Goal: Task Accomplishment & Management: Manage account settings

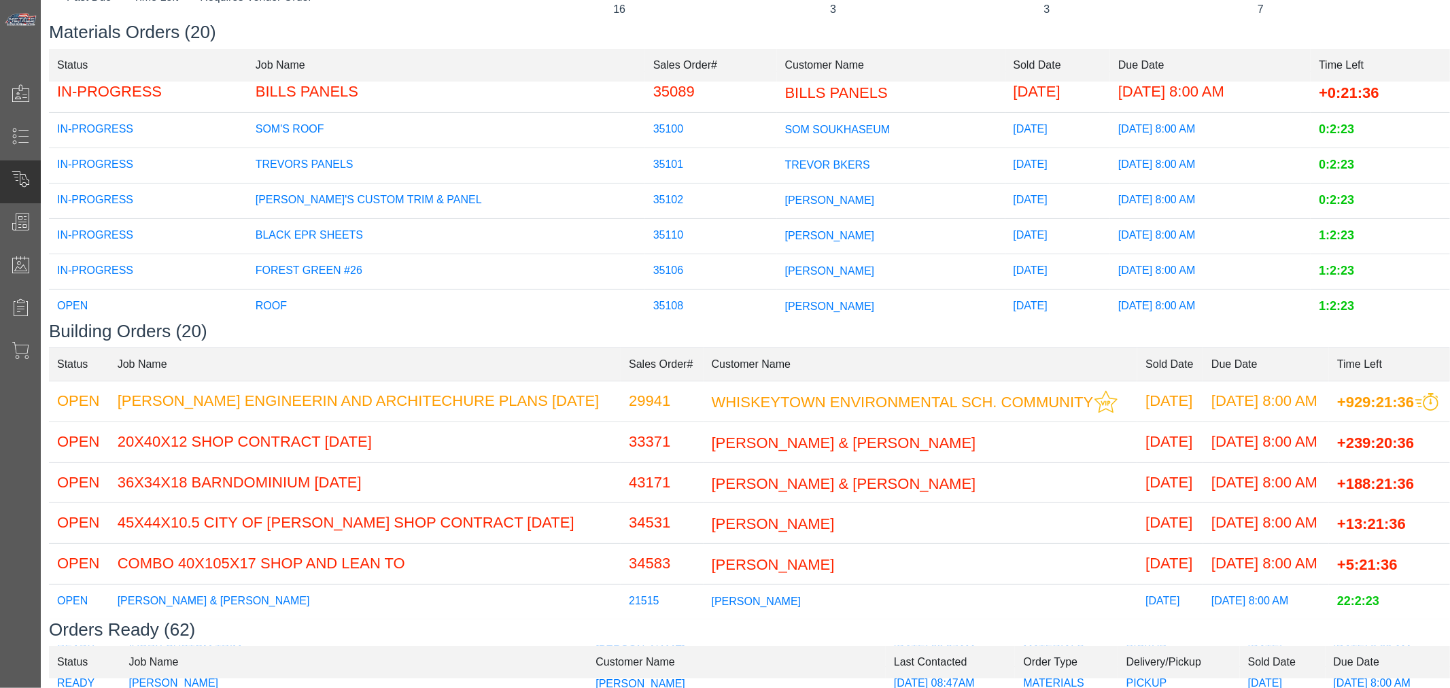
scroll to position [151, 0]
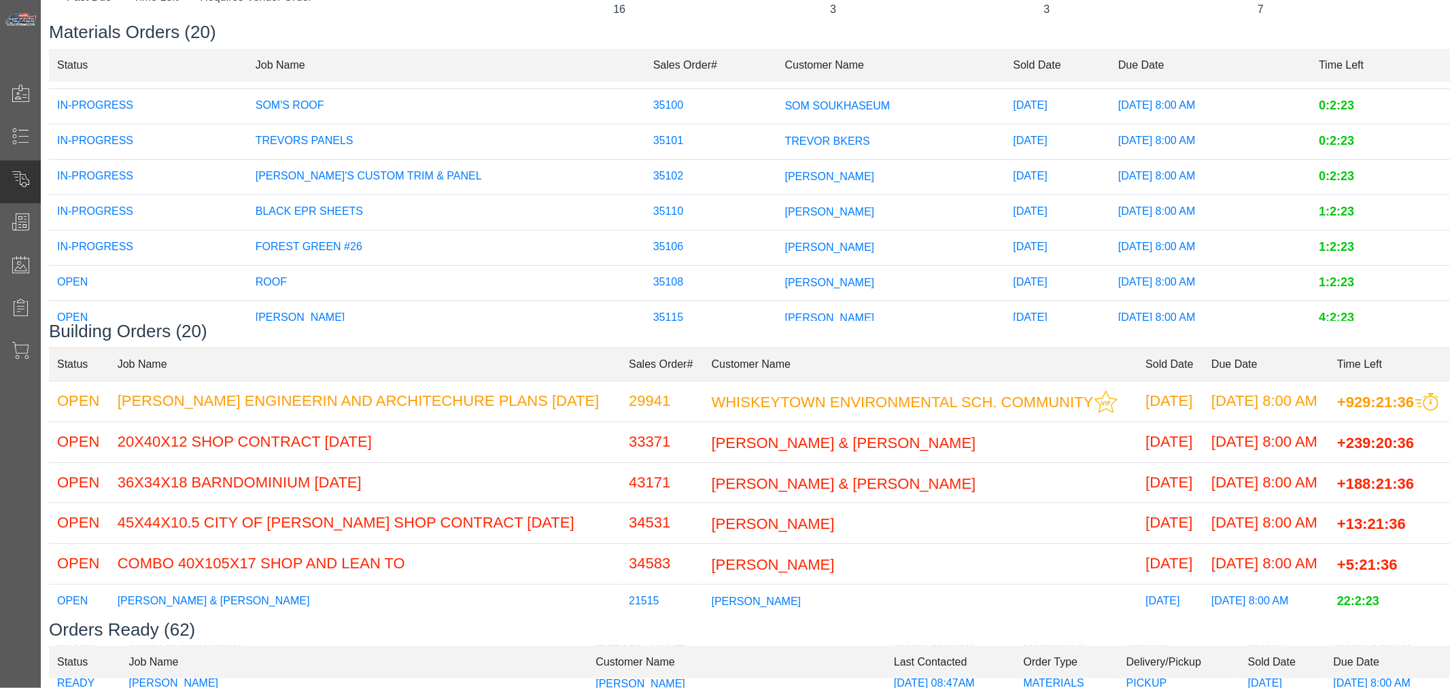
click at [785, 207] on span "[PERSON_NAME]" at bounding box center [830, 211] width 90 height 12
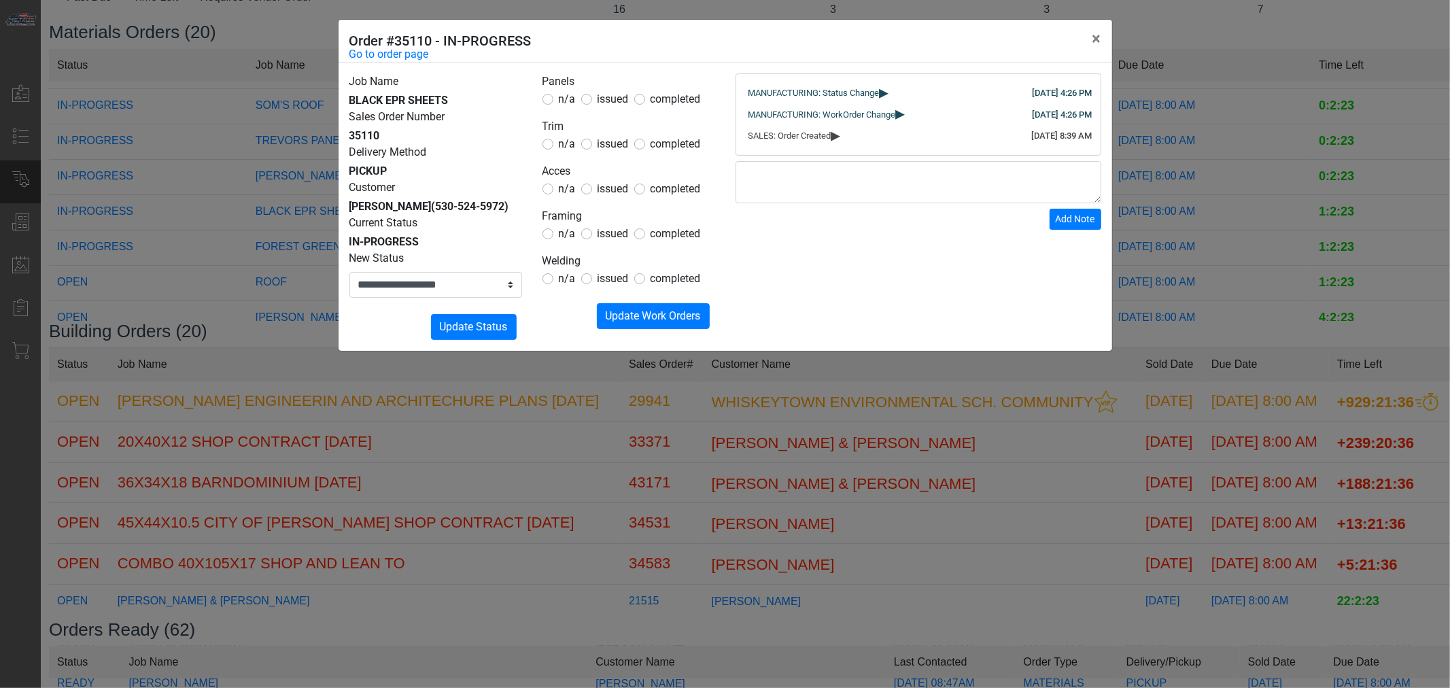
click at [659, 403] on div "**********" at bounding box center [725, 344] width 1450 height 688
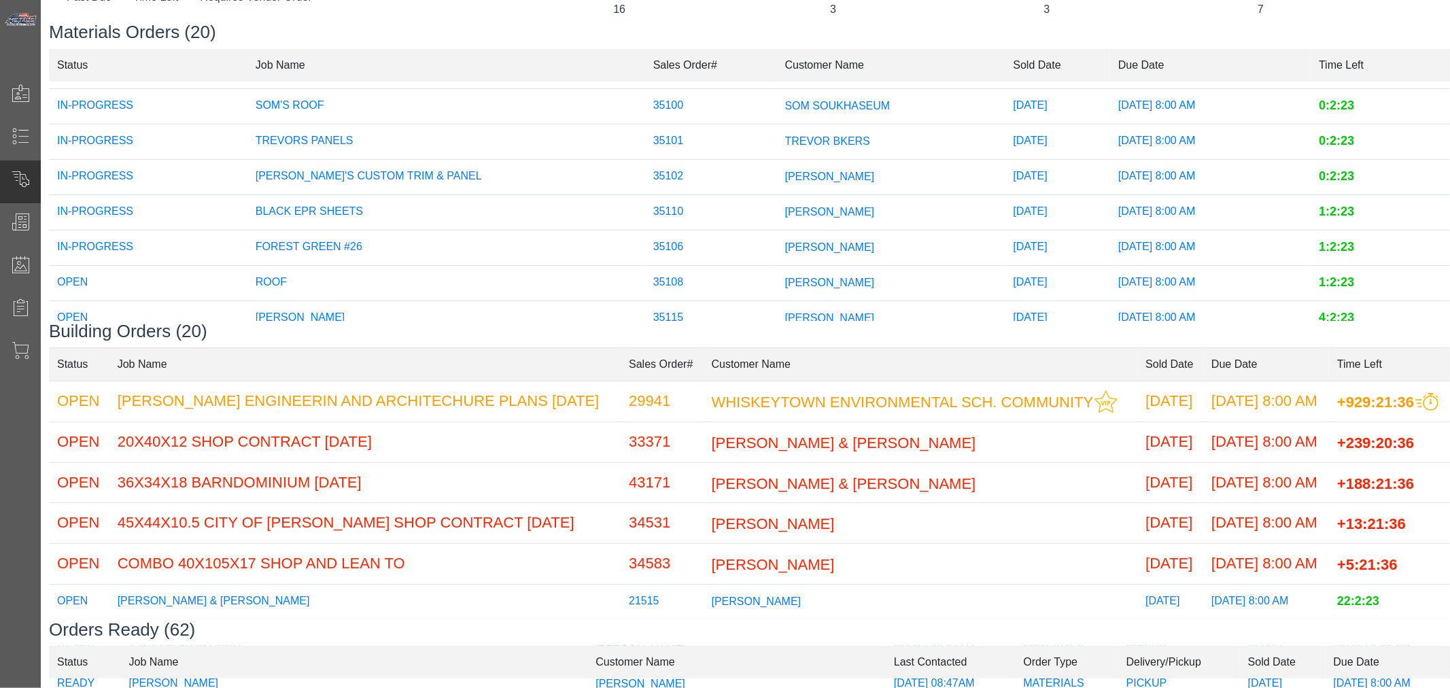
click at [785, 252] on span "[PERSON_NAME]" at bounding box center [830, 247] width 90 height 12
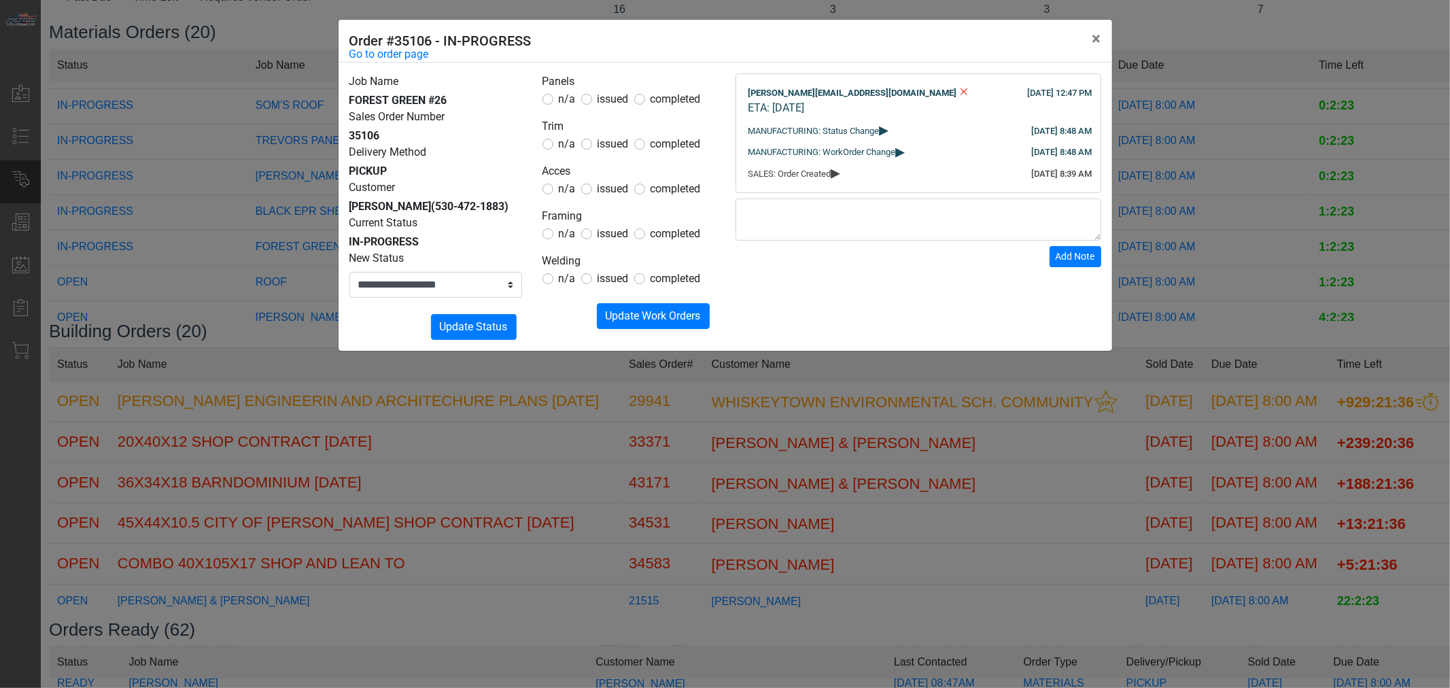
drag, startPoint x: 826, startPoint y: 481, endPoint x: 820, endPoint y: 452, distance: 29.2
click at [826, 480] on div "**********" at bounding box center [725, 344] width 1450 height 688
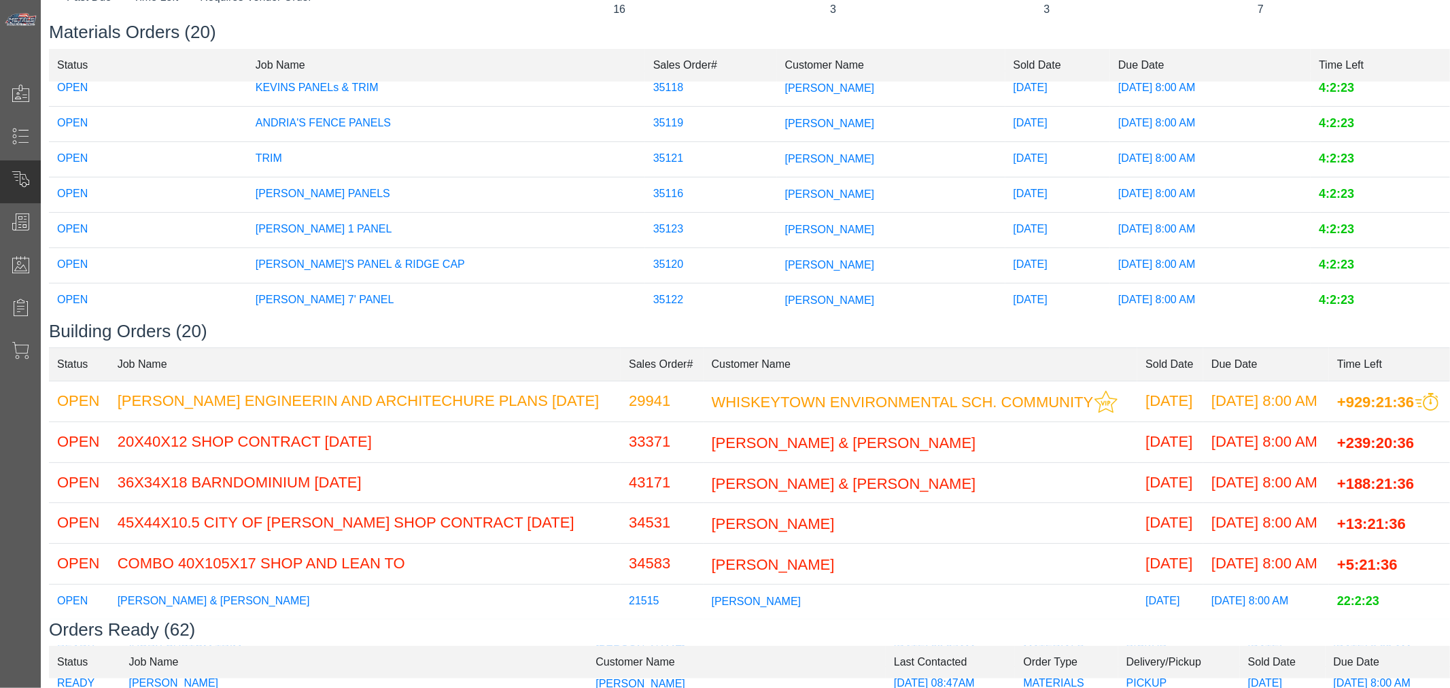
scroll to position [506, 0]
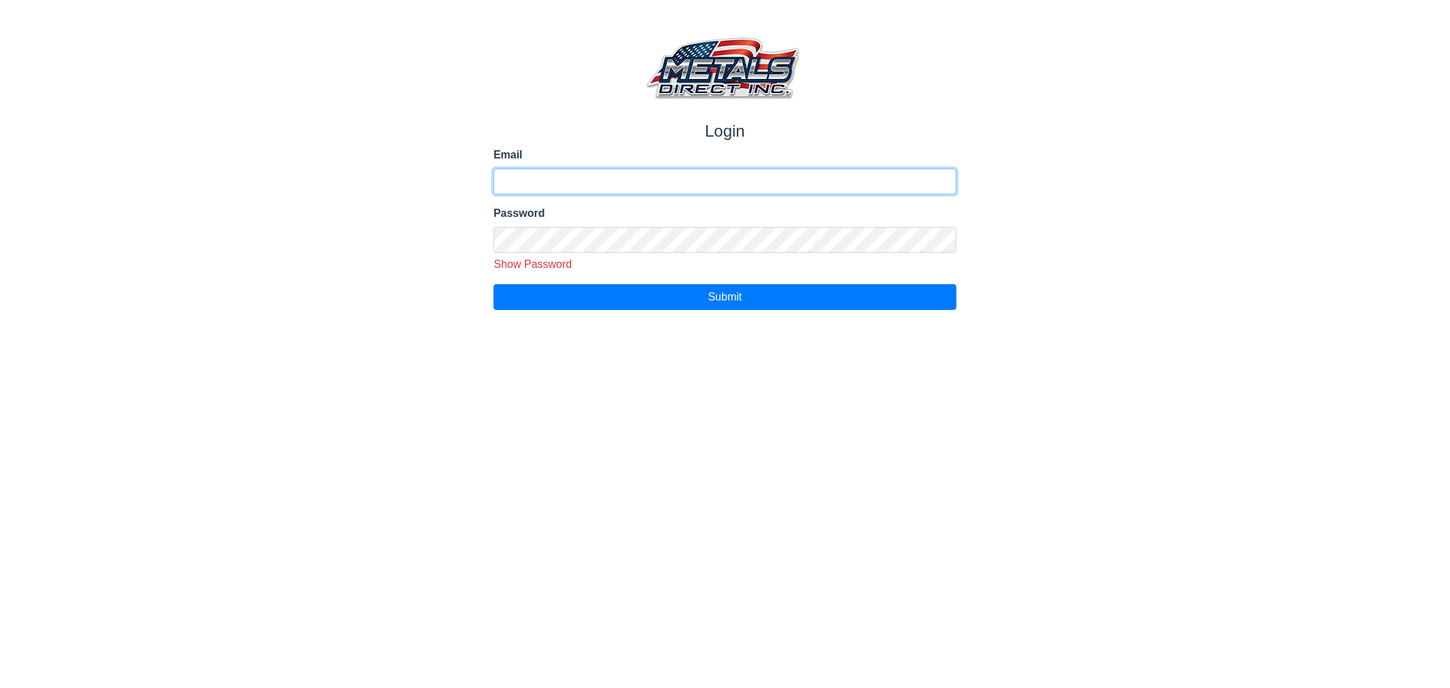
type input "**********"
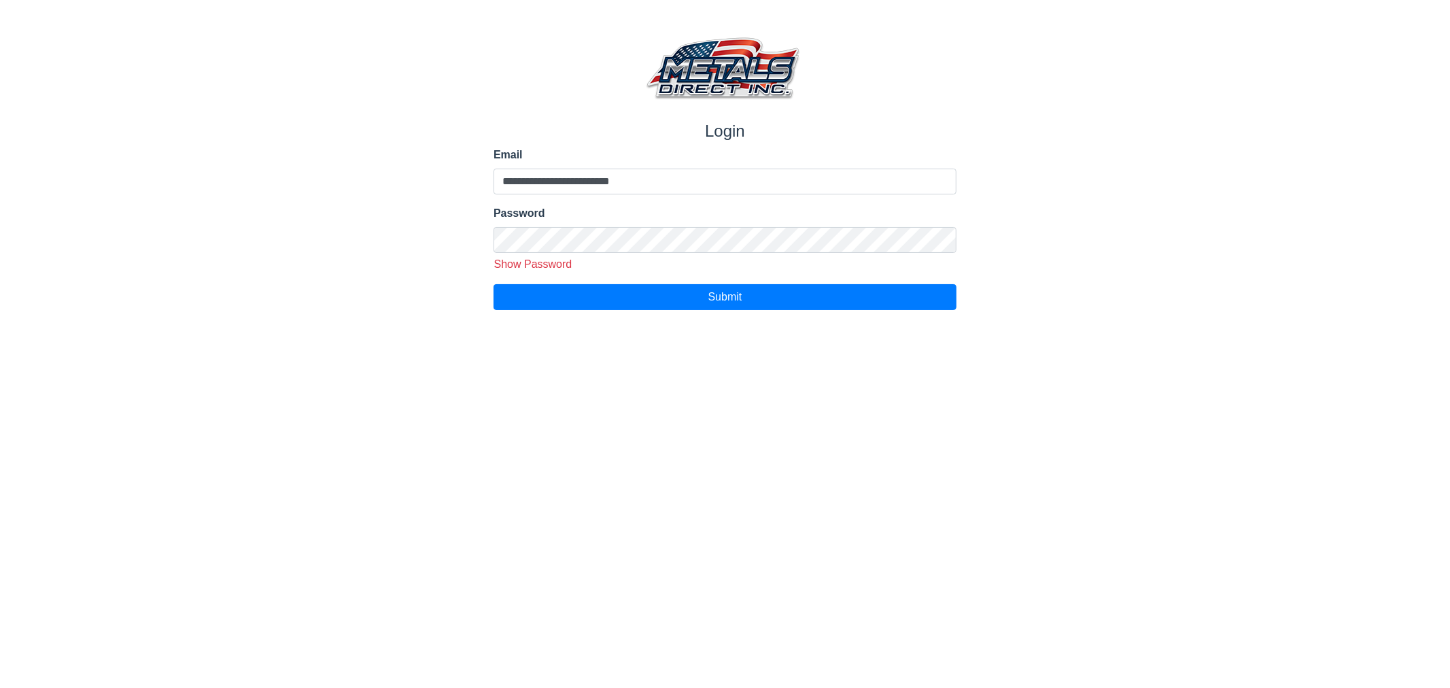
click at [639, 310] on html "**********" at bounding box center [725, 155] width 1450 height 310
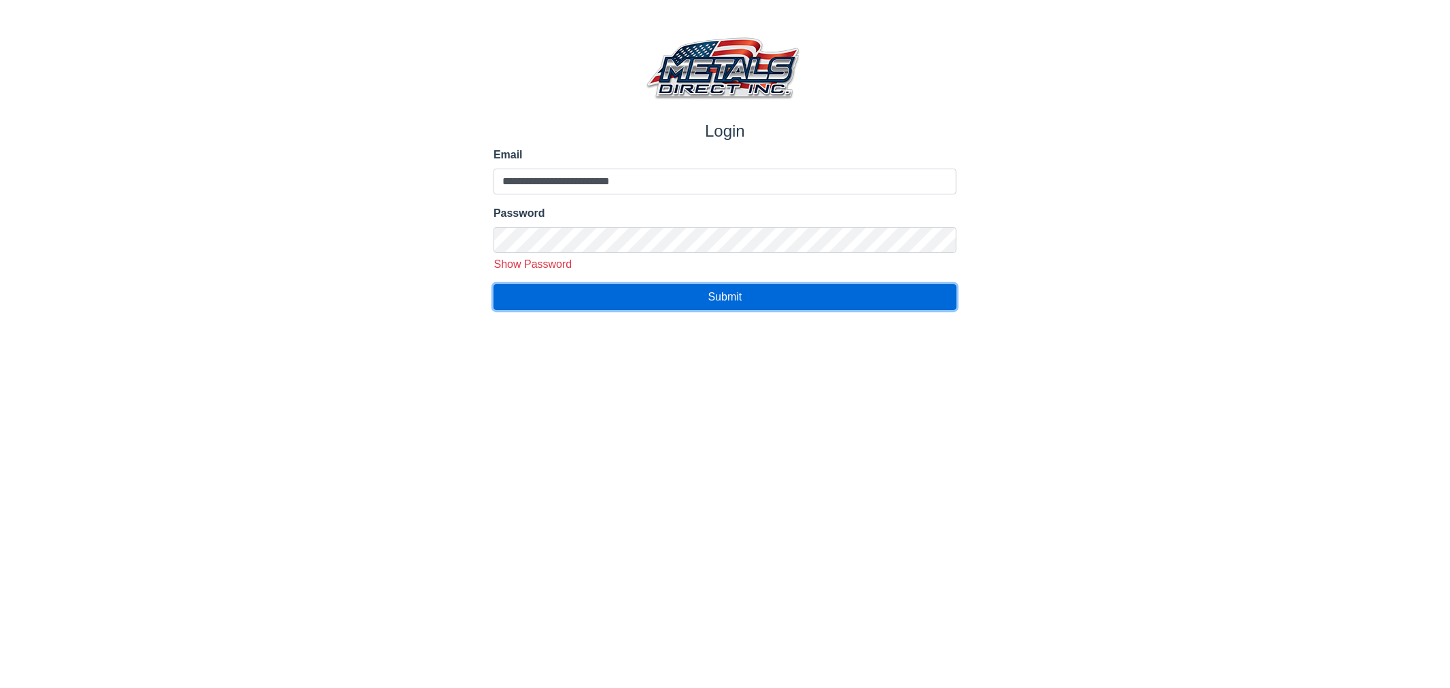
click at [657, 305] on button "Submit" at bounding box center [725, 297] width 463 height 26
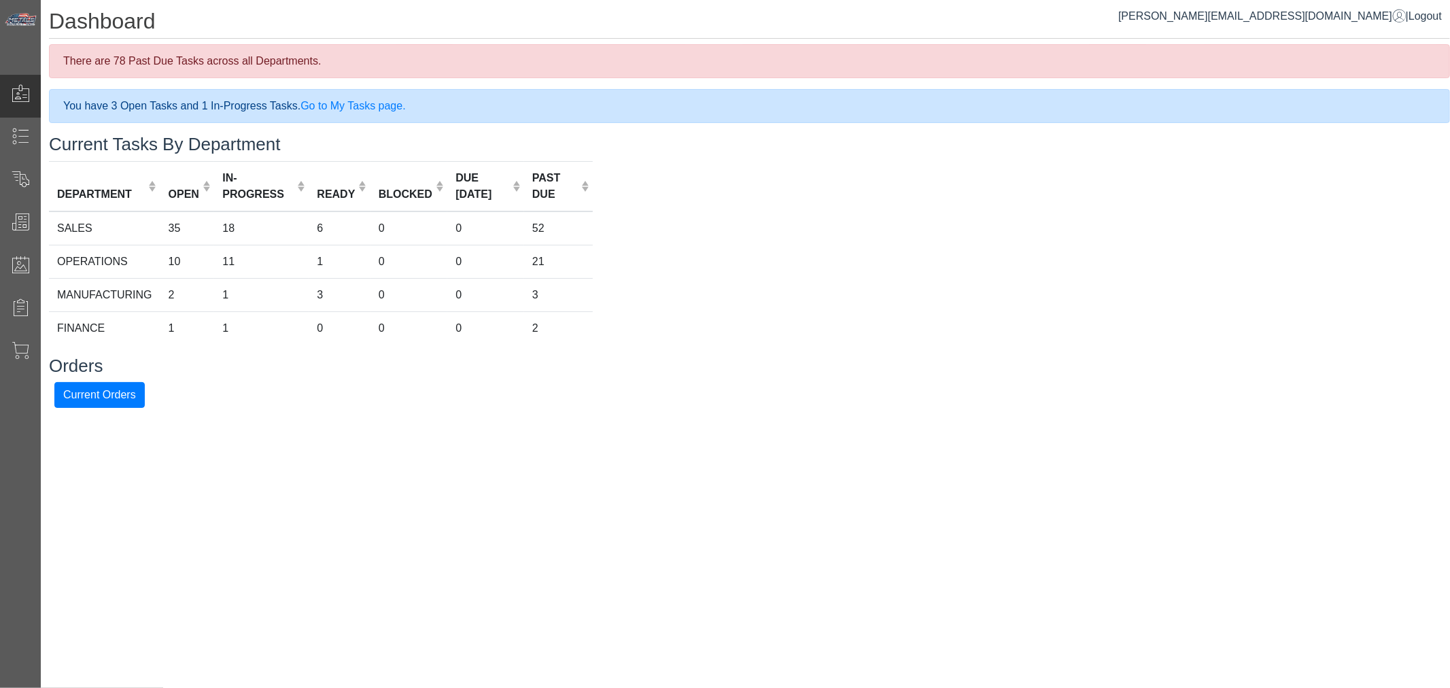
click at [231, 378] on div "Orders Current Orders" at bounding box center [749, 382] width 1401 height 52
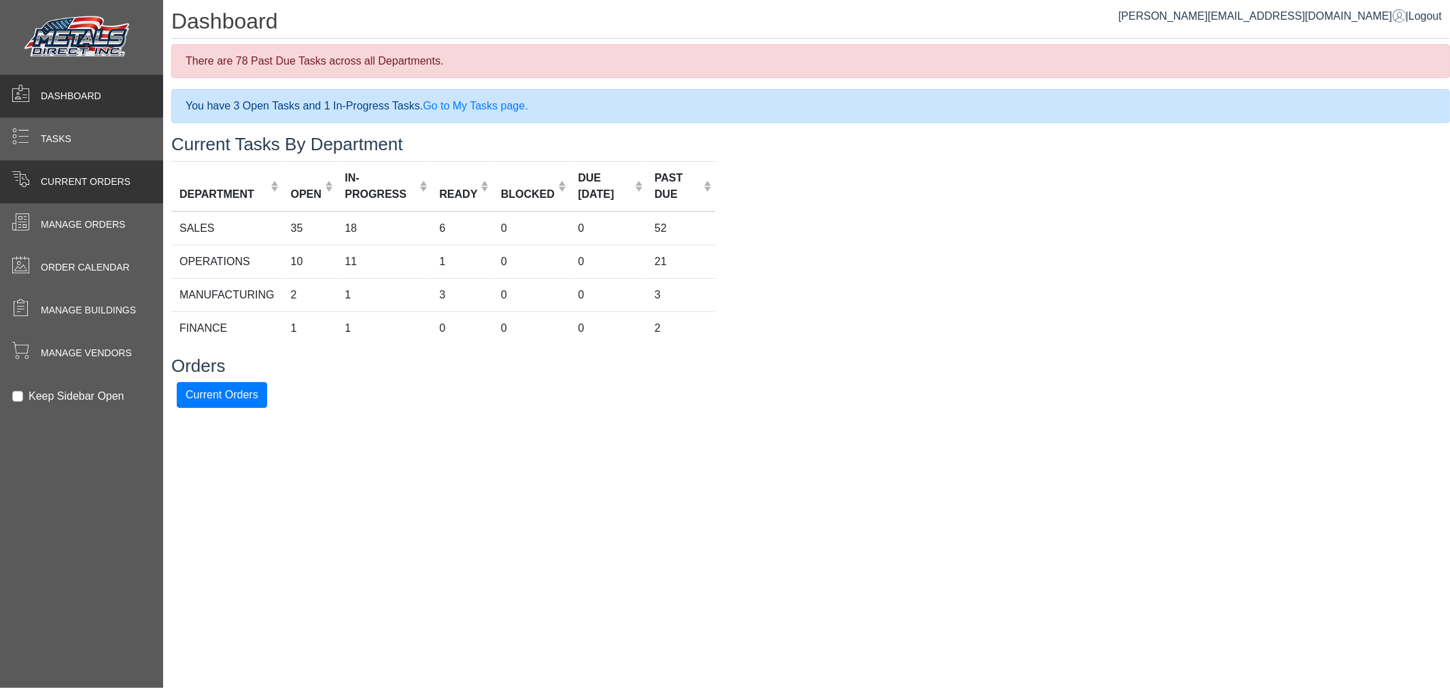
click at [24, 167] on div "Current Orders" at bounding box center [81, 181] width 163 height 43
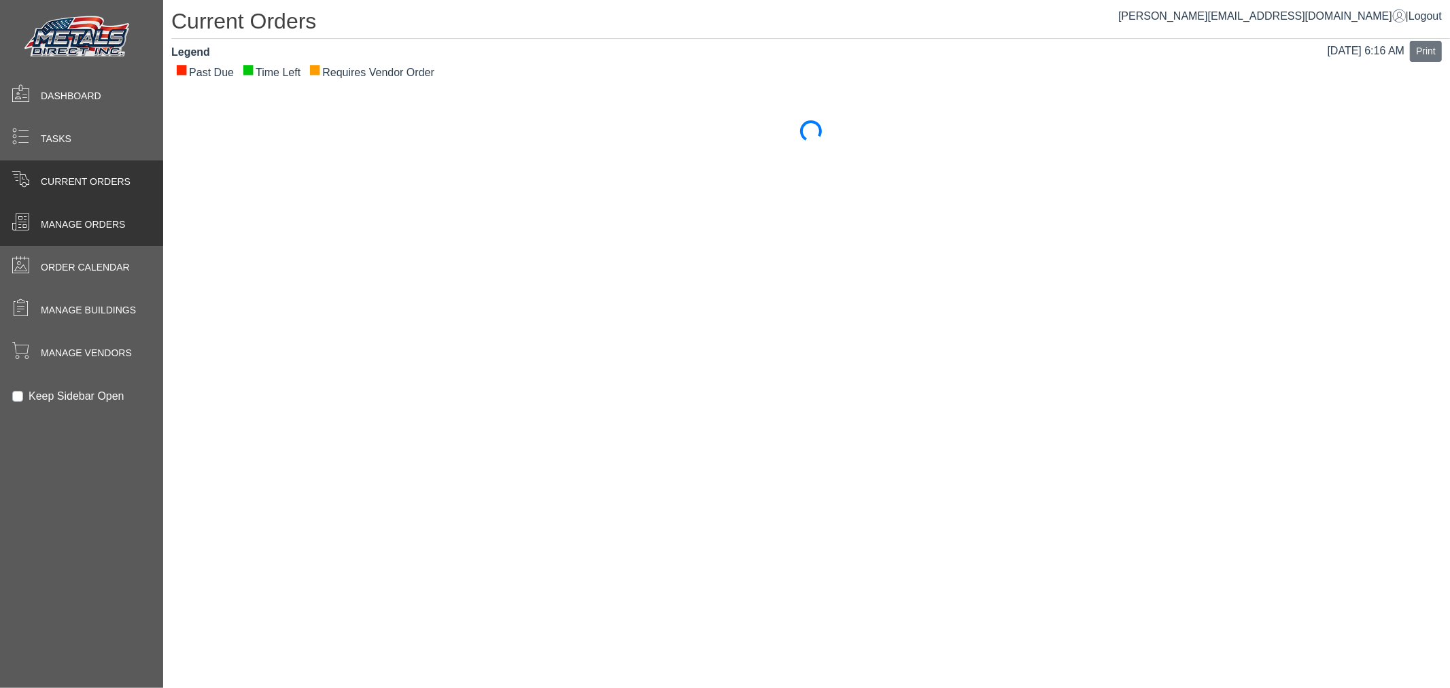
click at [60, 225] on span "Manage Orders" at bounding box center [83, 225] width 84 height 14
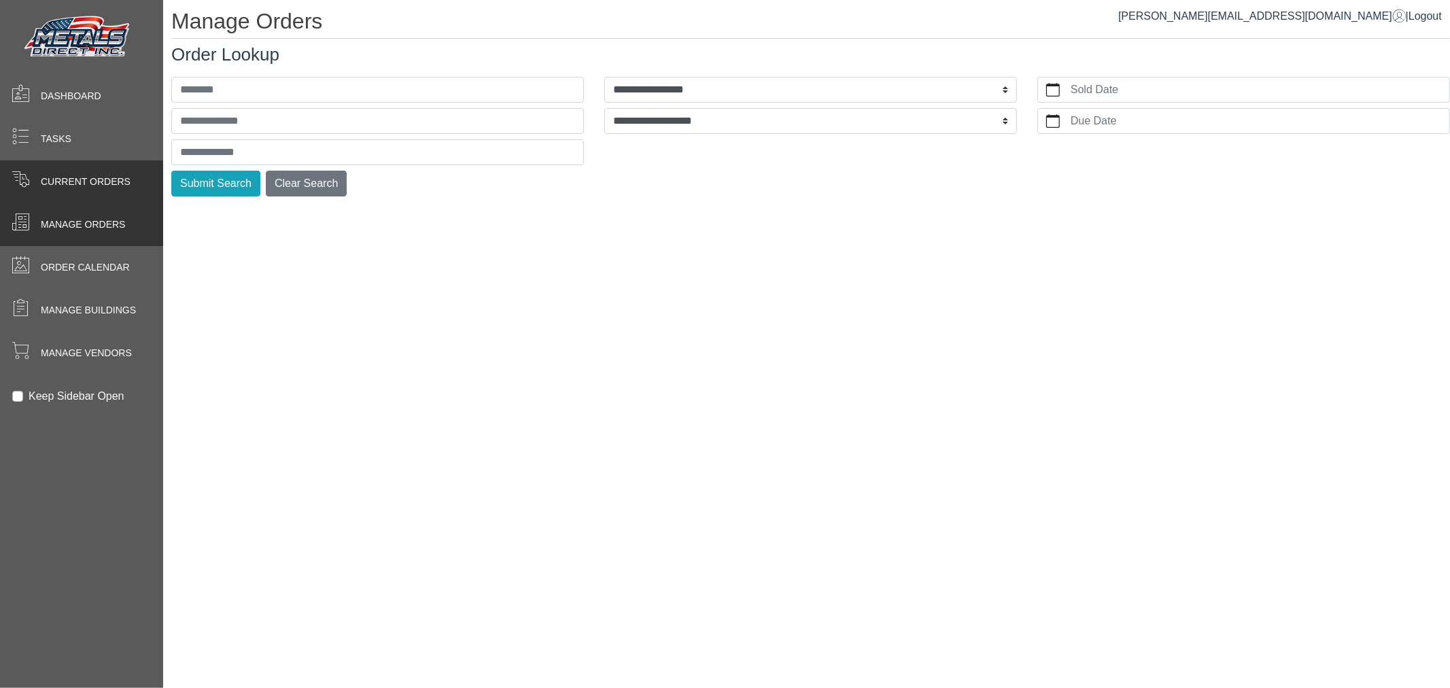
click at [100, 179] on span "Current Orders" at bounding box center [86, 182] width 90 height 14
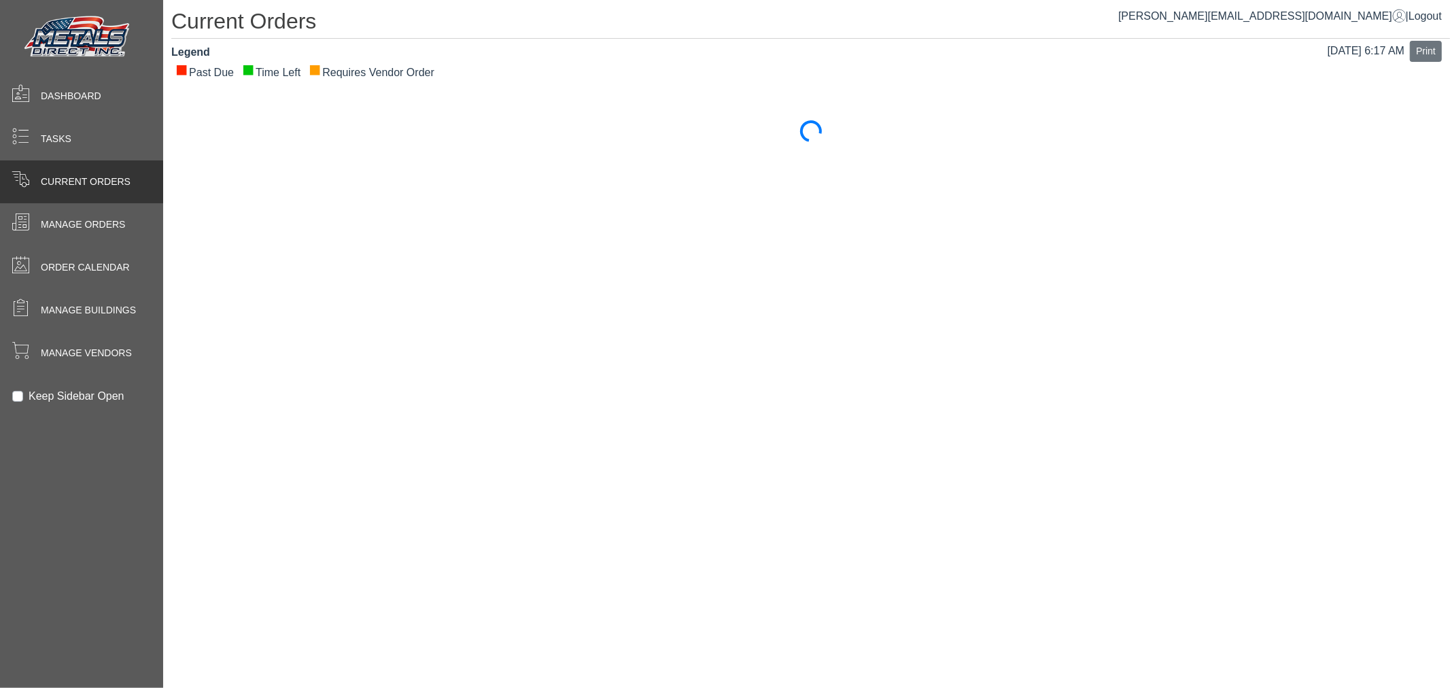
drag, startPoint x: 345, startPoint y: 146, endPoint x: 351, endPoint y: 136, distance: 11.9
click at [349, 139] on div "Current Orders Oct 02, 6:17 AM Print Legend ■ Past Due ■ Time Left ■ Requires V…" at bounding box center [806, 76] width 1287 height 153
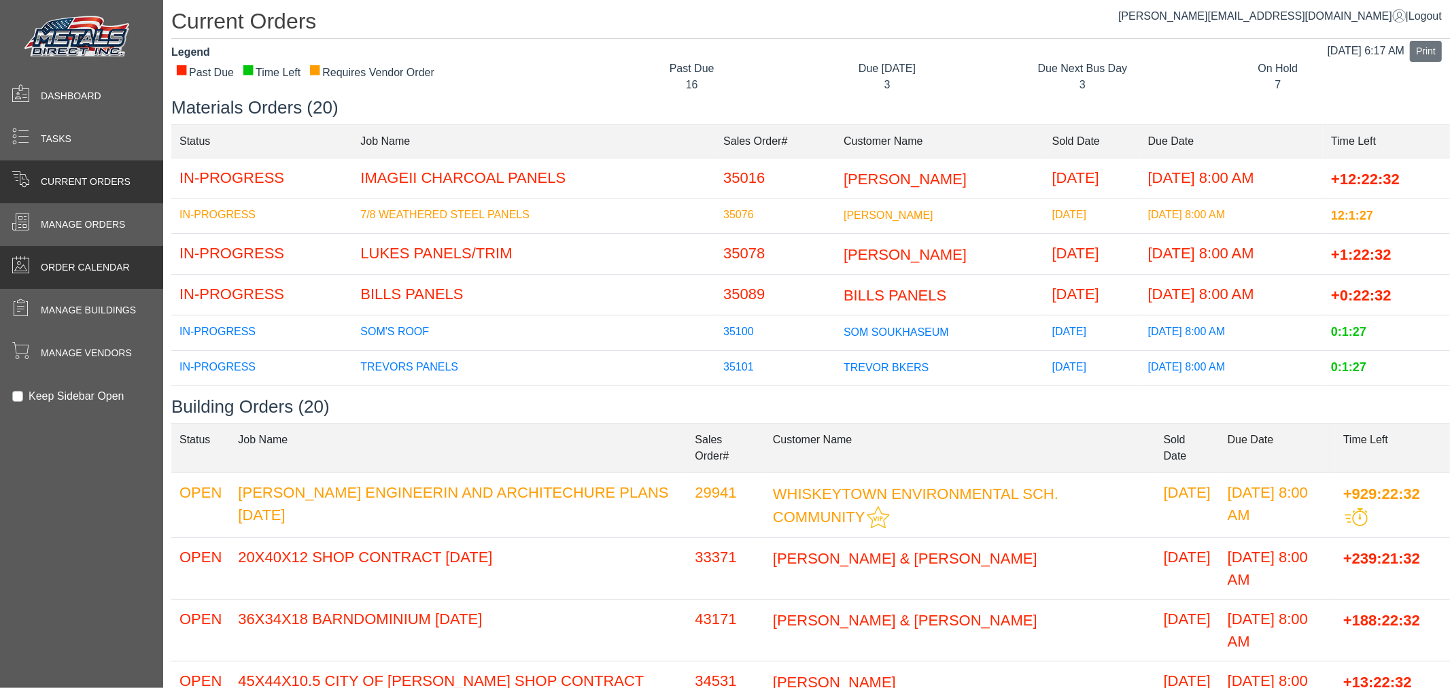
click at [22, 281] on div "Order Calendar" at bounding box center [81, 267] width 163 height 43
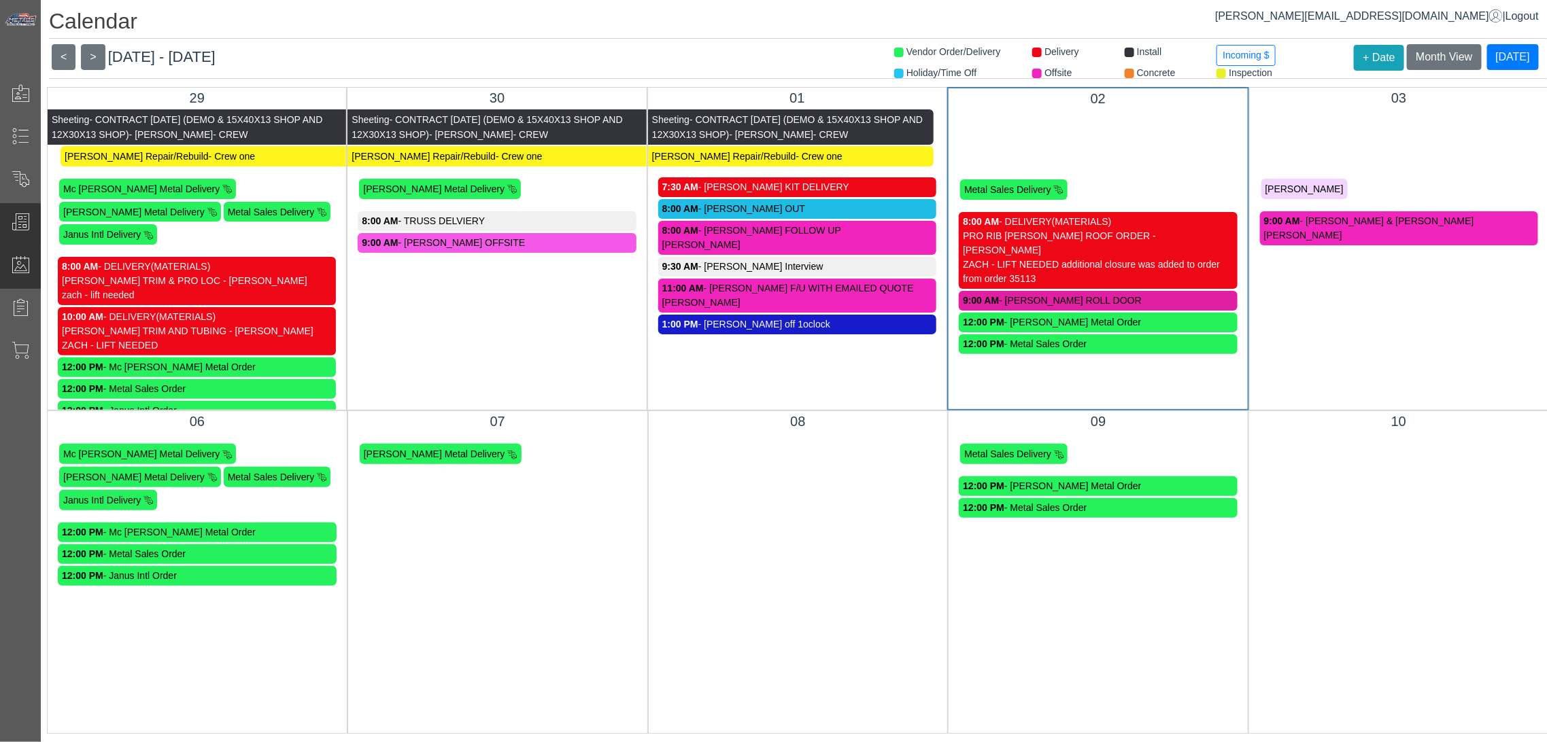
click at [39, 231] on span at bounding box center [20, 224] width 41 height 27
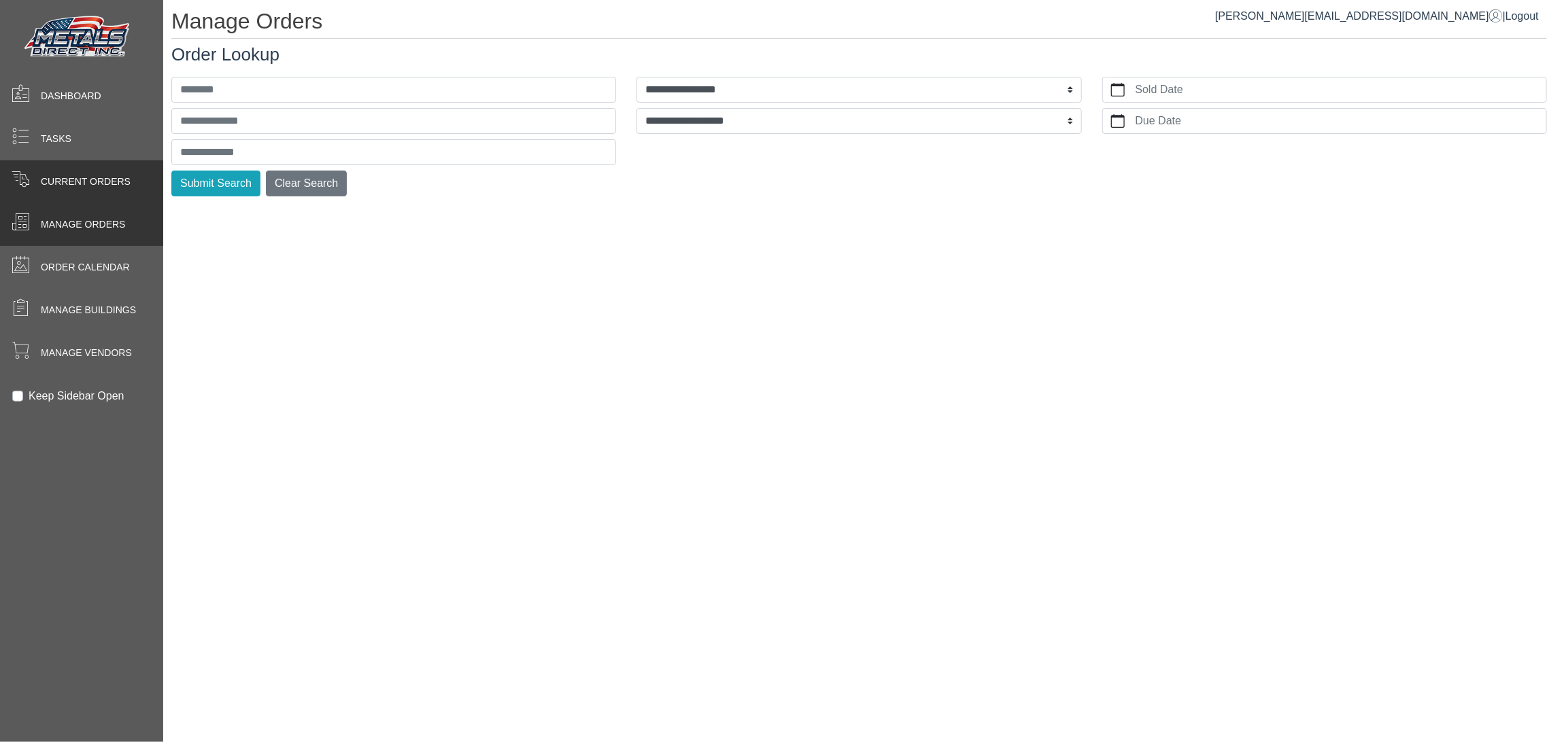
click at [48, 167] on div "Current Orders" at bounding box center [81, 181] width 163 height 43
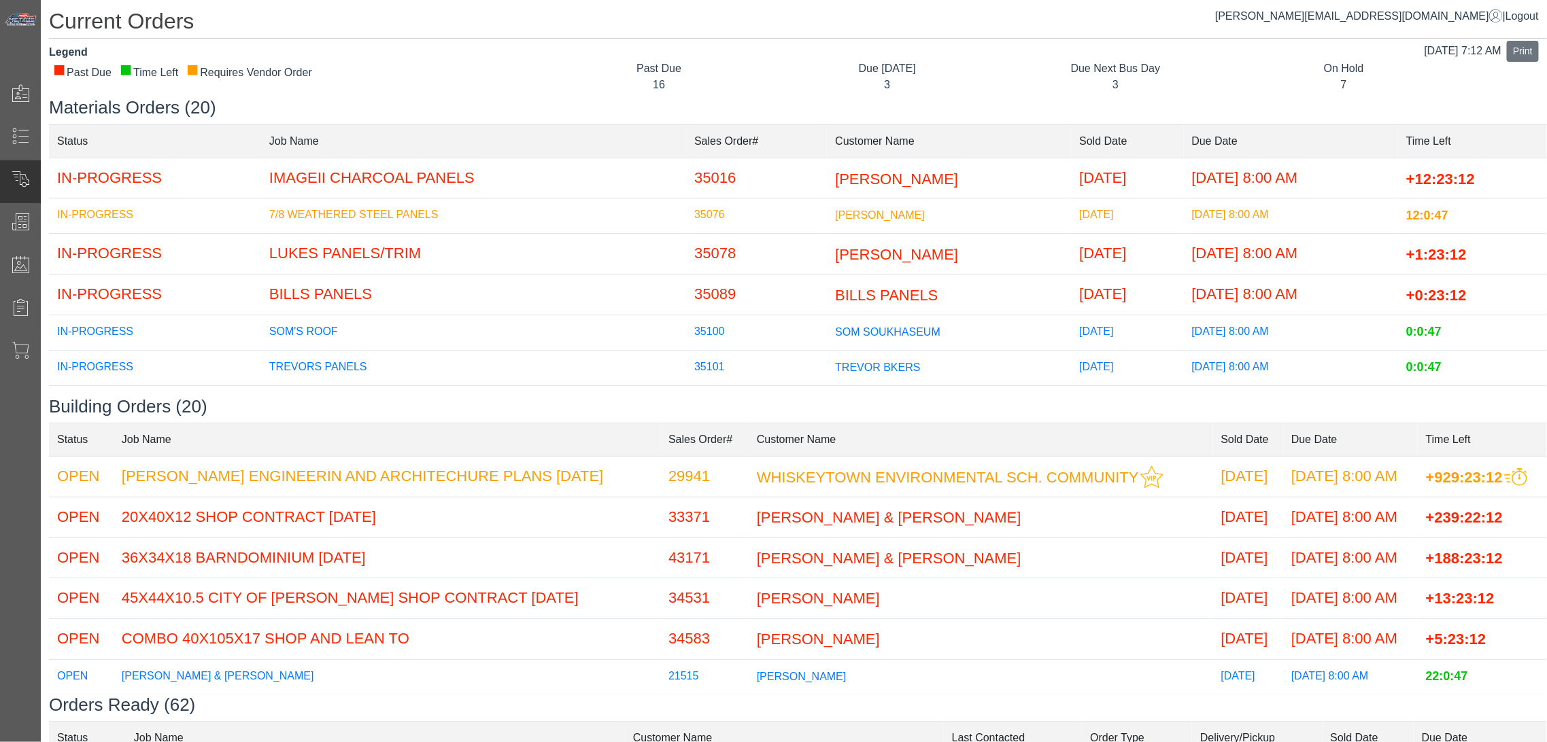
drag, startPoint x: 519, startPoint y: 71, endPoint x: 517, endPoint y: 77, distance: 6.9
click at [517, 77] on div "Legend ■ Past Due ■ Time Left ■ Requires Vendor Order" at bounding box center [292, 70] width 506 height 53
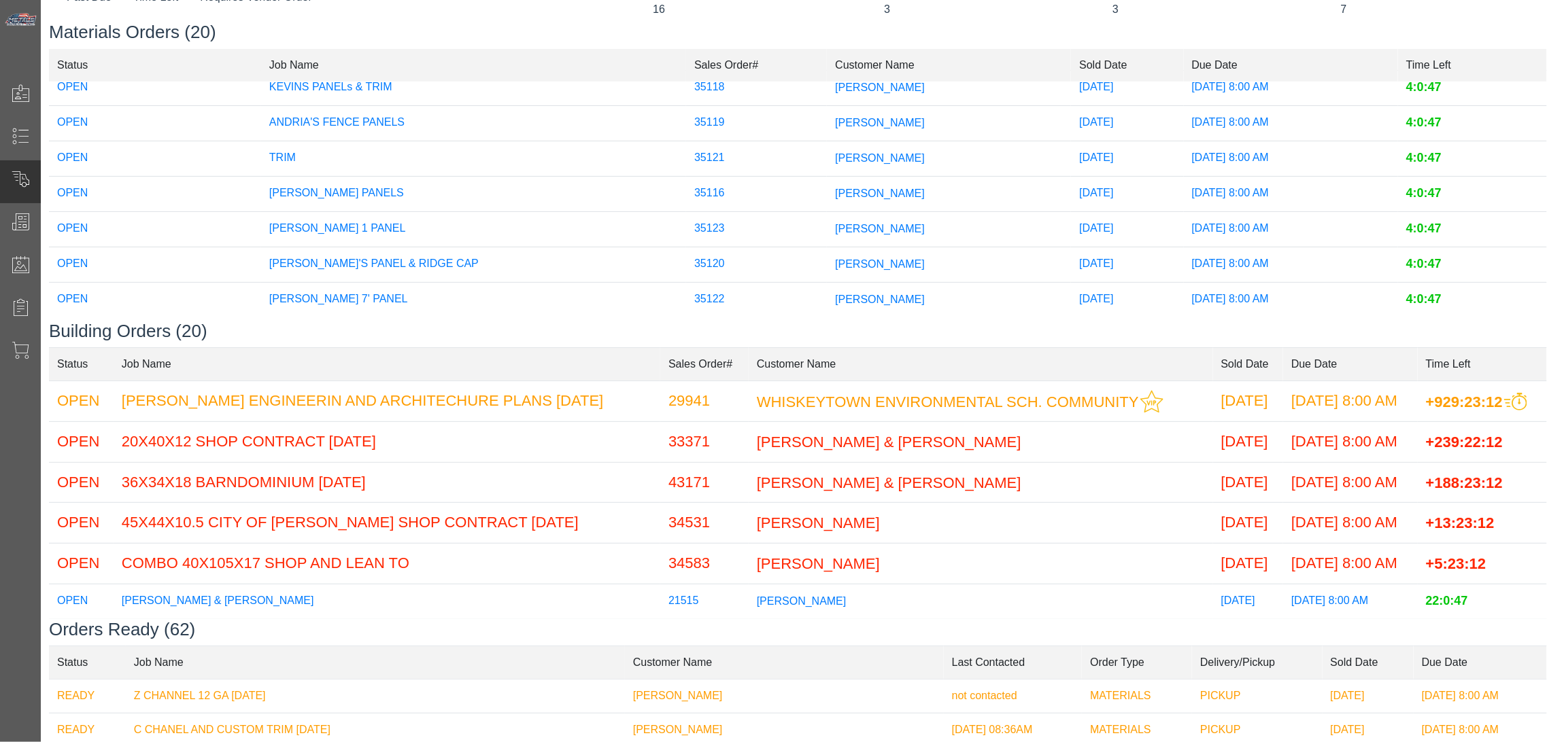
scroll to position [506, 0]
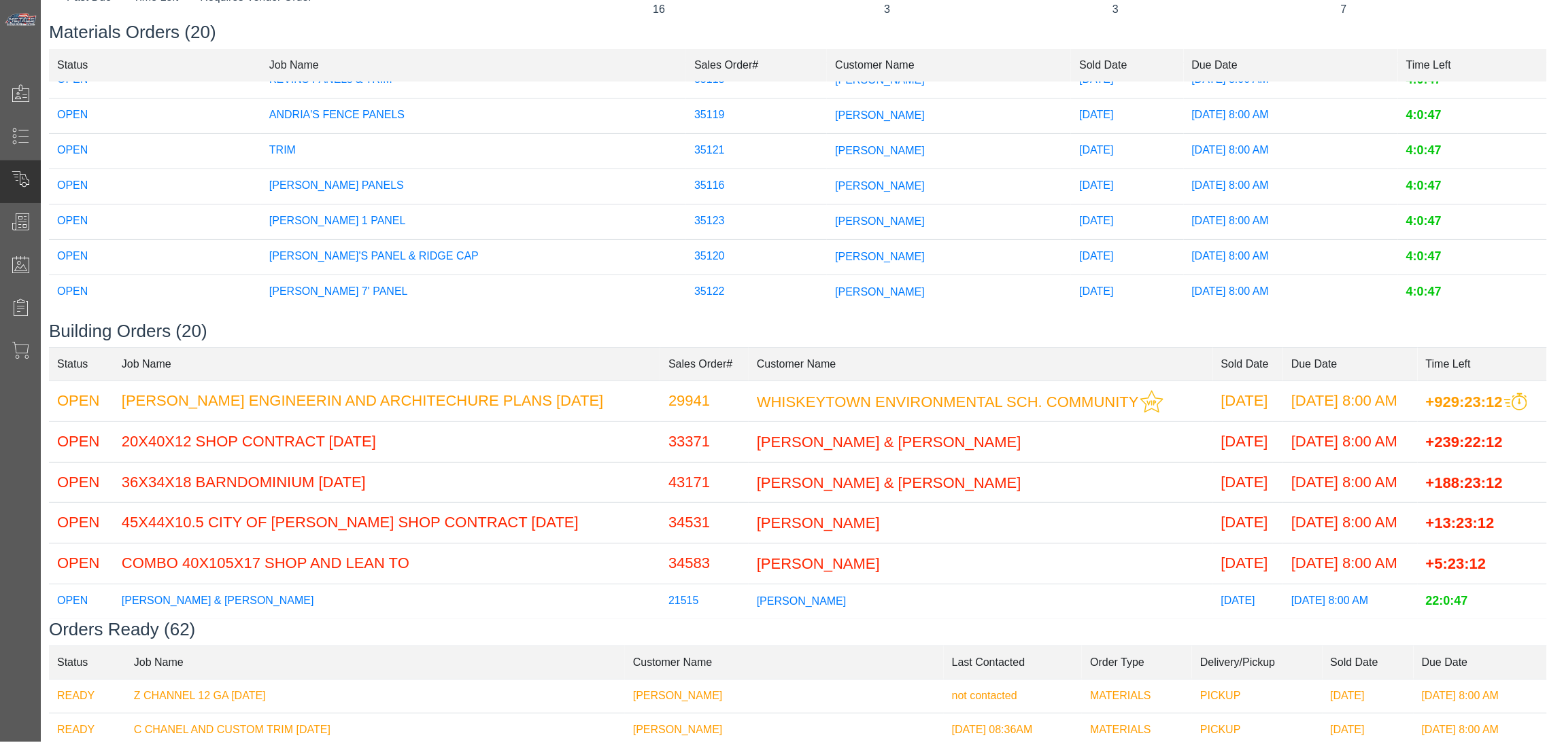
click at [689, 247] on td "35120" at bounding box center [756, 256] width 141 height 35
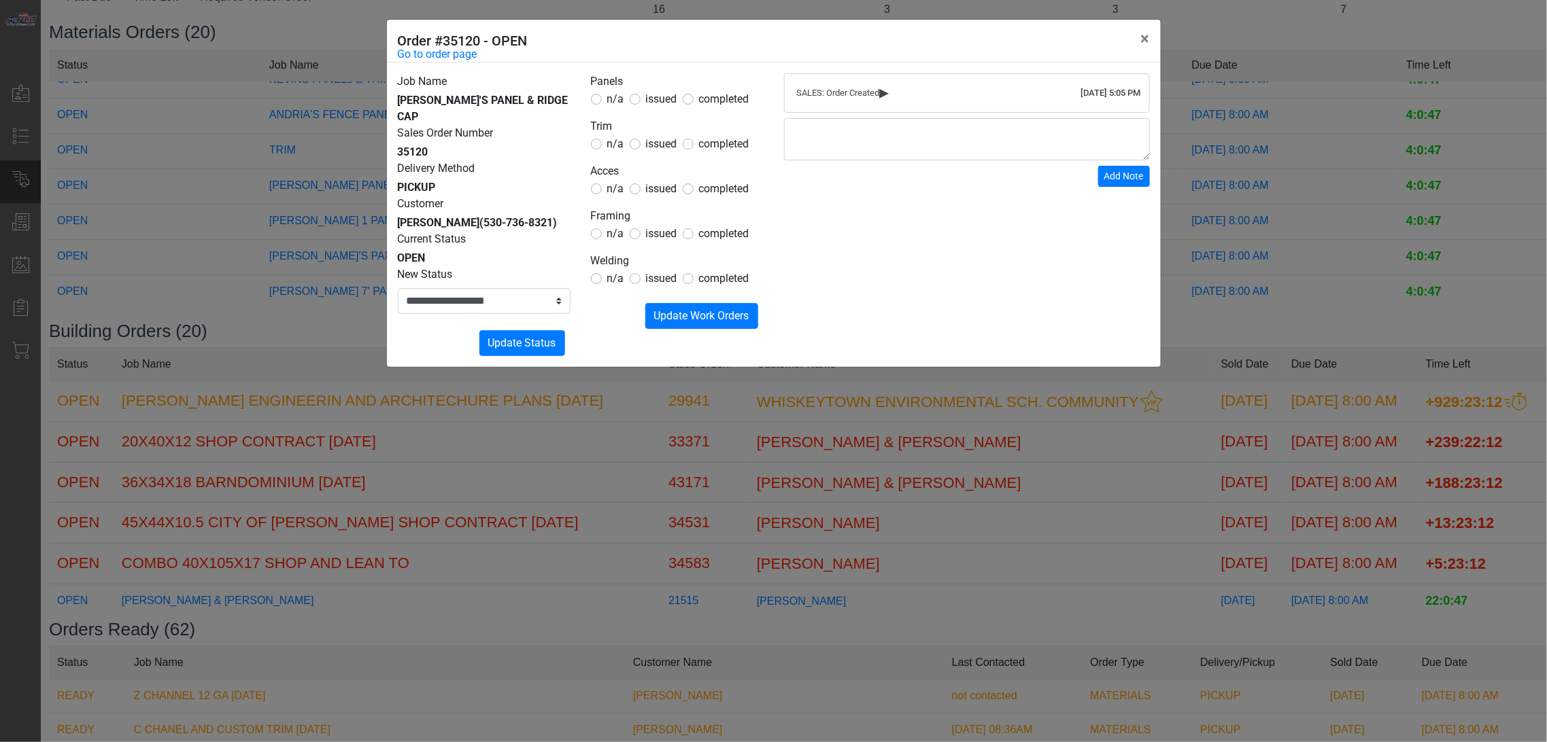
click at [660, 105] on span "issued" at bounding box center [661, 98] width 31 height 13
click at [661, 137] on span "issued" at bounding box center [661, 143] width 31 height 13
drag, startPoint x: 665, startPoint y: 184, endPoint x: 661, endPoint y: 201, distance: 17.3
click at [666, 184] on span "issued" at bounding box center [661, 188] width 31 height 13
click at [608, 234] on div "n/a" at bounding box center [607, 234] width 33 height 16
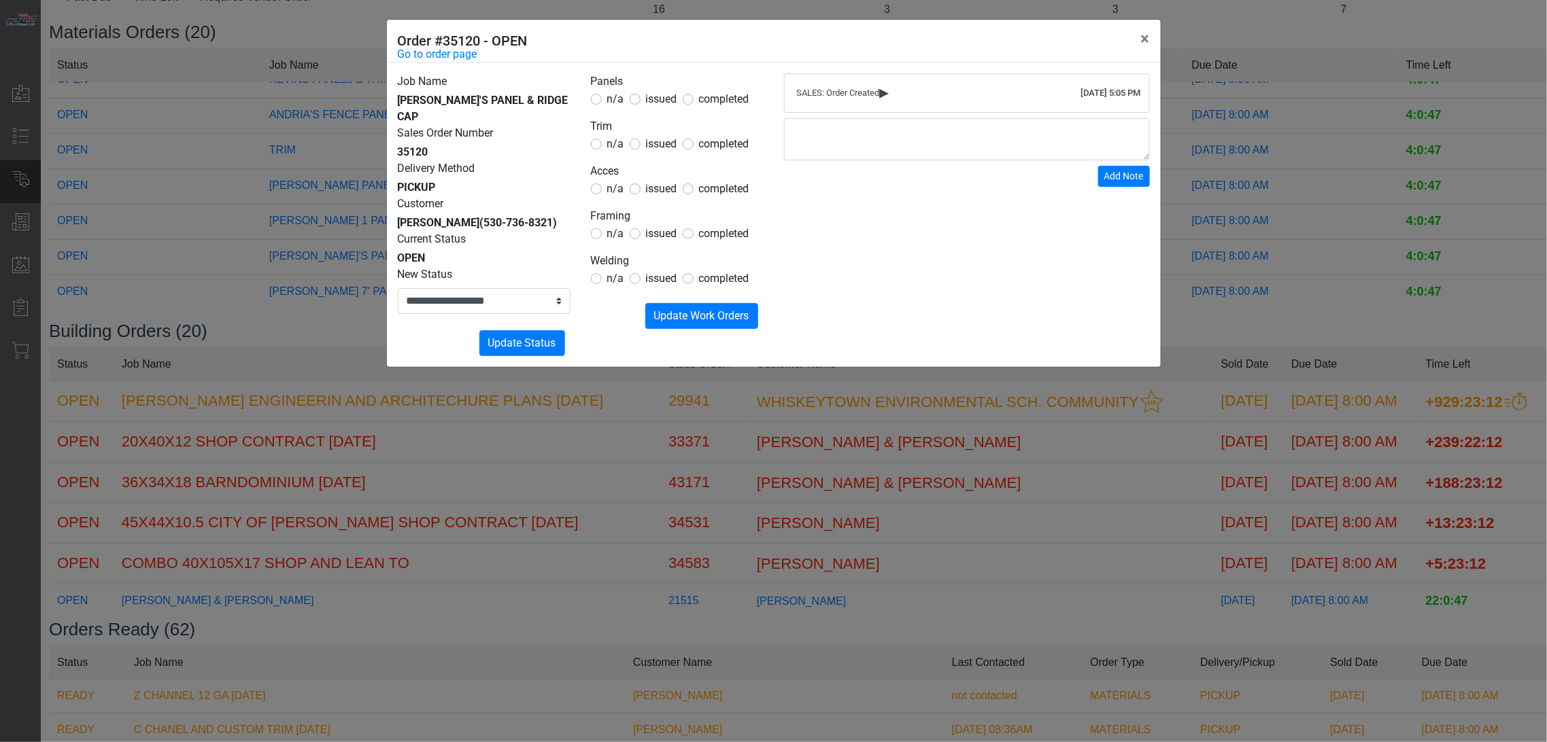
click at [647, 190] on span "issued" at bounding box center [661, 188] width 31 height 13
click at [619, 231] on span "n/a" at bounding box center [615, 233] width 17 height 13
click at [617, 288] on form "Panels n/a issued completed Trim n/a issued completed Acces n/a issued complete…" at bounding box center [677, 201] width 173 height 256
click at [617, 279] on span "n/a" at bounding box center [615, 278] width 17 height 13
click at [670, 313] on span "Update Work Orders" at bounding box center [701, 315] width 95 height 13
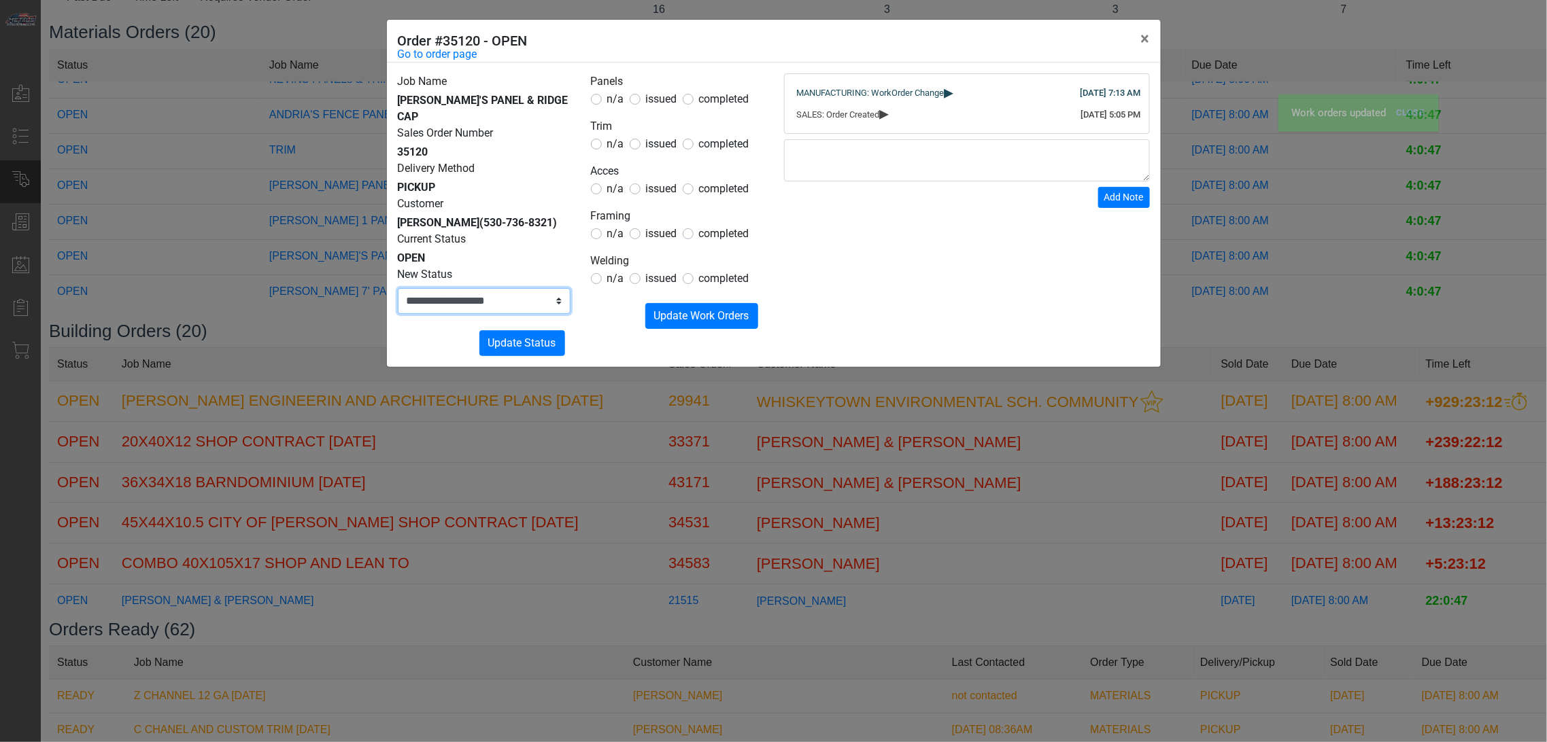
click at [524, 288] on select "**********" at bounding box center [484, 301] width 173 height 26
select select "**********"
click at [398, 288] on select "**********" at bounding box center [484, 301] width 173 height 26
click at [521, 336] on span "Update Status" at bounding box center [522, 342] width 68 height 13
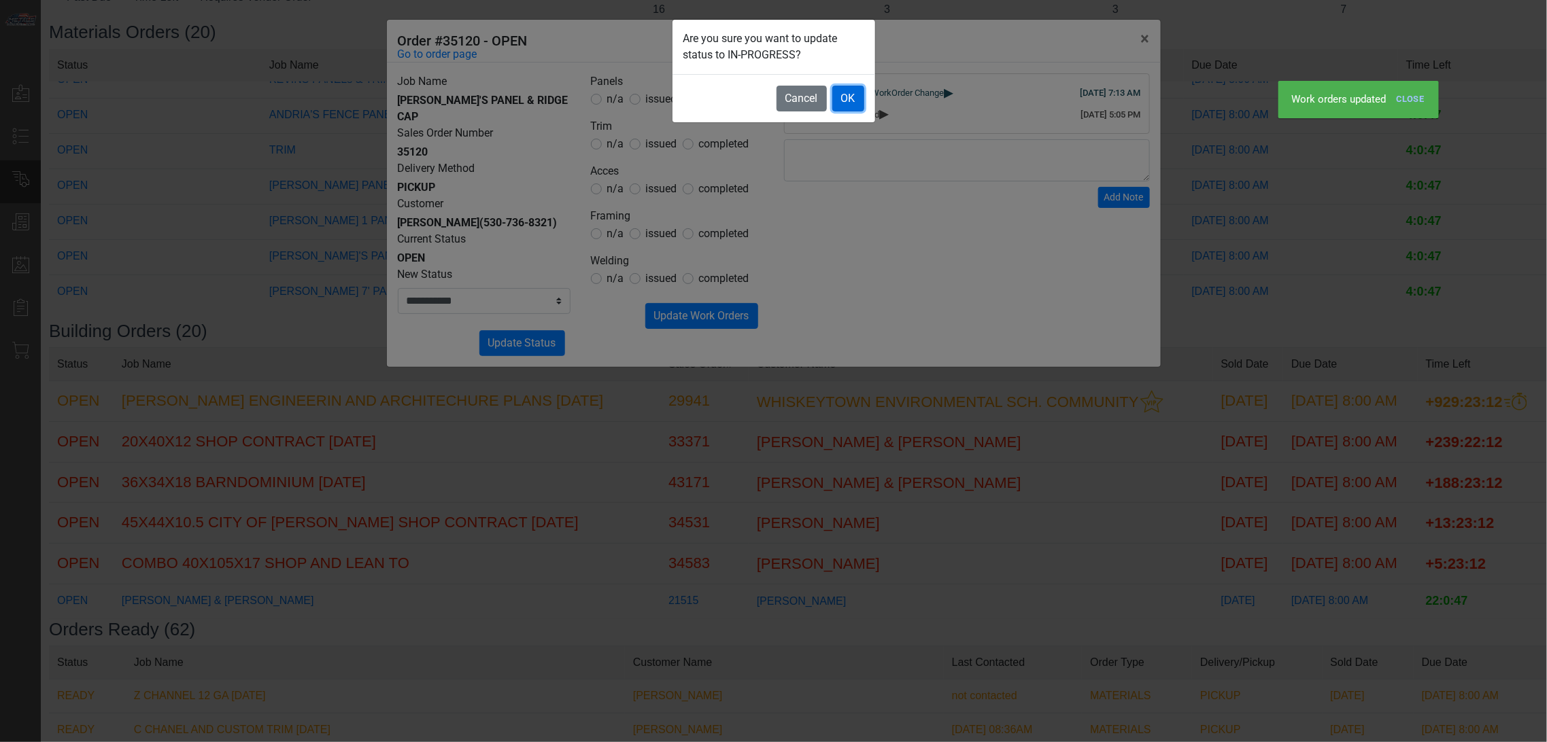
click at [842, 100] on button "OK" at bounding box center [848, 99] width 32 height 26
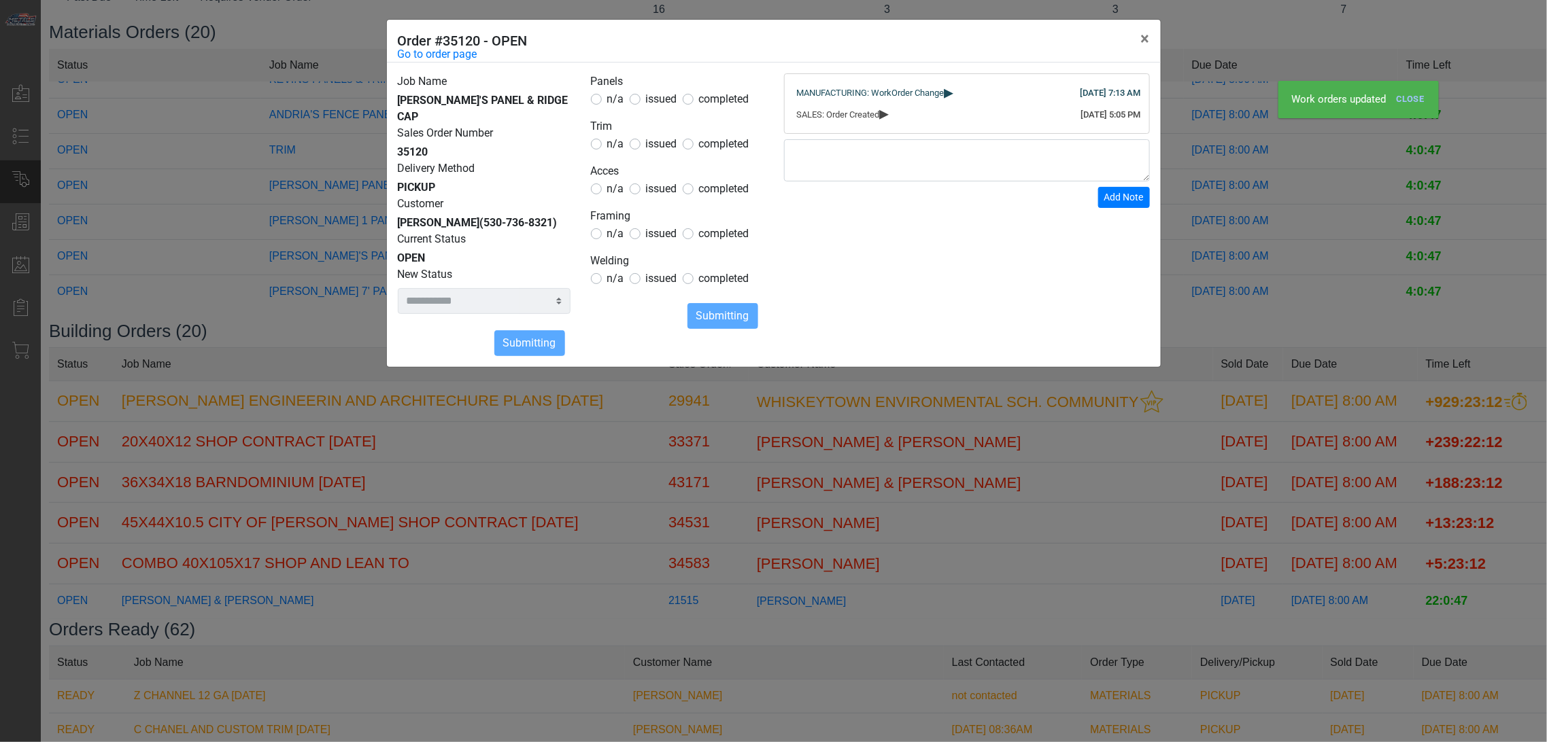
select select
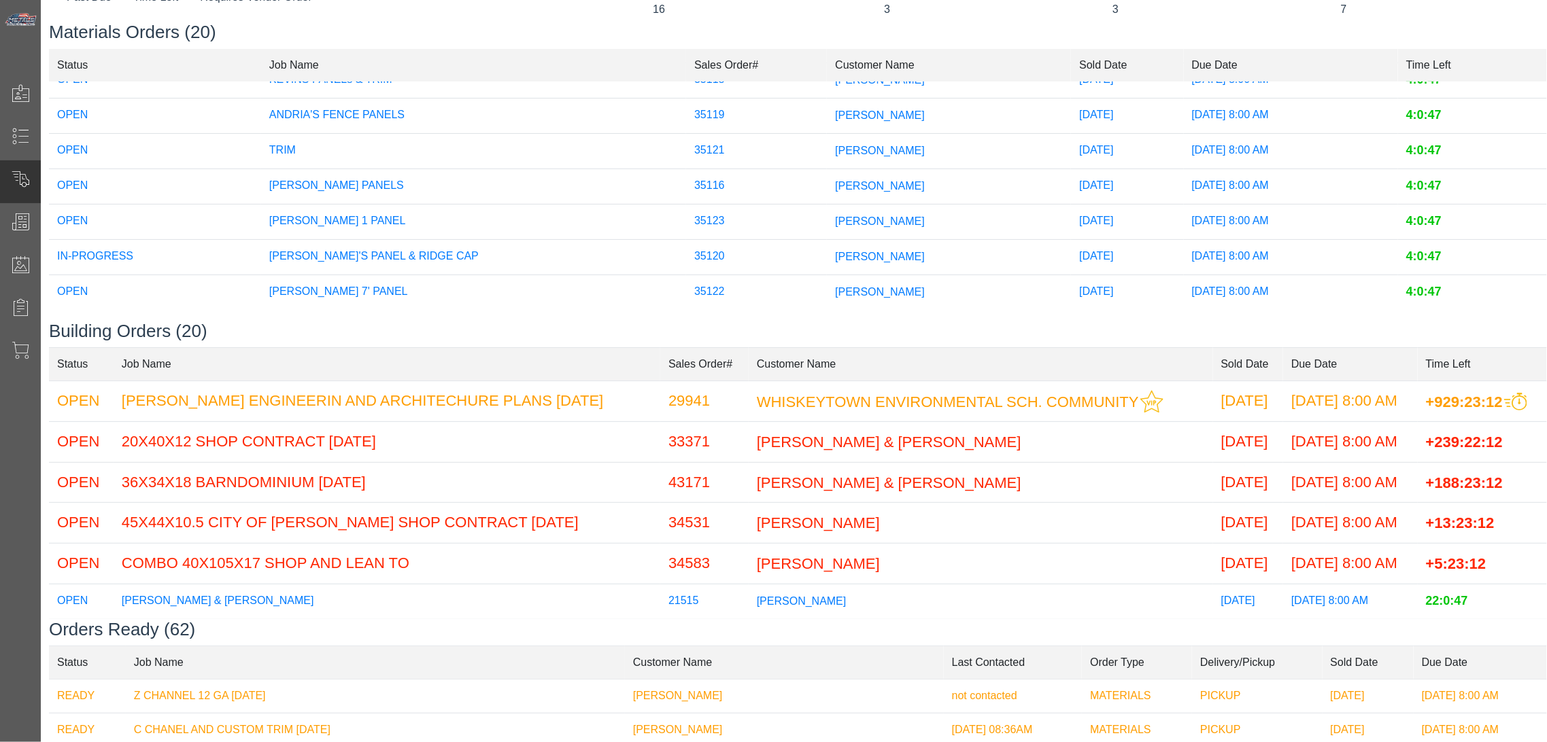
click at [559, 282] on td "[PERSON_NAME] 7' PANEL" at bounding box center [473, 292] width 425 height 35
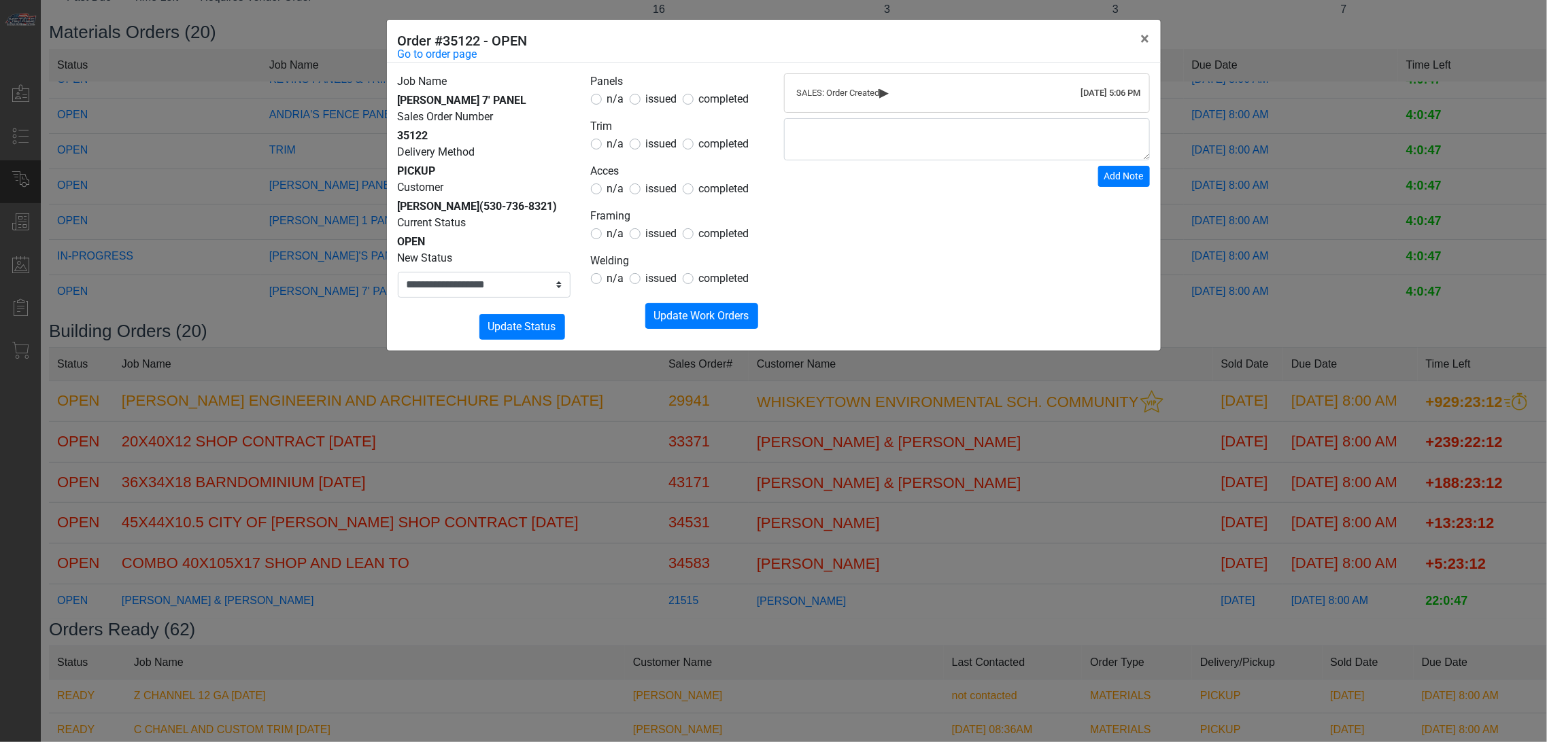
click at [646, 107] on label "issued" at bounding box center [661, 99] width 31 height 16
click at [615, 159] on form "Panels n/a issued completed Trim n/a issued completed Acces n/a issued complete…" at bounding box center [677, 201] width 173 height 256
click at [616, 145] on span "n/a" at bounding box center [615, 143] width 17 height 13
click at [619, 201] on form "Panels n/a issued completed Trim n/a issued completed Acces n/a issued complete…" at bounding box center [677, 201] width 173 height 256
drag, startPoint x: 620, startPoint y: 194, endPoint x: 623, endPoint y: 213, distance: 19.3
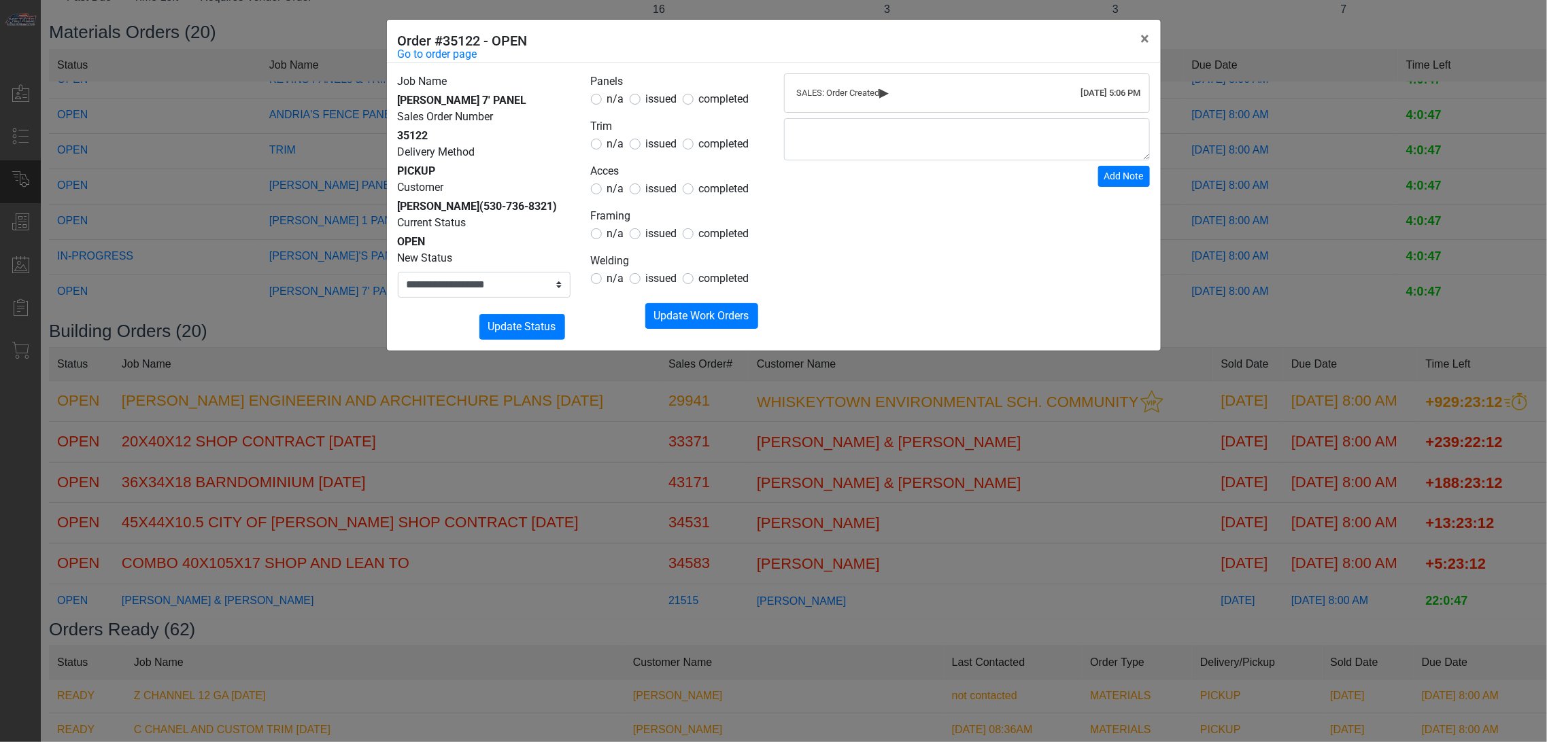
click at [621, 196] on label "n/a" at bounding box center [615, 189] width 17 height 16
click at [623, 228] on fieldset "Framing n/a issued completed" at bounding box center [677, 225] width 173 height 34
click at [621, 239] on span "n/a" at bounding box center [615, 233] width 17 height 13
click at [615, 281] on span "n/a" at bounding box center [615, 278] width 17 height 13
click at [665, 316] on span "Update Work Orders" at bounding box center [701, 315] width 95 height 13
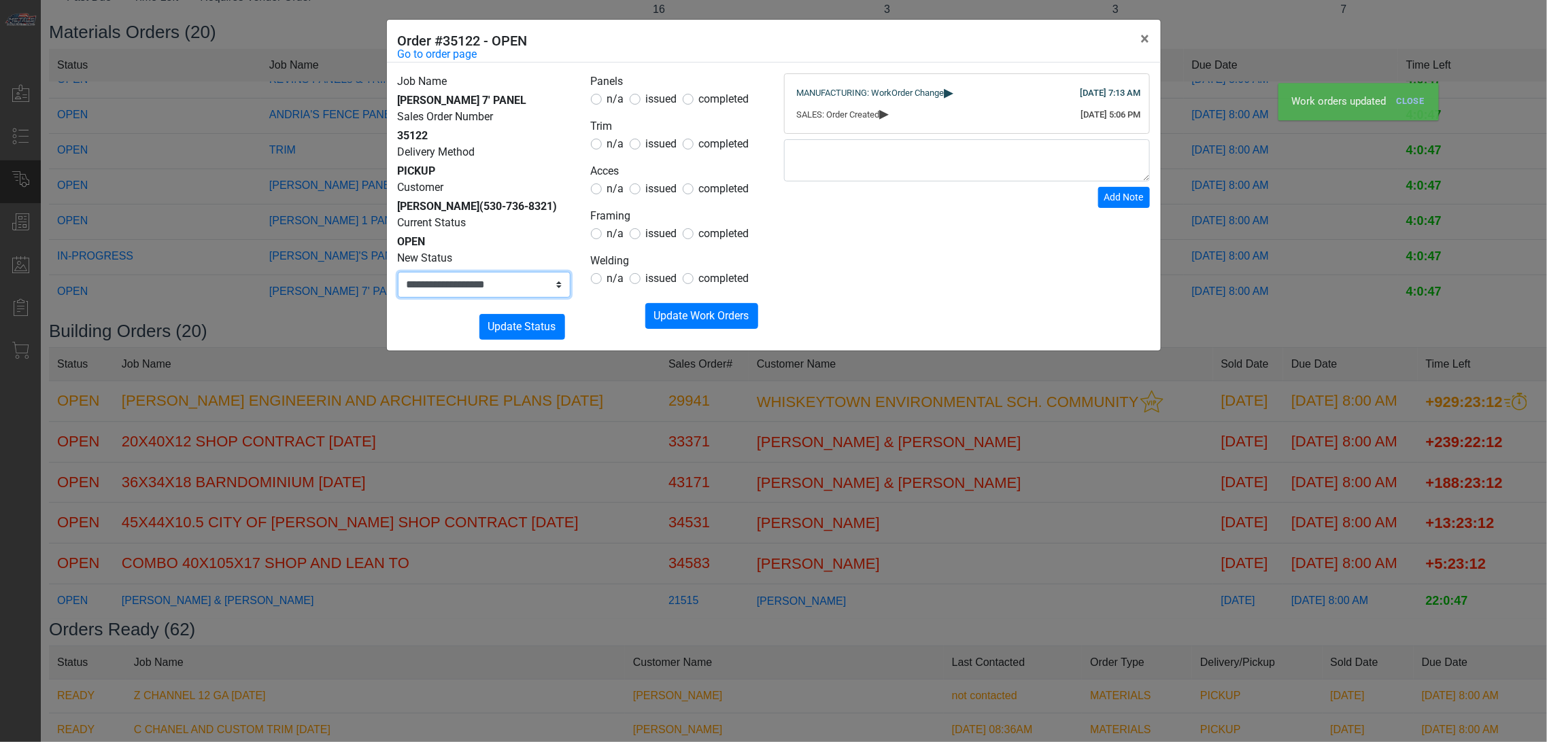
drag, startPoint x: 529, startPoint y: 286, endPoint x: 527, endPoint y: 296, distance: 10.4
click at [529, 286] on select "**********" at bounding box center [484, 285] width 173 height 26
click at [398, 272] on select "**********" at bounding box center [484, 285] width 173 height 26
drag, startPoint x: 495, startPoint y: 272, endPoint x: 496, endPoint y: 279, distance: 6.9
click at [497, 274] on select "**********" at bounding box center [484, 285] width 173 height 26
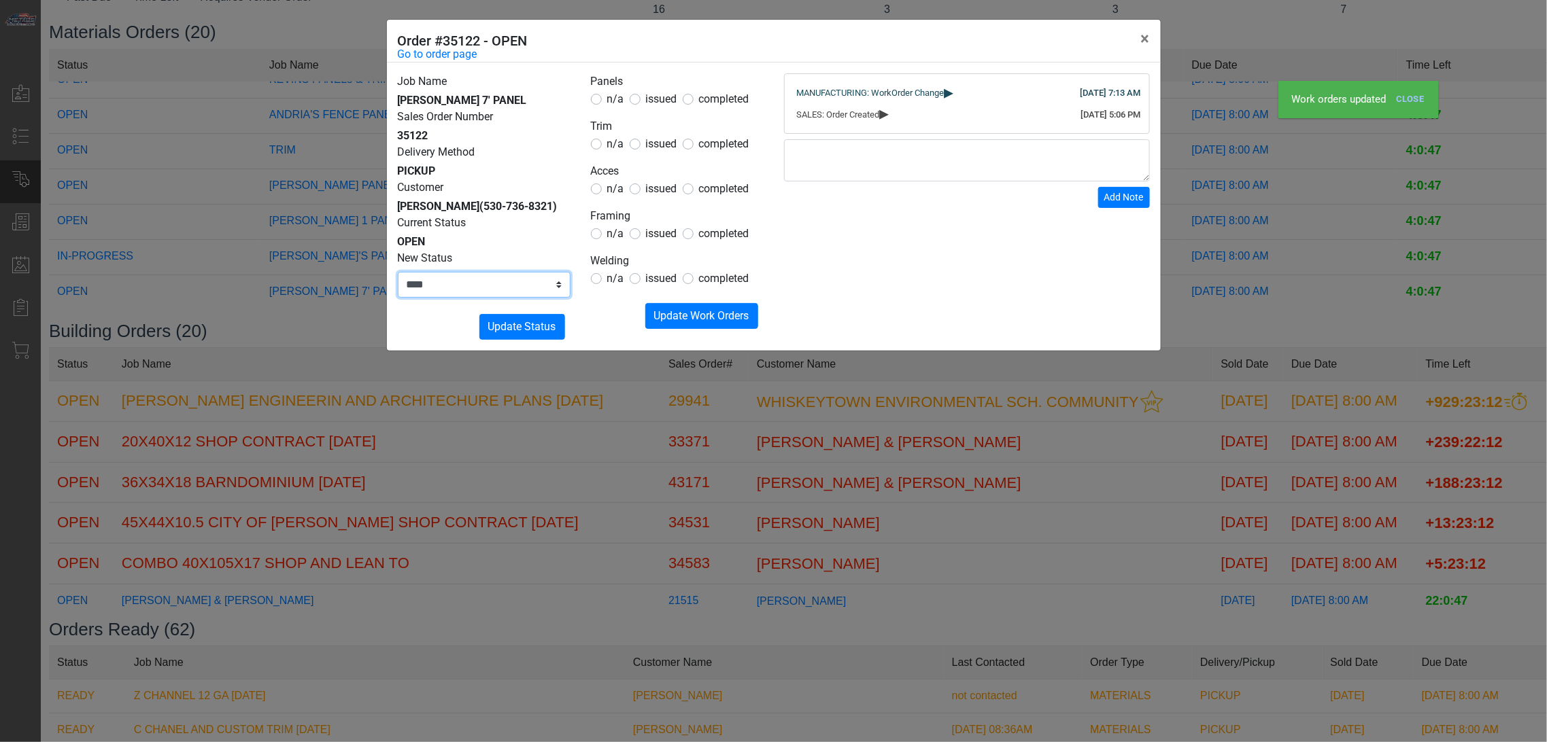
select select "**********"
click at [398, 272] on select "**********" at bounding box center [484, 285] width 173 height 26
click at [512, 324] on span "Update Status" at bounding box center [522, 326] width 68 height 13
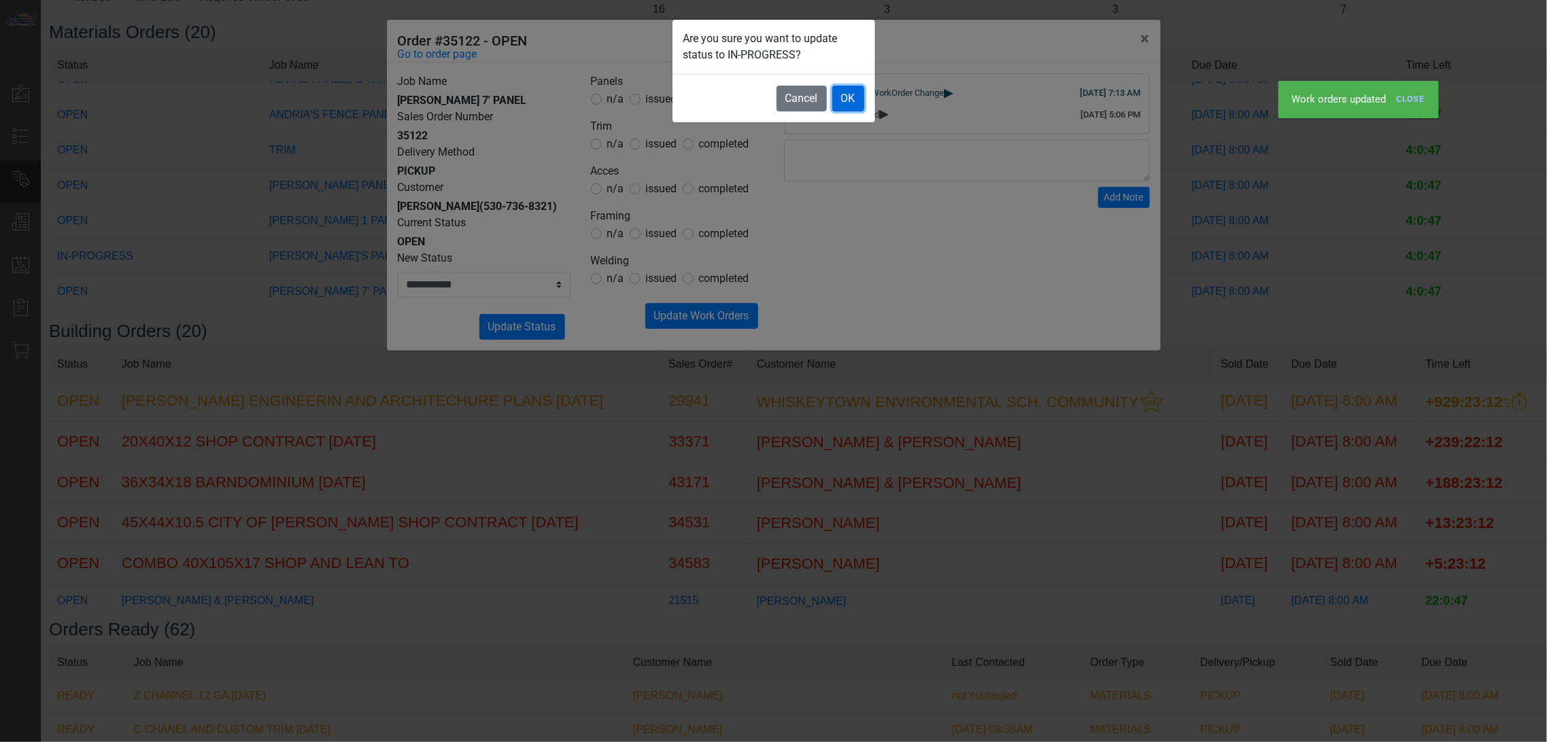
click at [836, 100] on button "OK" at bounding box center [848, 99] width 32 height 26
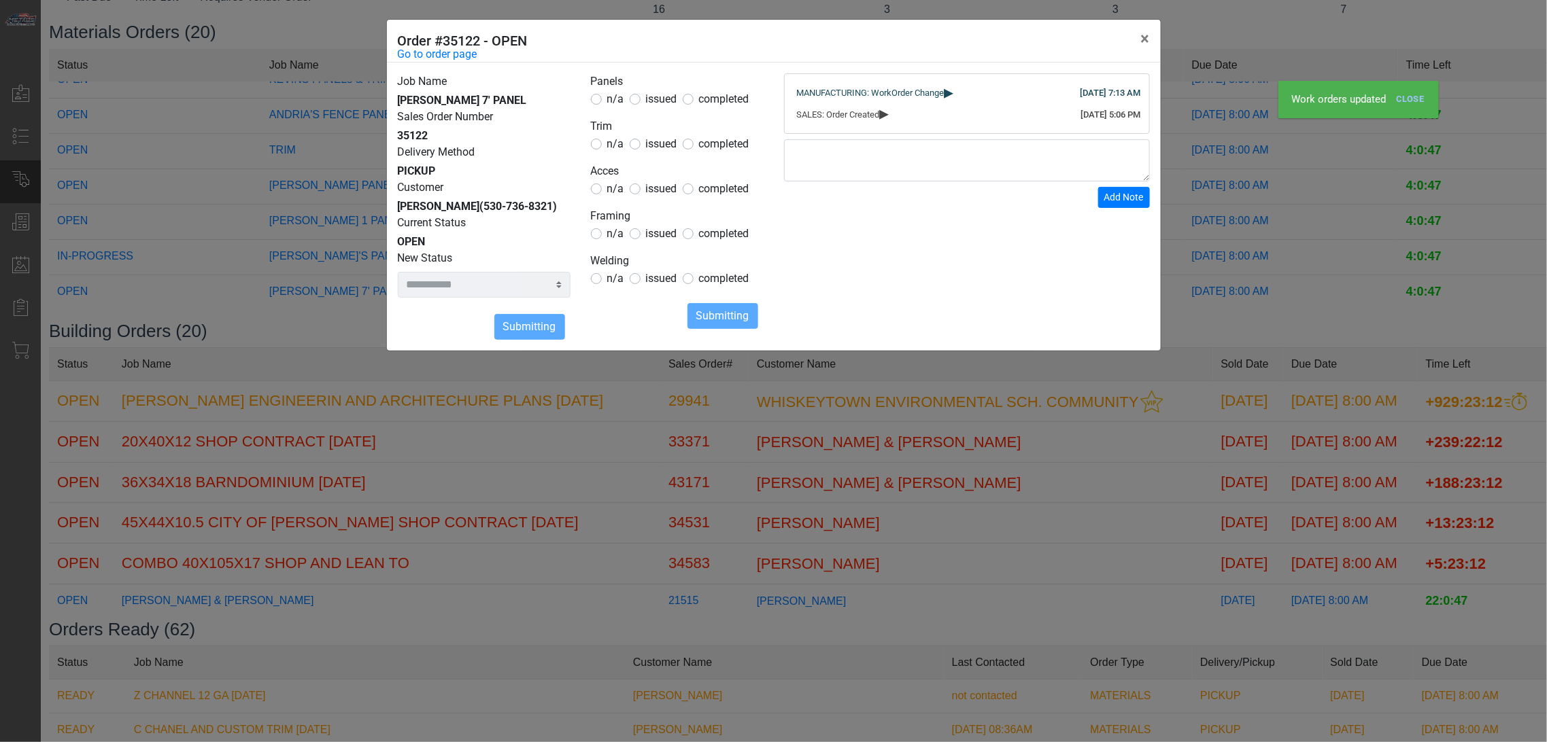
select select
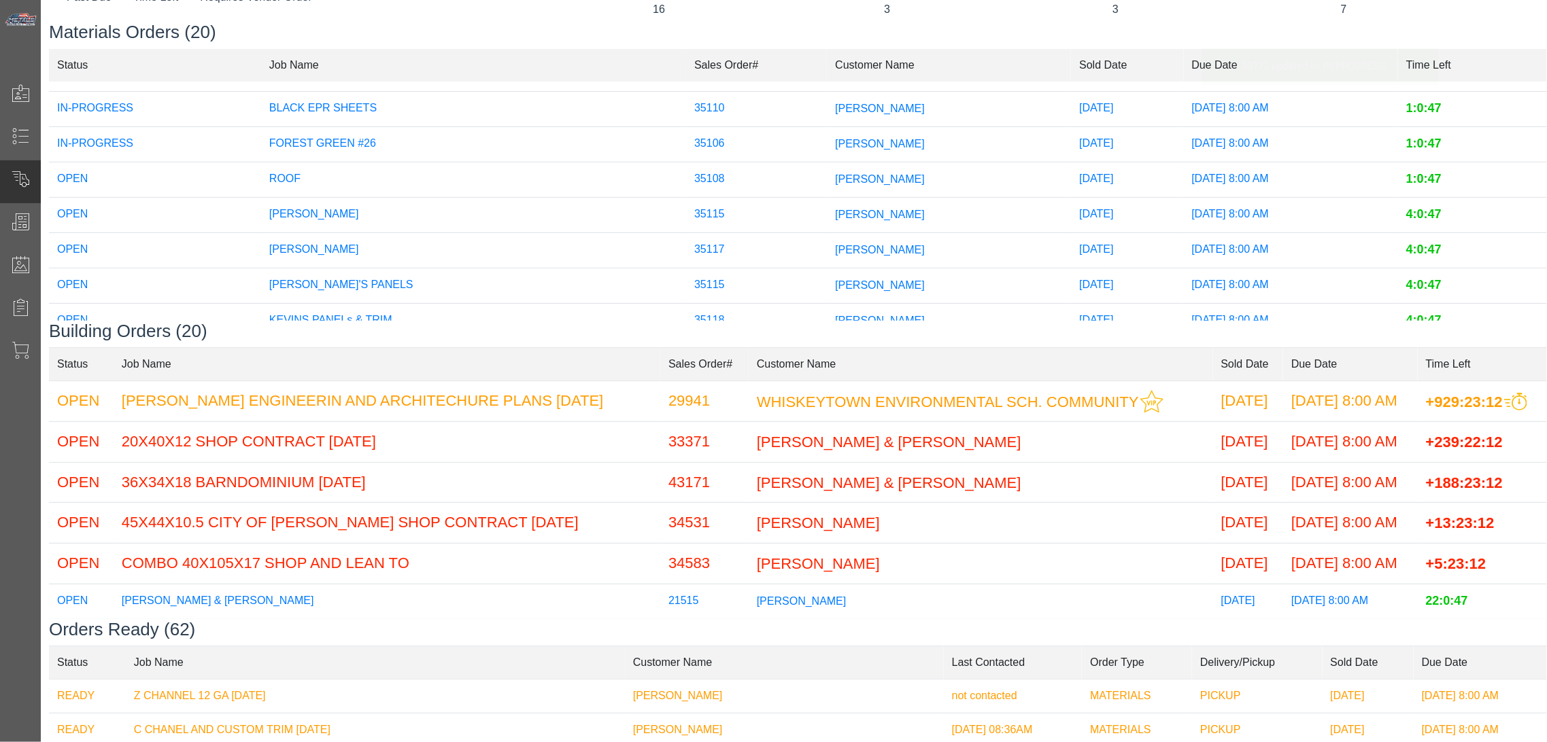
scroll to position [280, 0]
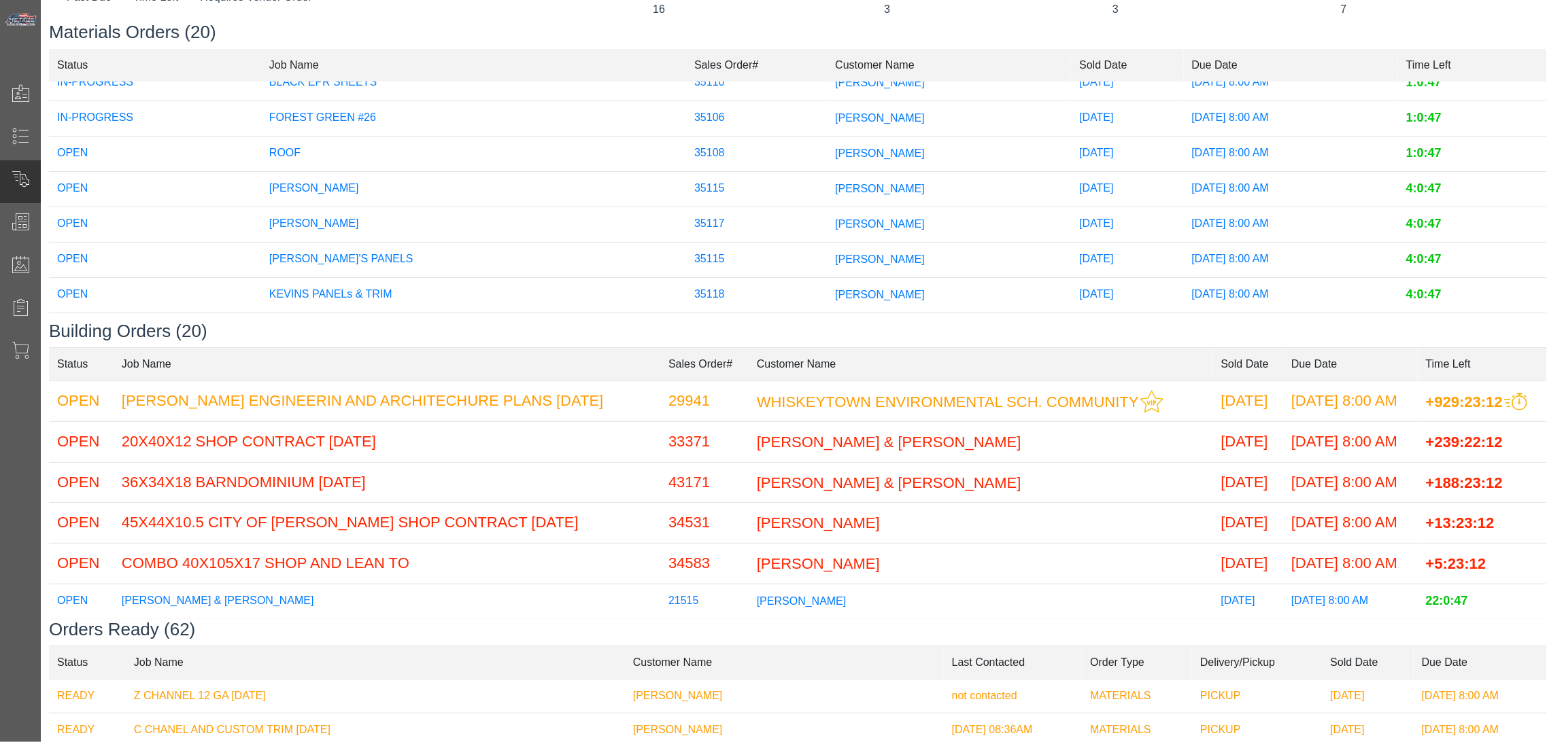
click at [827, 227] on td "[PERSON_NAME]" at bounding box center [949, 224] width 244 height 35
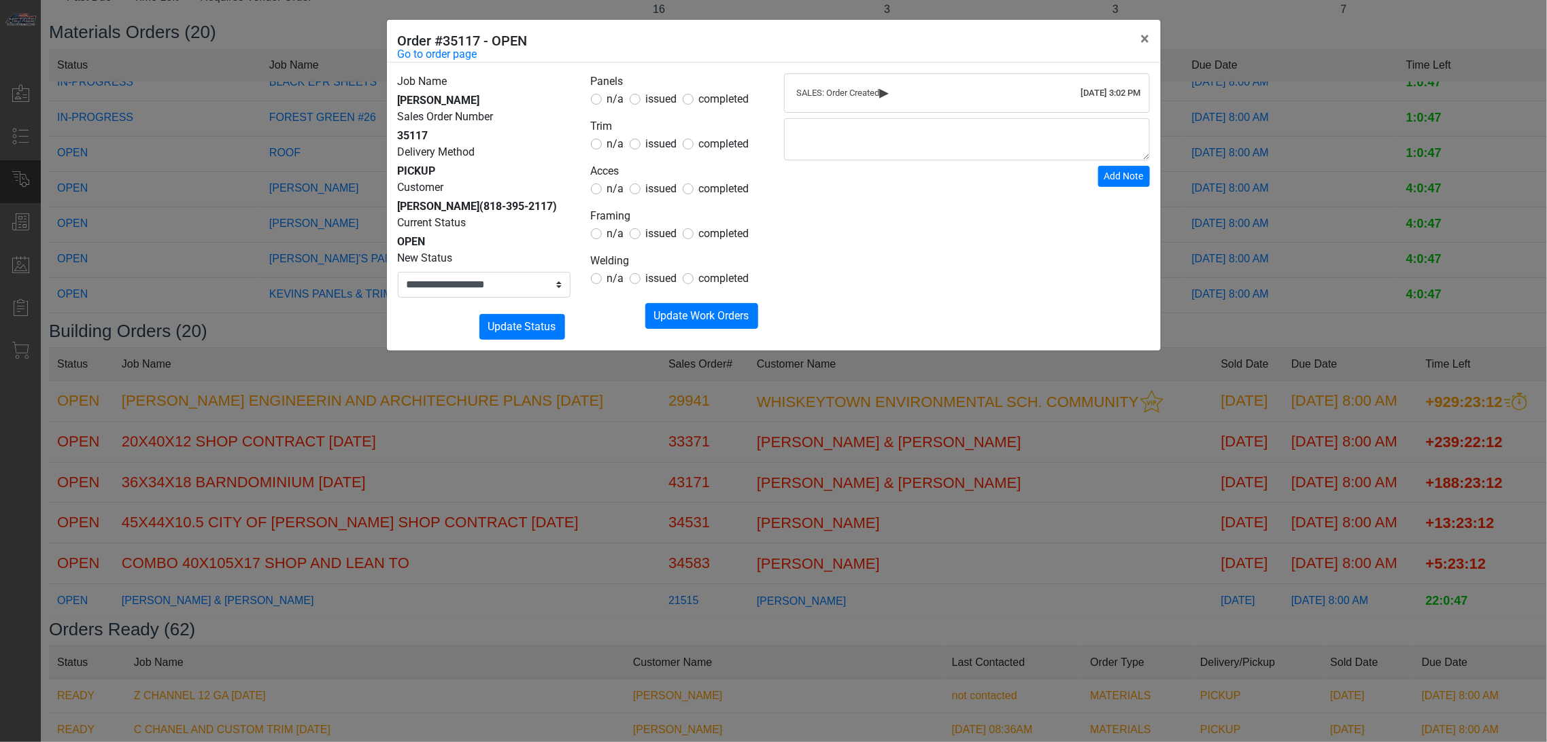
click at [666, 97] on span "issued" at bounding box center [661, 98] width 31 height 13
drag, startPoint x: 657, startPoint y: 139, endPoint x: 654, endPoint y: 171, distance: 32.1
click at [657, 143] on span "issued" at bounding box center [661, 143] width 31 height 13
click at [647, 197] on label "issued" at bounding box center [661, 189] width 31 height 16
drag, startPoint x: 605, startPoint y: 234, endPoint x: 617, endPoint y: 268, distance: 36.1
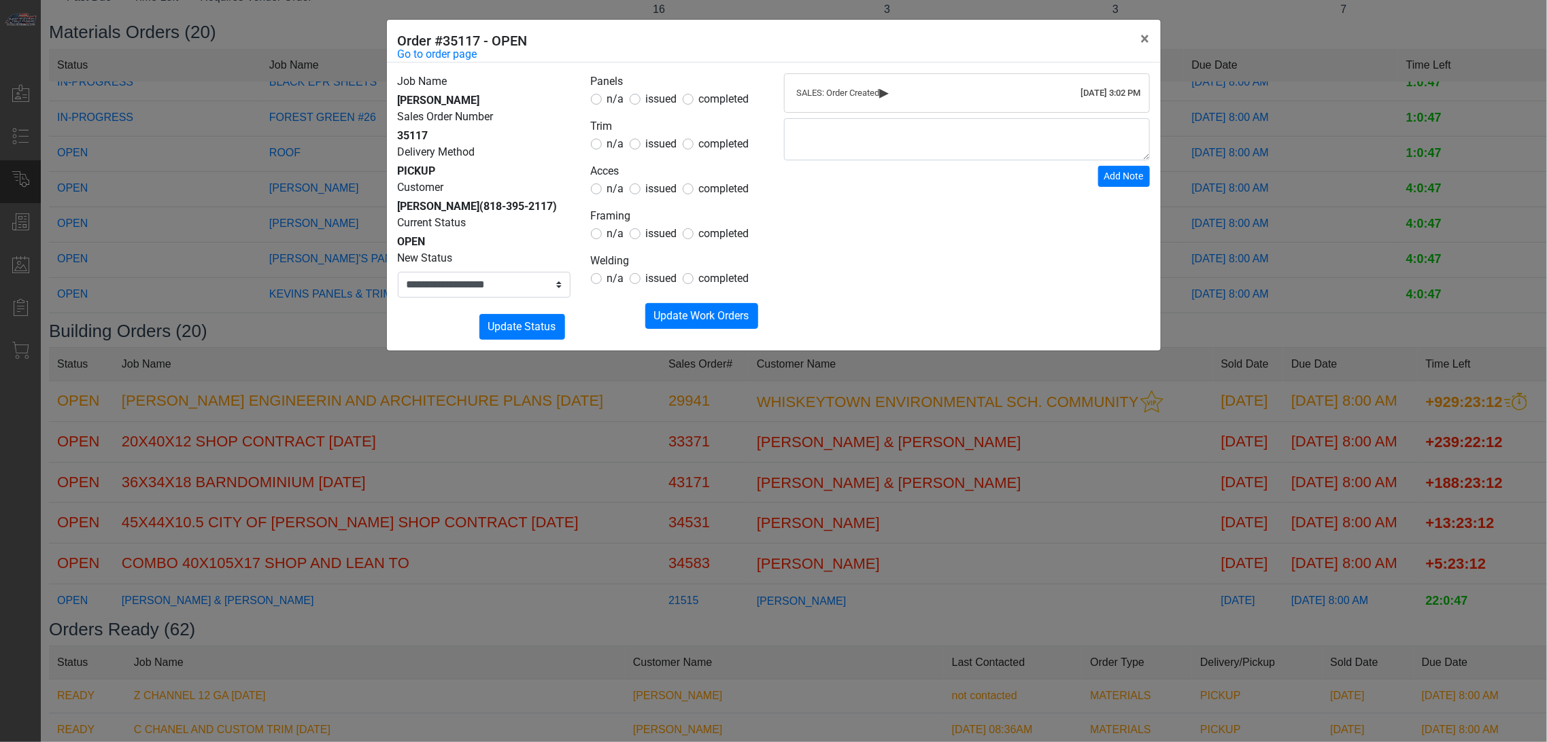
click at [606, 234] on div "n/a" at bounding box center [607, 234] width 33 height 16
click at [617, 277] on span "n/a" at bounding box center [615, 278] width 17 height 13
click at [621, 235] on span "n/a" at bounding box center [615, 233] width 17 height 13
drag, startPoint x: 663, startPoint y: 324, endPoint x: 643, endPoint y: 317, distance: 20.6
click at [663, 321] on button "Submitting Update Work Orders" at bounding box center [701, 316] width 113 height 26
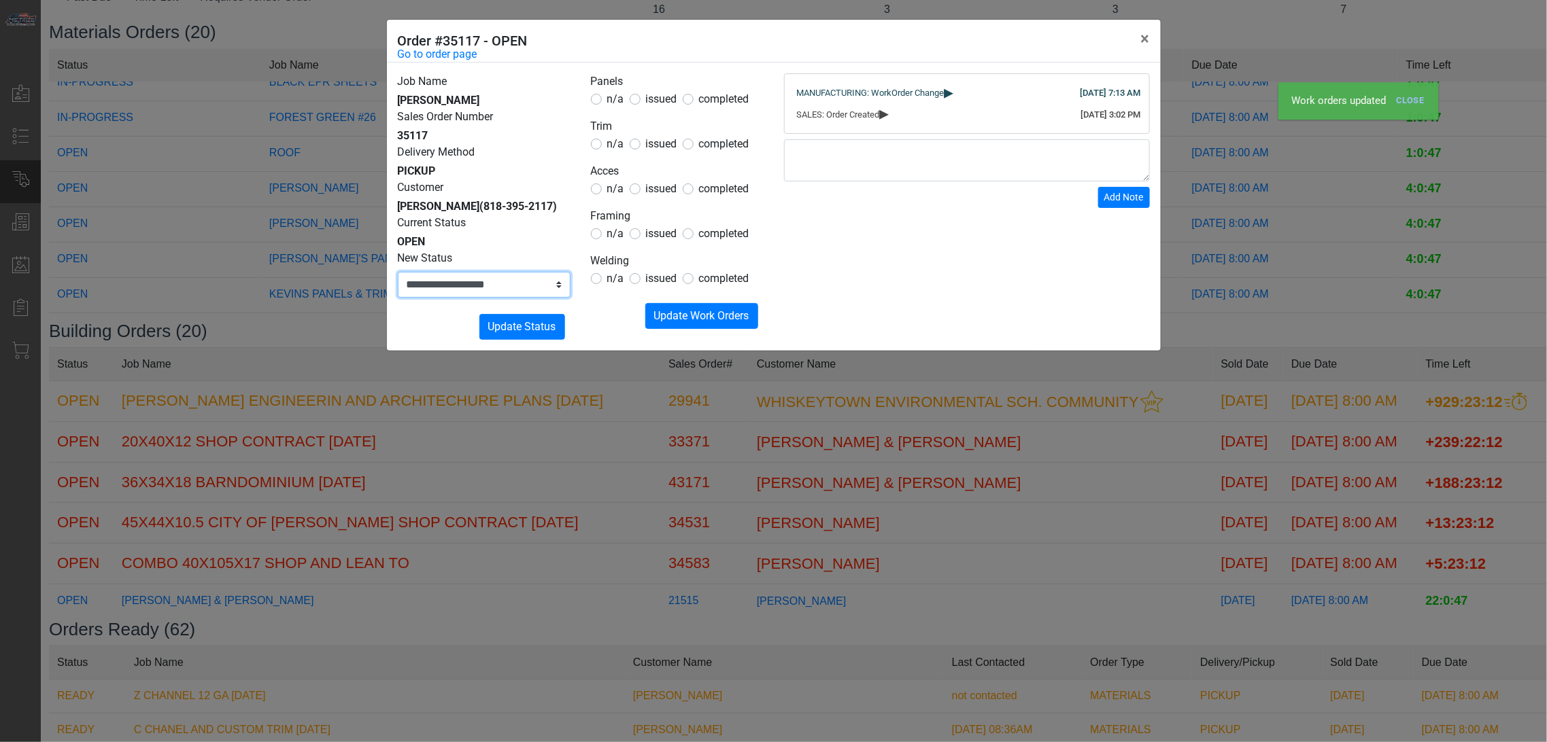
drag, startPoint x: 536, startPoint y: 307, endPoint x: 534, endPoint y: 313, distance: 6.9
click at [534, 298] on select "**********" at bounding box center [484, 285] width 173 height 26
select select "**********"
click at [398, 288] on select "**********" at bounding box center [484, 285] width 173 height 26
click at [531, 333] on span "Update Status" at bounding box center [522, 326] width 68 height 13
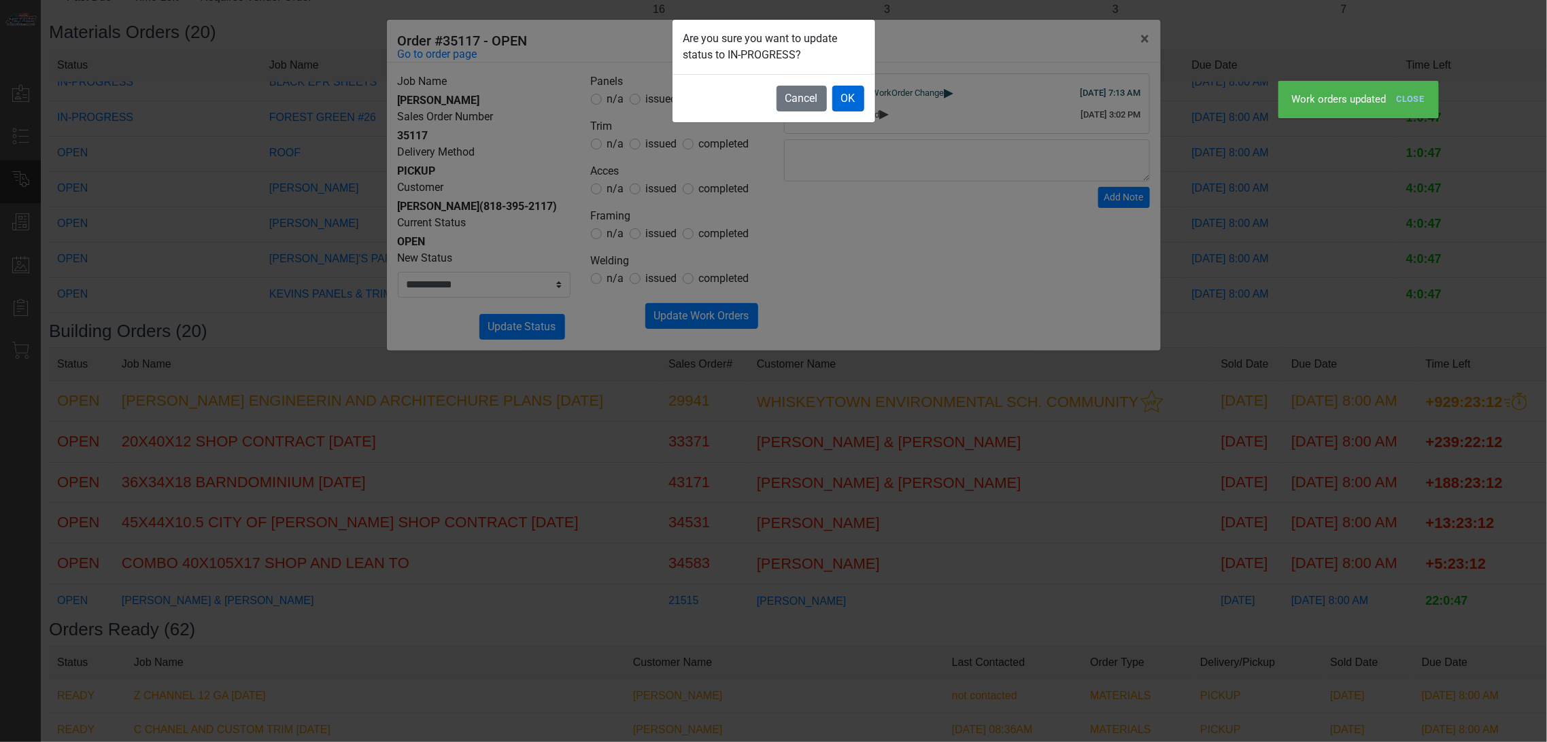
click at [850, 85] on footer "Cancel OK" at bounding box center [773, 98] width 203 height 48
click at [848, 90] on button "OK" at bounding box center [848, 99] width 32 height 26
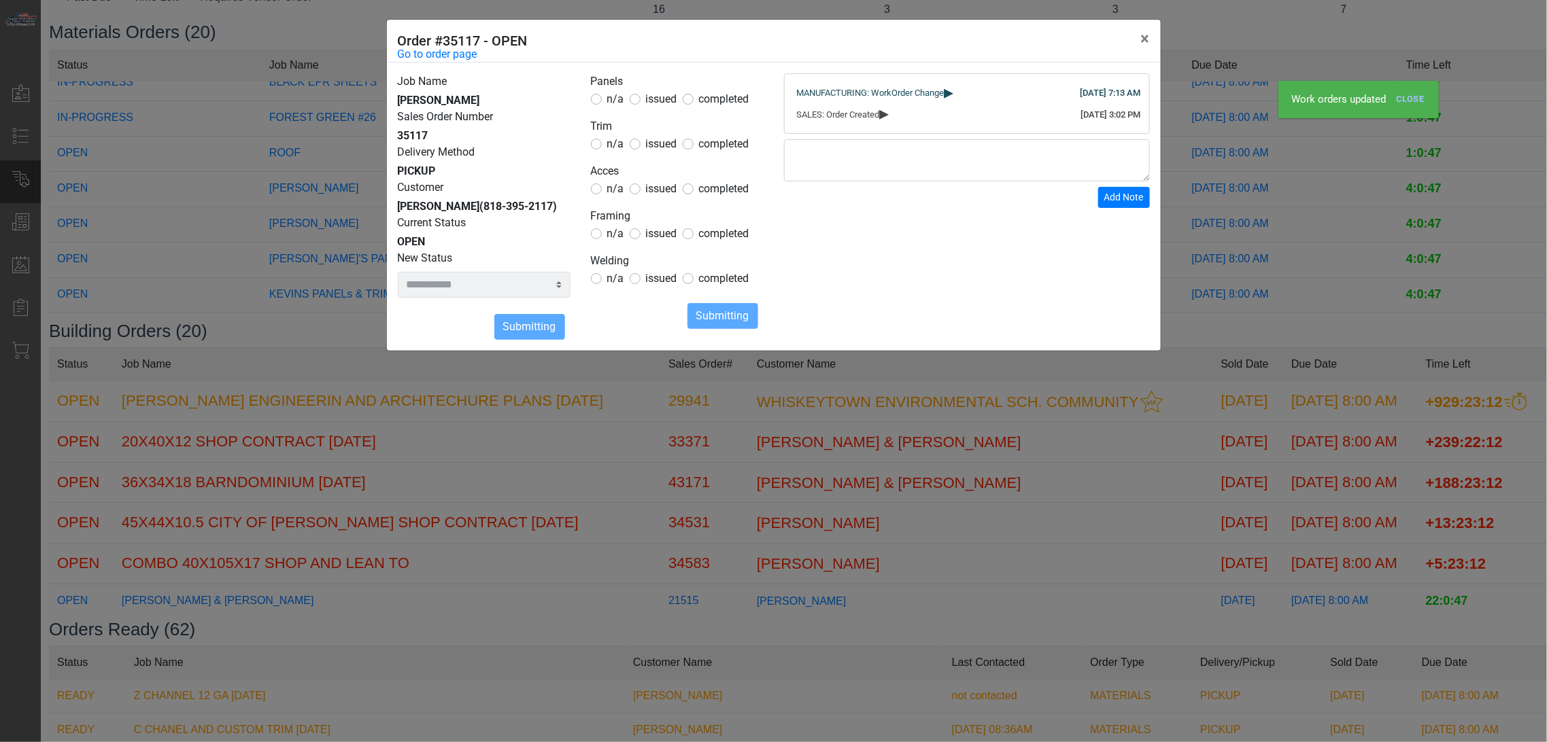
select select
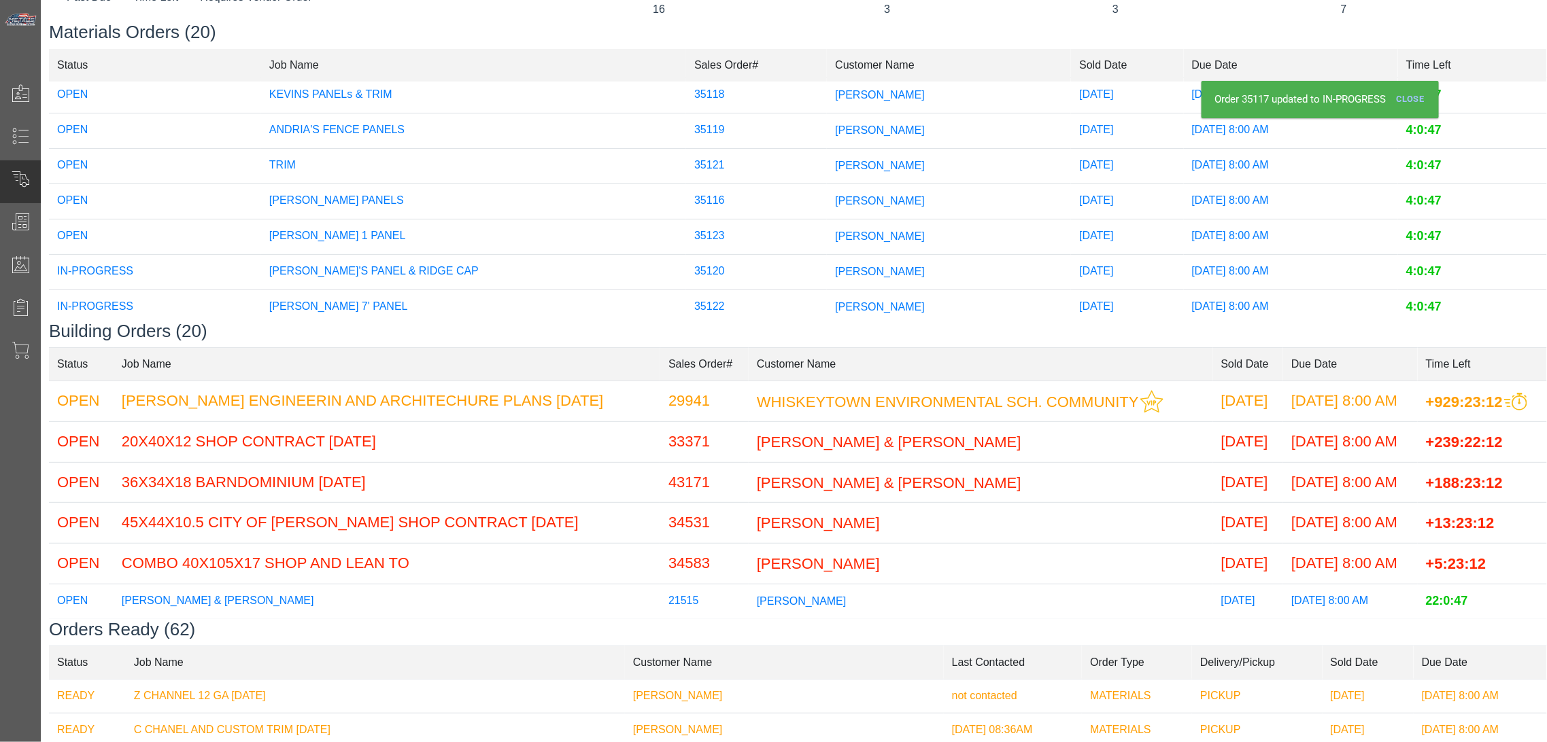
scroll to position [506, 0]
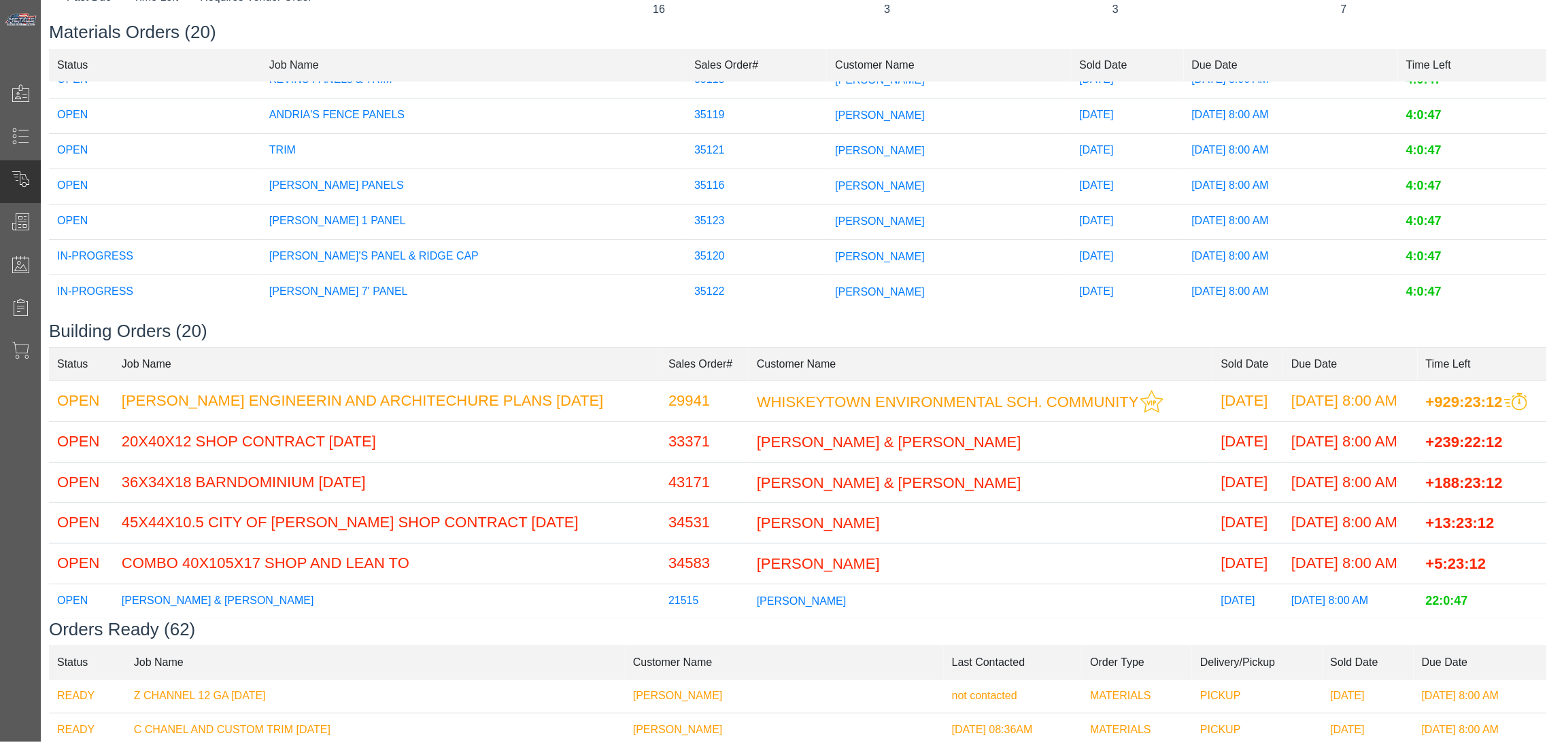
click at [506, 209] on td "[PERSON_NAME] 1 PANEL" at bounding box center [473, 221] width 425 height 35
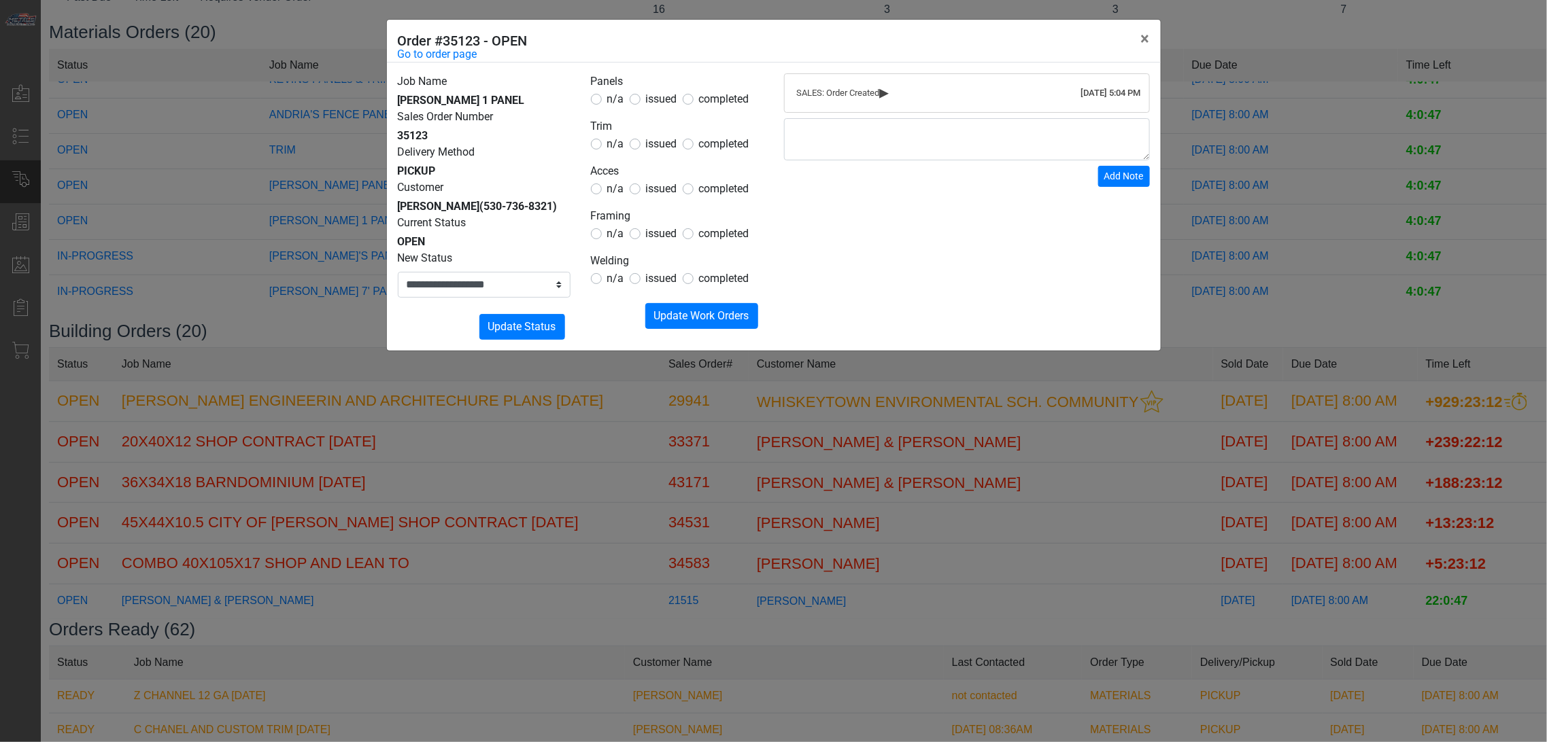
drag, startPoint x: 657, startPoint y: 99, endPoint x: 641, endPoint y: 114, distance: 21.6
click at [657, 101] on span "issued" at bounding box center [661, 98] width 31 height 13
click at [612, 139] on span "n/a" at bounding box center [615, 143] width 17 height 13
click at [607, 187] on span "n/a" at bounding box center [615, 188] width 17 height 13
click at [609, 231] on span "n/a" at bounding box center [615, 233] width 17 height 13
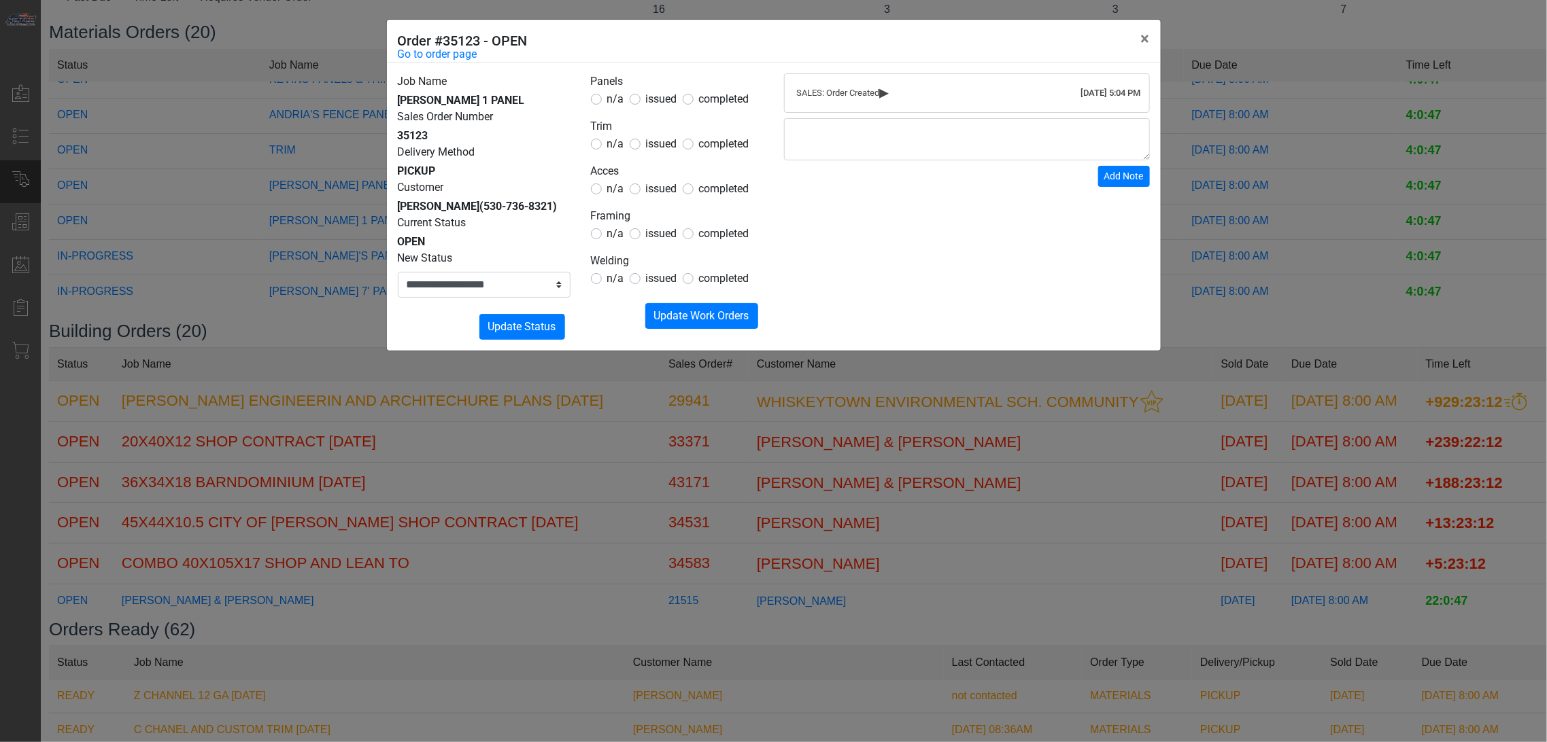
click at [610, 281] on span "n/a" at bounding box center [615, 278] width 17 height 13
click at [659, 309] on span "Update Work Orders" at bounding box center [701, 315] width 95 height 13
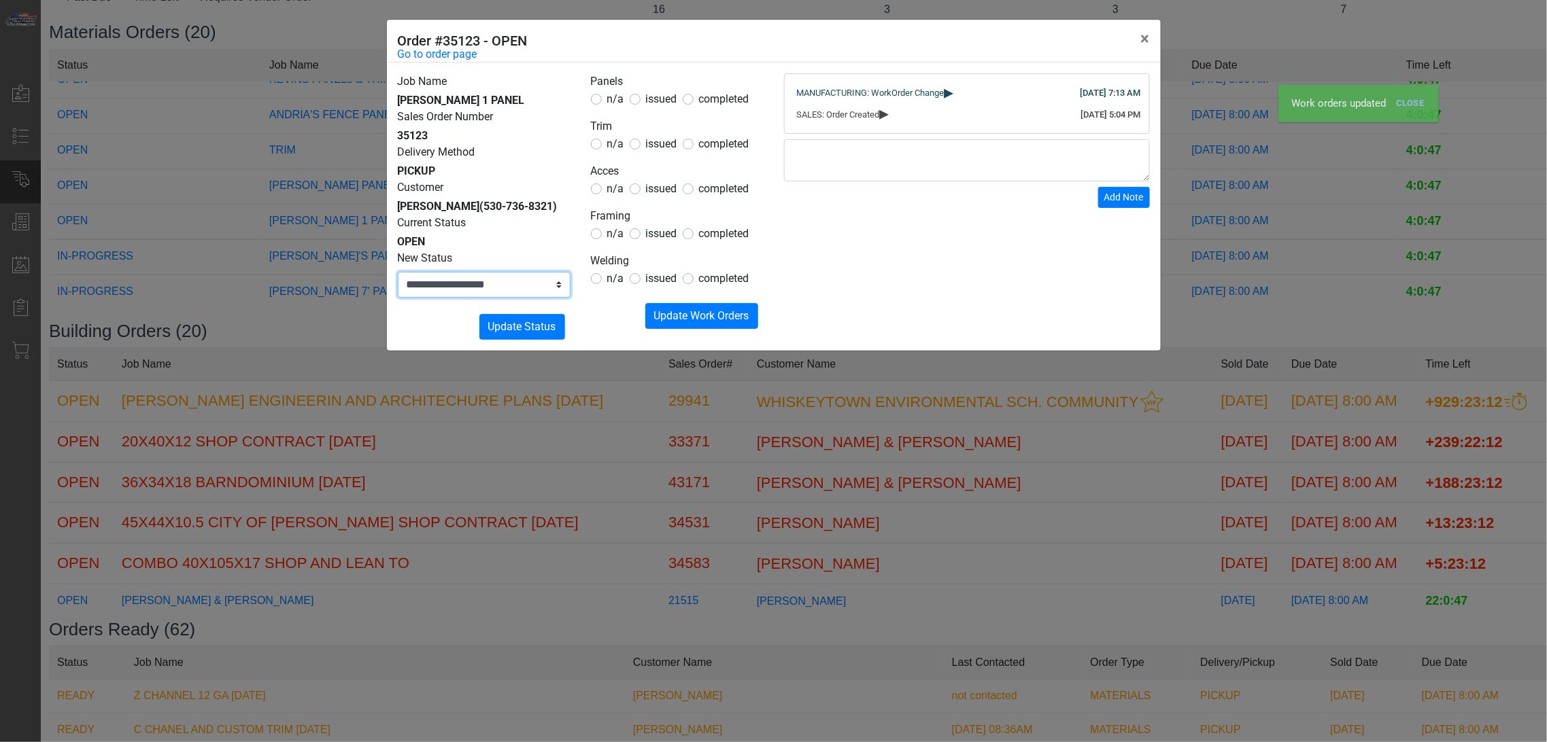
click at [549, 293] on select "**********" at bounding box center [484, 285] width 173 height 26
select select "**********"
click at [398, 272] on select "**********" at bounding box center [484, 285] width 173 height 26
click at [540, 324] on span "Update Status" at bounding box center [522, 326] width 68 height 13
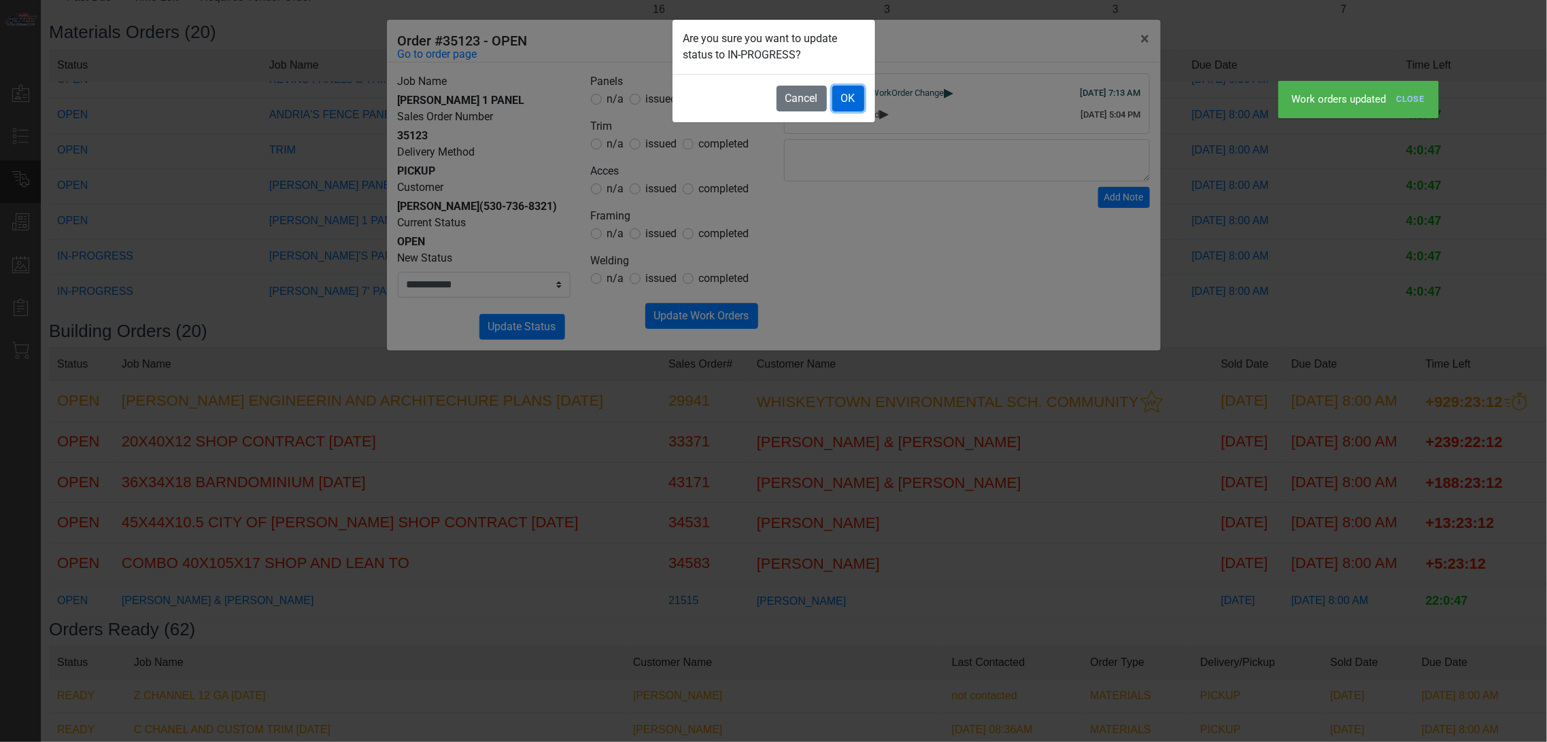
click at [846, 99] on button "OK" at bounding box center [848, 99] width 32 height 26
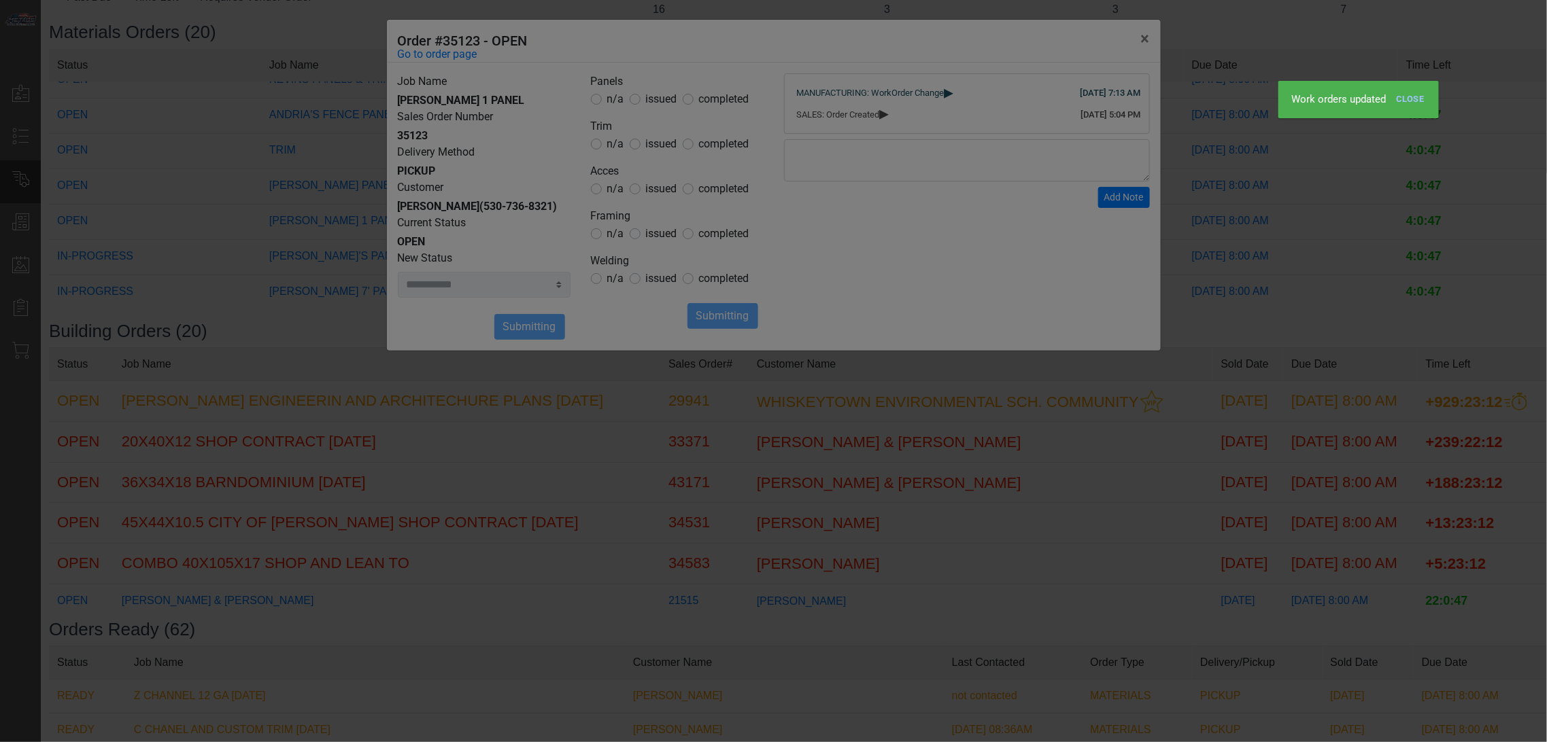
select select
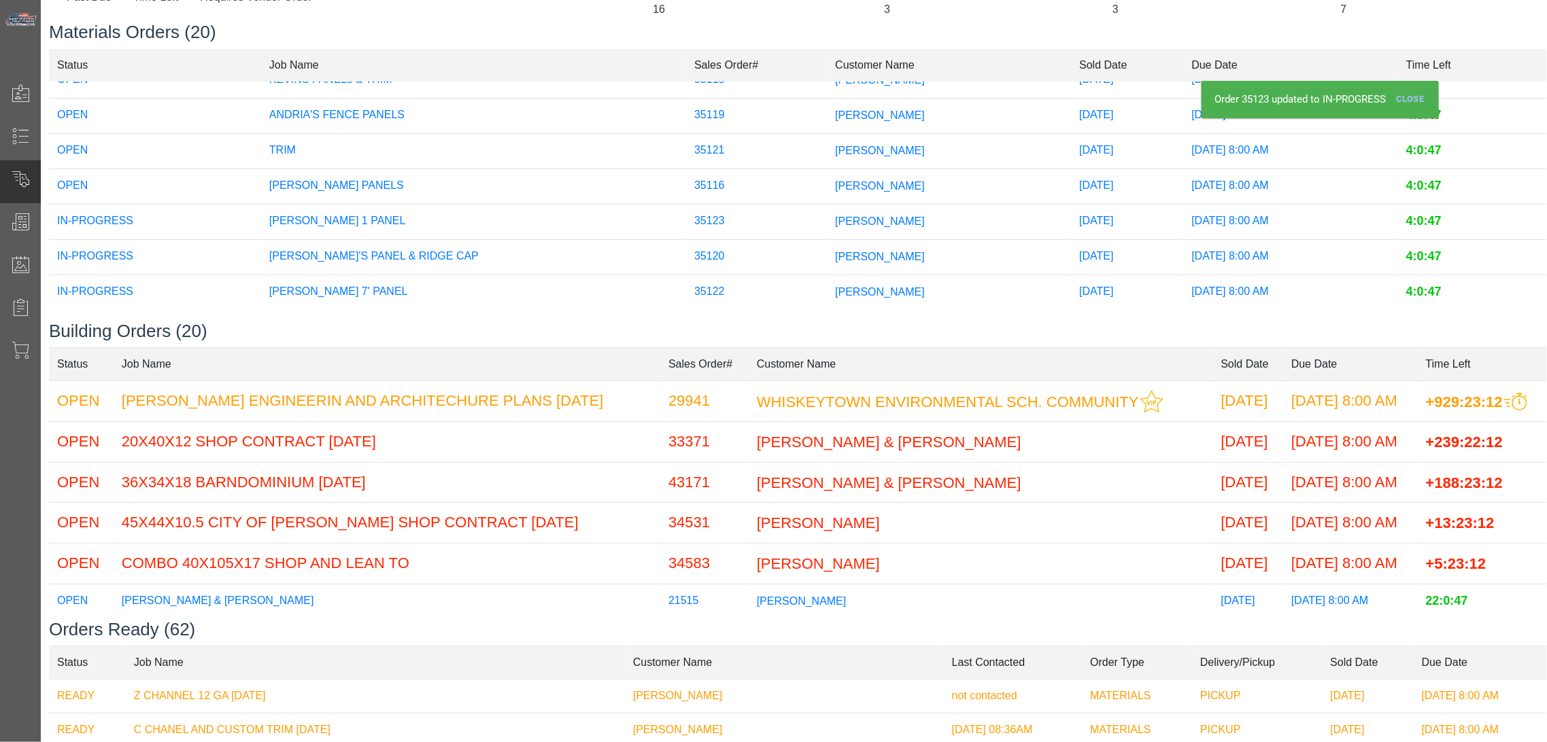
click at [758, 171] on td "35116" at bounding box center [756, 186] width 141 height 35
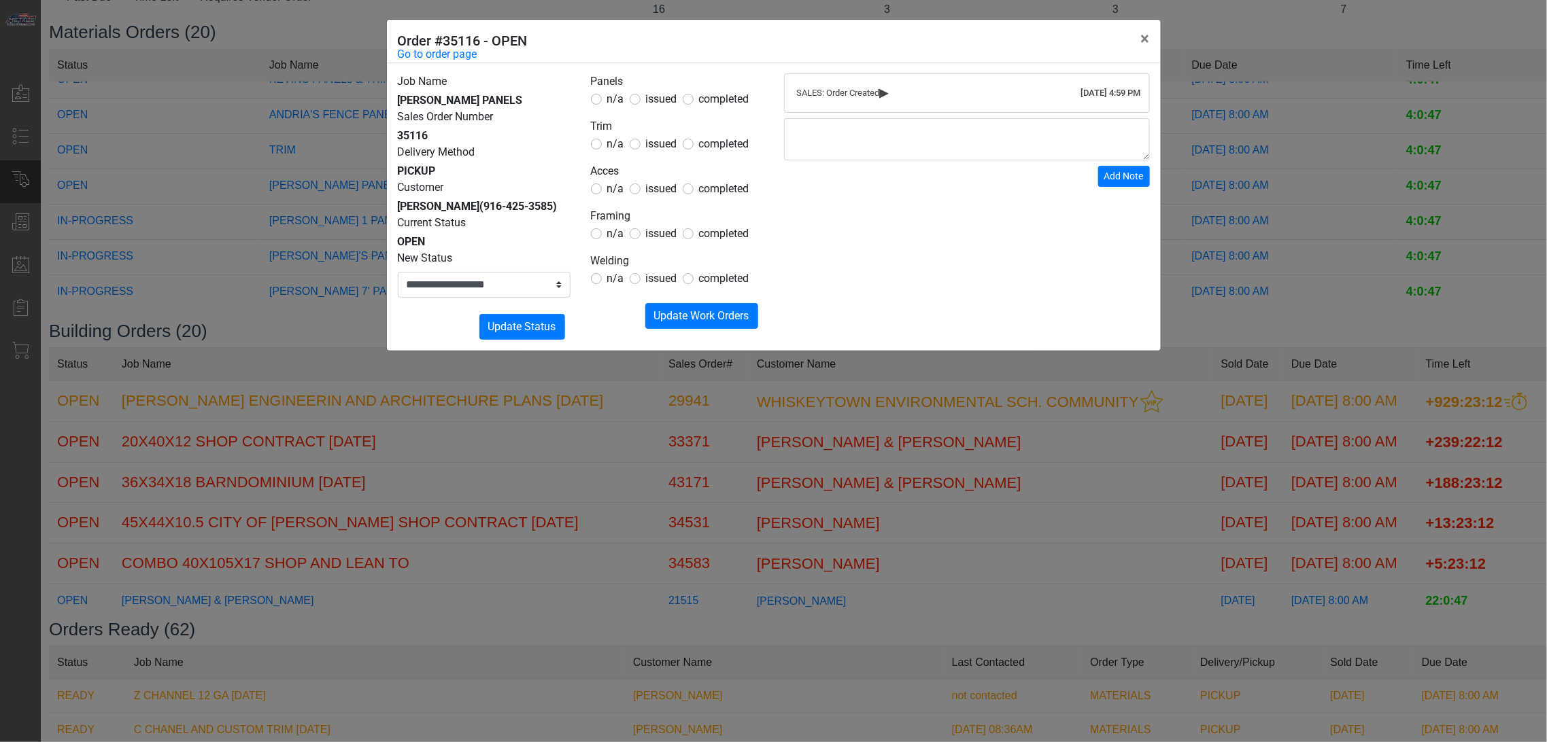
click at [651, 92] on span "issued" at bounding box center [661, 98] width 31 height 13
click at [622, 140] on div "n/a issued completed" at bounding box center [677, 144] width 173 height 16
click at [619, 146] on span "n/a" at bounding box center [615, 143] width 17 height 13
click at [617, 189] on span "n/a" at bounding box center [615, 188] width 17 height 13
click at [610, 220] on legend "Framing" at bounding box center [677, 217] width 173 height 18
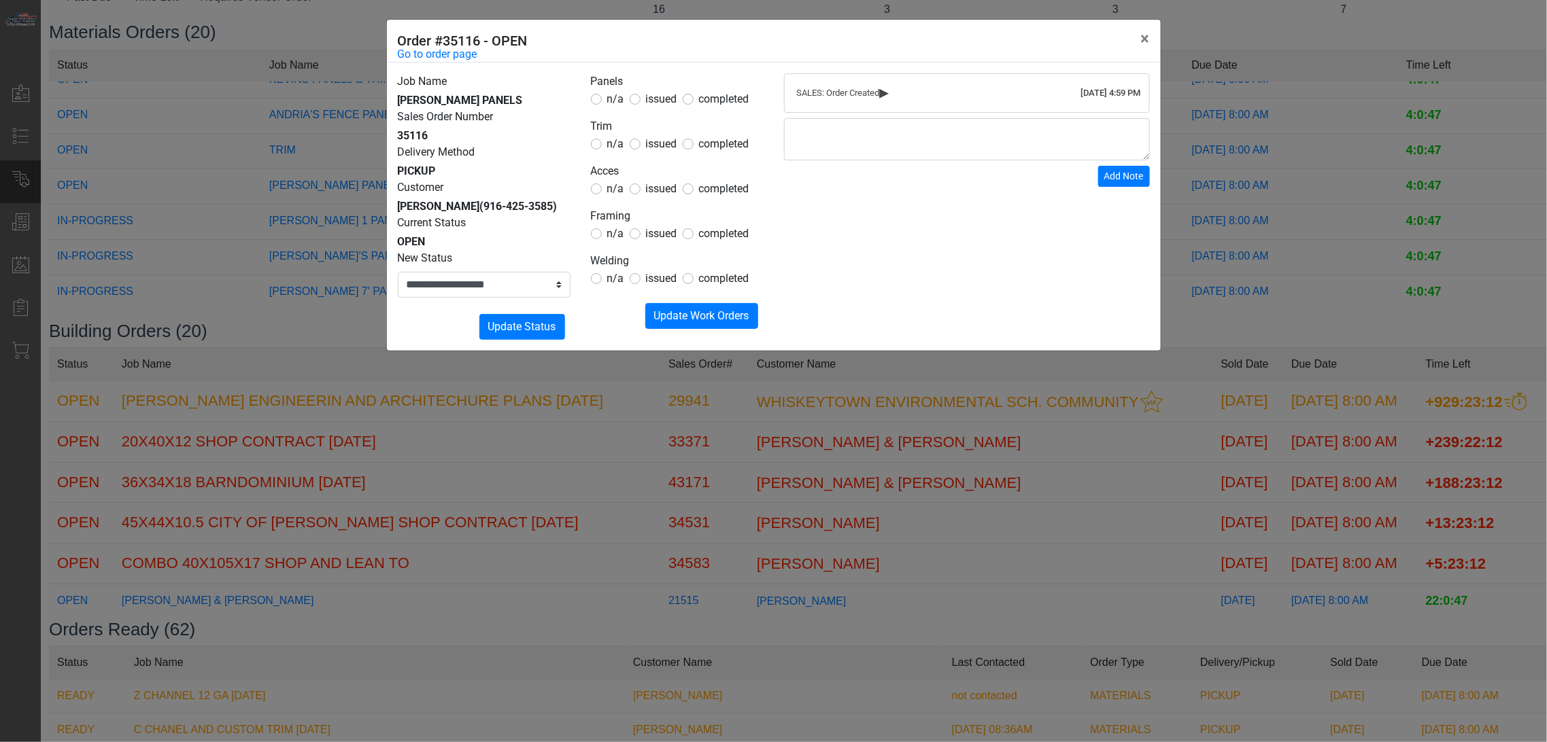
click at [610, 236] on span "n/a" at bounding box center [615, 233] width 17 height 13
click at [613, 284] on span "n/a" at bounding box center [615, 278] width 17 height 13
drag, startPoint x: 669, startPoint y: 307, endPoint x: 655, endPoint y: 309, distance: 14.4
click at [670, 307] on button "Submitting Update Work Orders" at bounding box center [701, 316] width 113 height 26
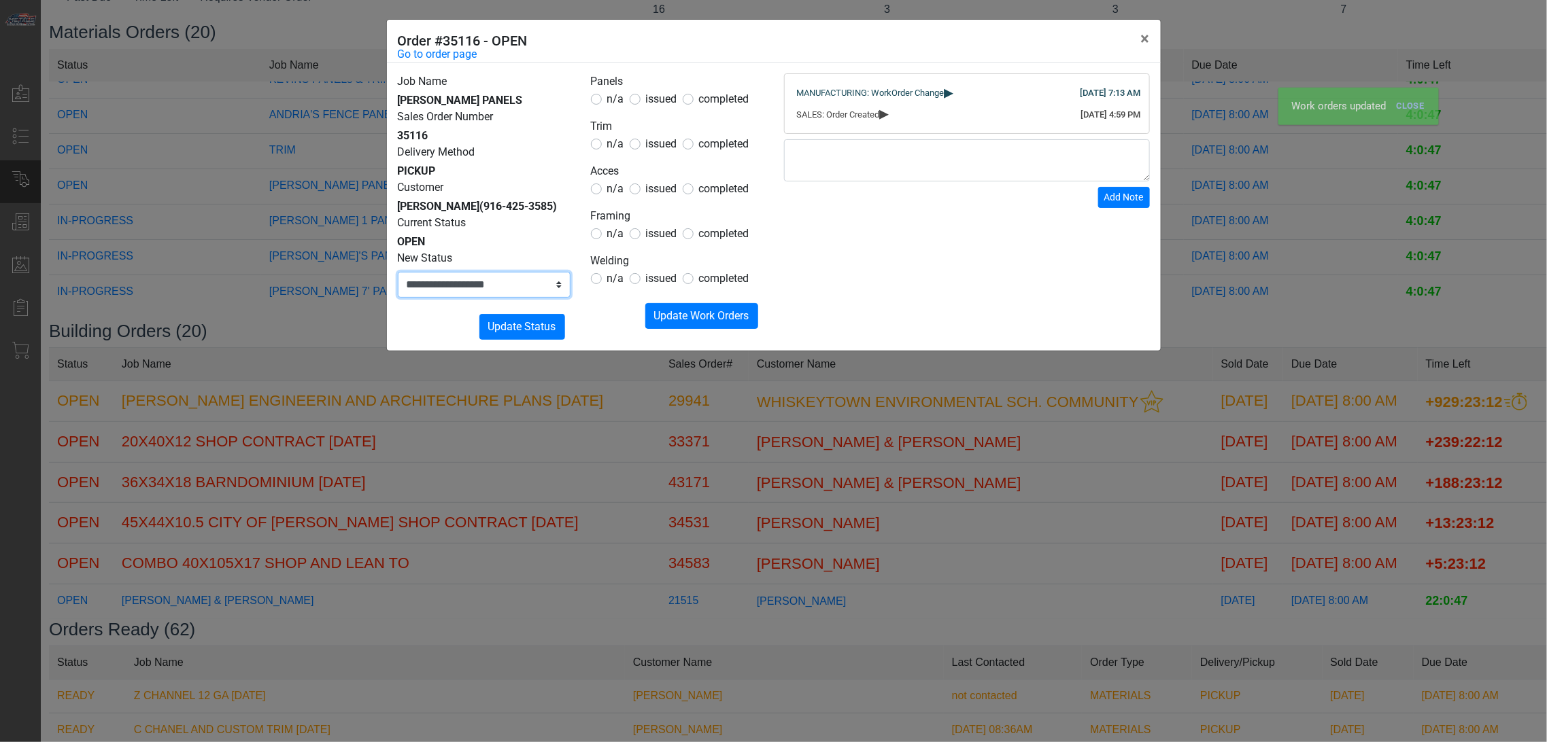
drag, startPoint x: 489, startPoint y: 282, endPoint x: 487, endPoint y: 296, distance: 14.5
click at [488, 282] on select "**********" at bounding box center [484, 285] width 173 height 26
select select "**********"
click at [398, 272] on select "**********" at bounding box center [484, 285] width 173 height 26
click at [545, 310] on form "**********" at bounding box center [484, 295] width 173 height 90
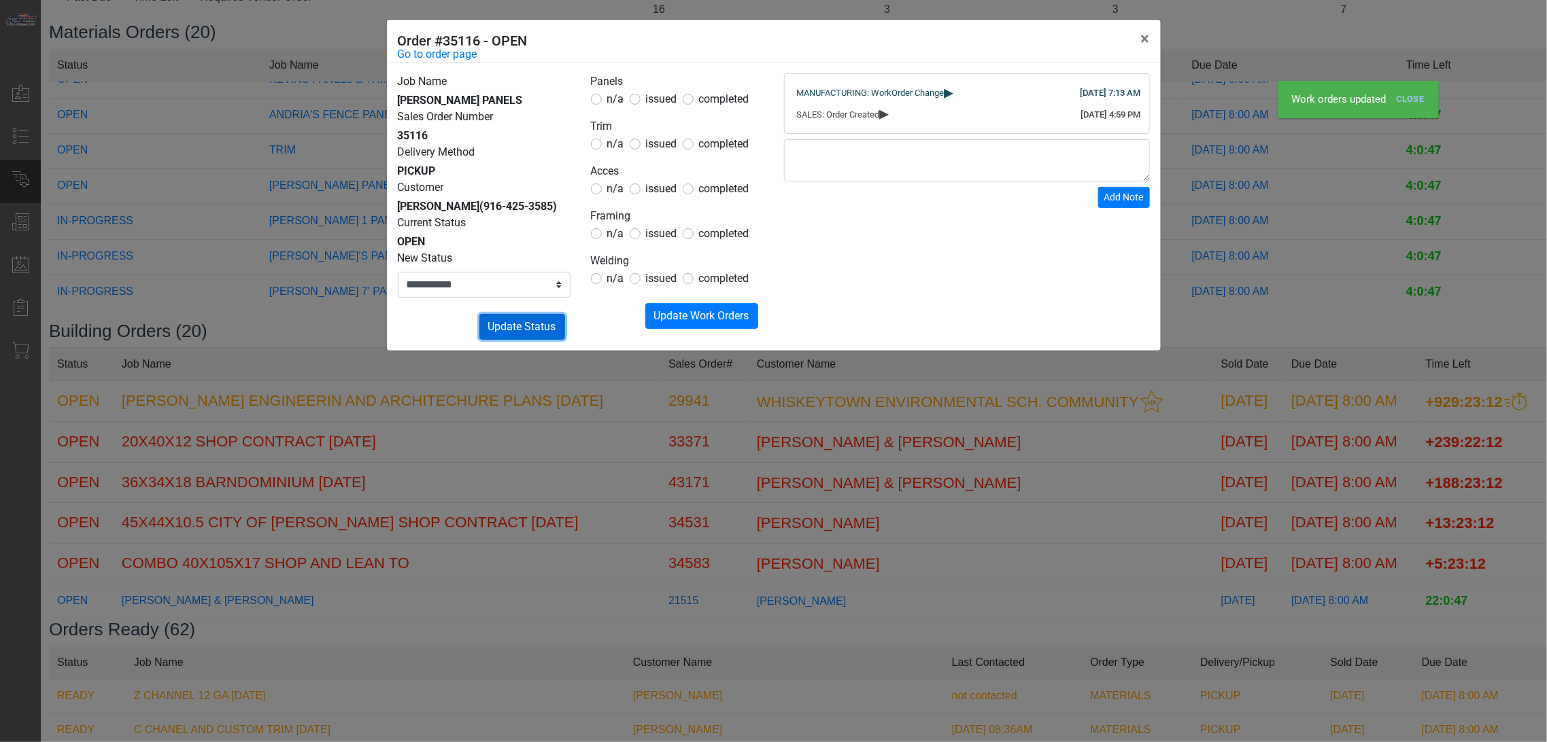
click at [546, 324] on span "Update Status" at bounding box center [522, 326] width 68 height 13
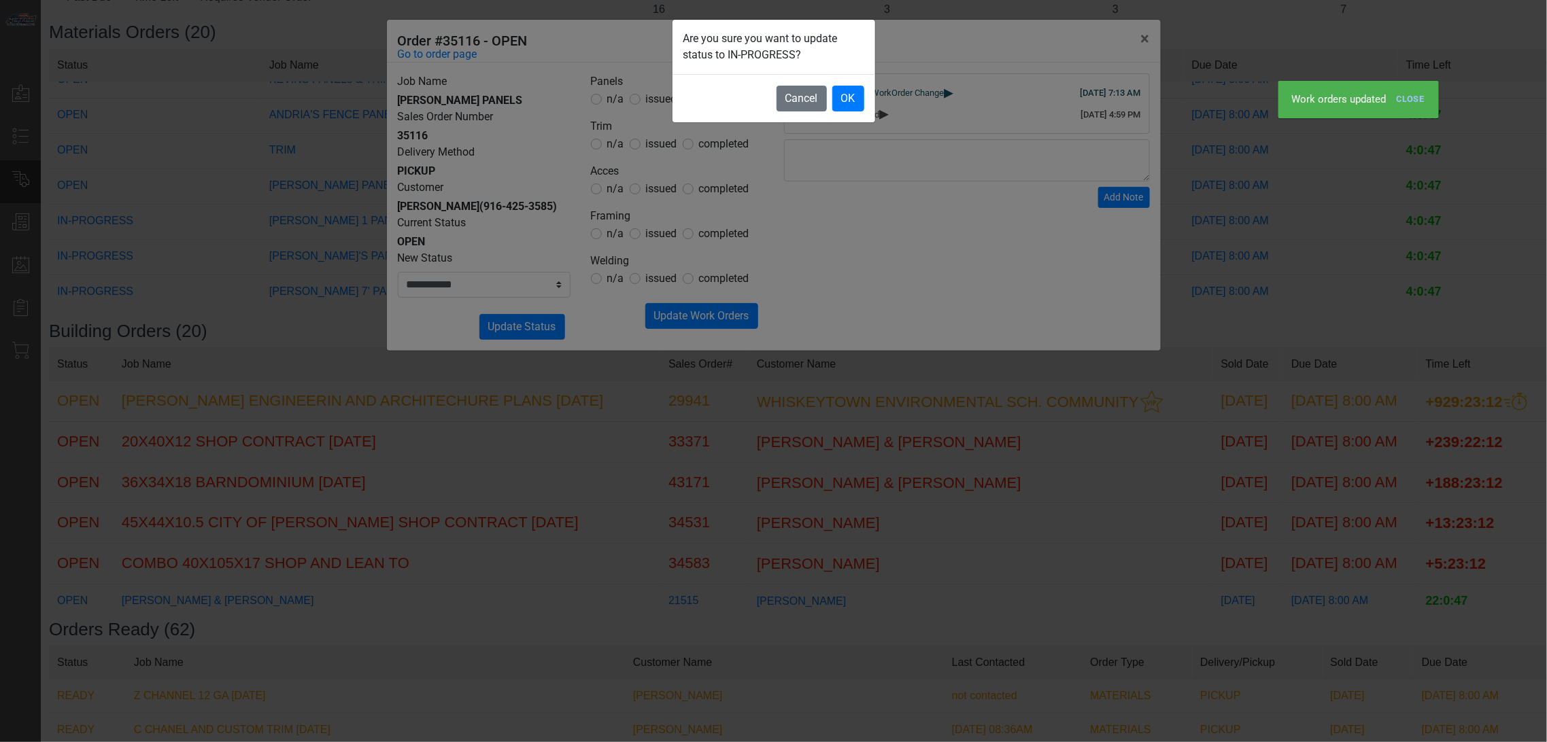
click at [865, 98] on footer "Cancel OK" at bounding box center [773, 98] width 203 height 48
click at [852, 99] on button "OK" at bounding box center [848, 99] width 32 height 26
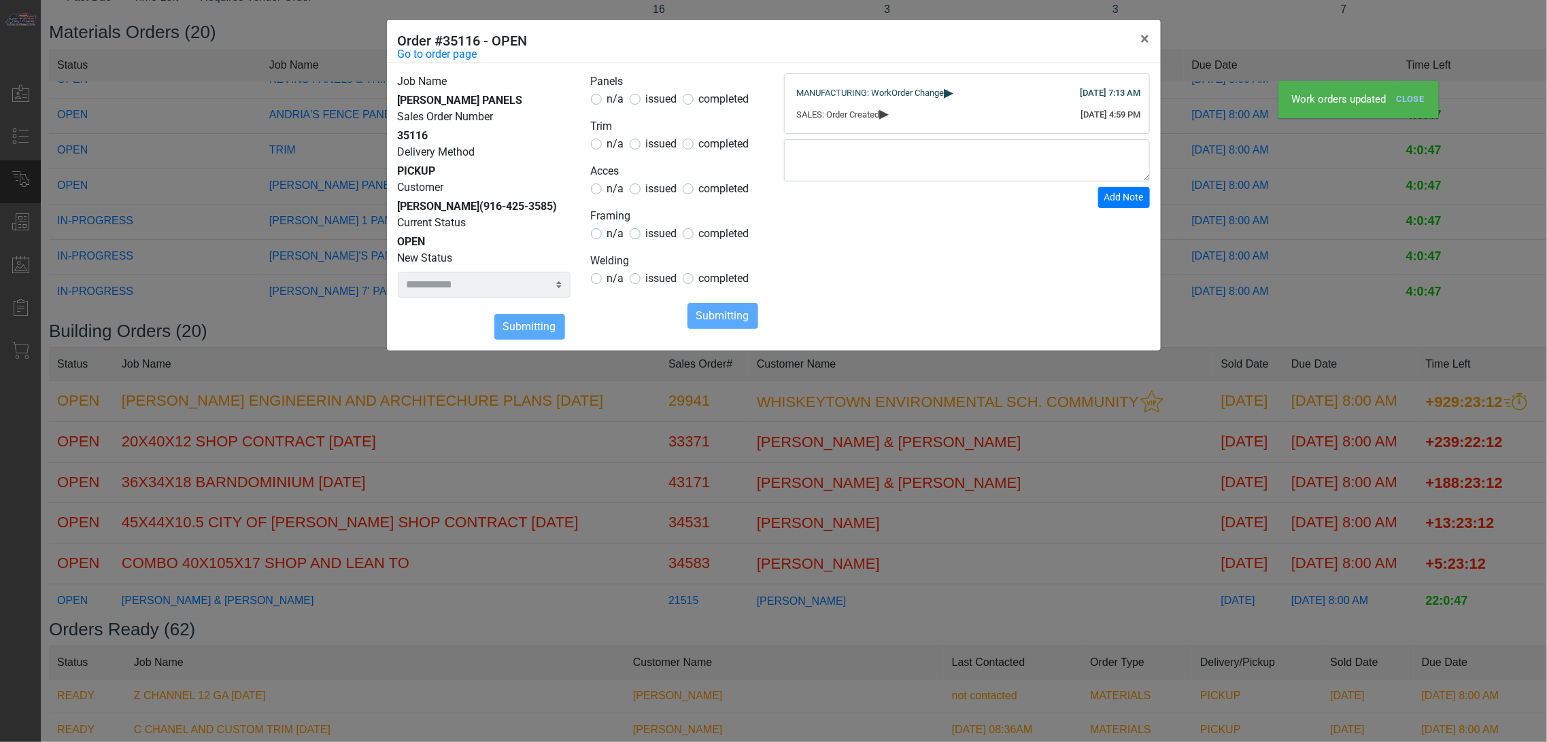
select select
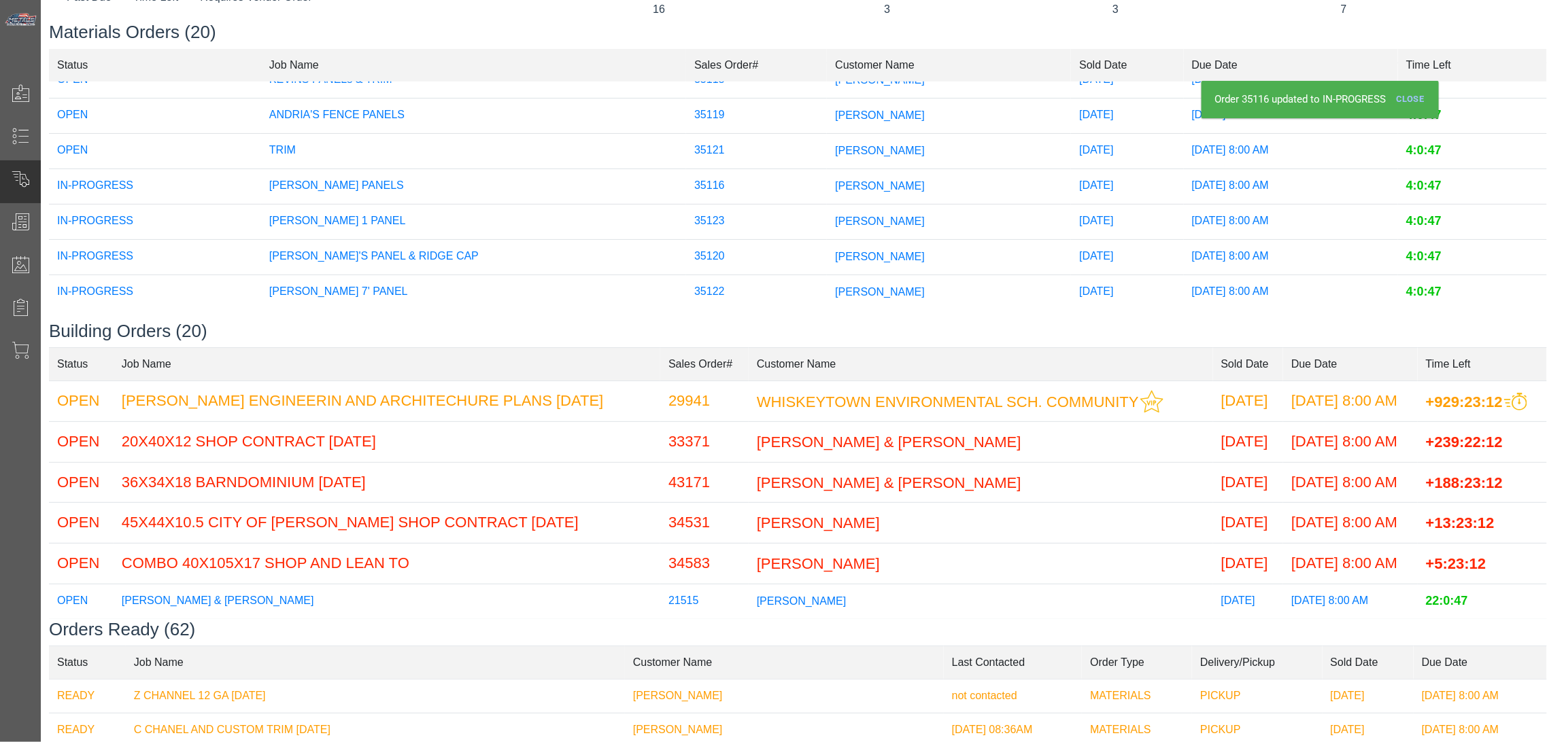
click at [835, 144] on span "[PERSON_NAME]" at bounding box center [880, 150] width 90 height 12
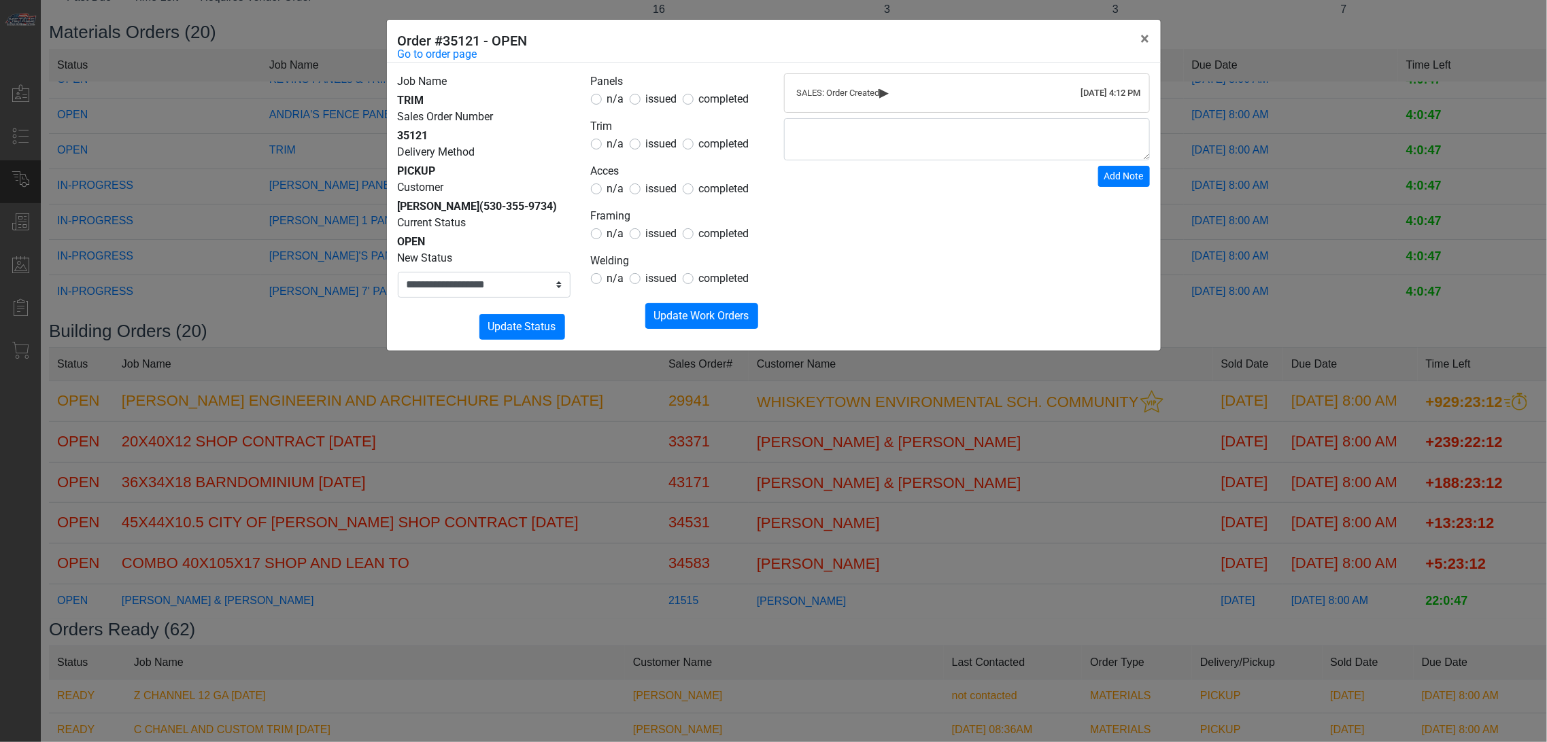
drag, startPoint x: 657, startPoint y: 150, endPoint x: 599, endPoint y: 111, distance: 69.8
click at [657, 150] on span "issued" at bounding box center [661, 143] width 31 height 13
click at [613, 104] on span "n/a" at bounding box center [615, 98] width 17 height 13
click at [619, 188] on span "n/a" at bounding box center [615, 188] width 17 height 13
click at [648, 194] on span "issued" at bounding box center [661, 188] width 31 height 13
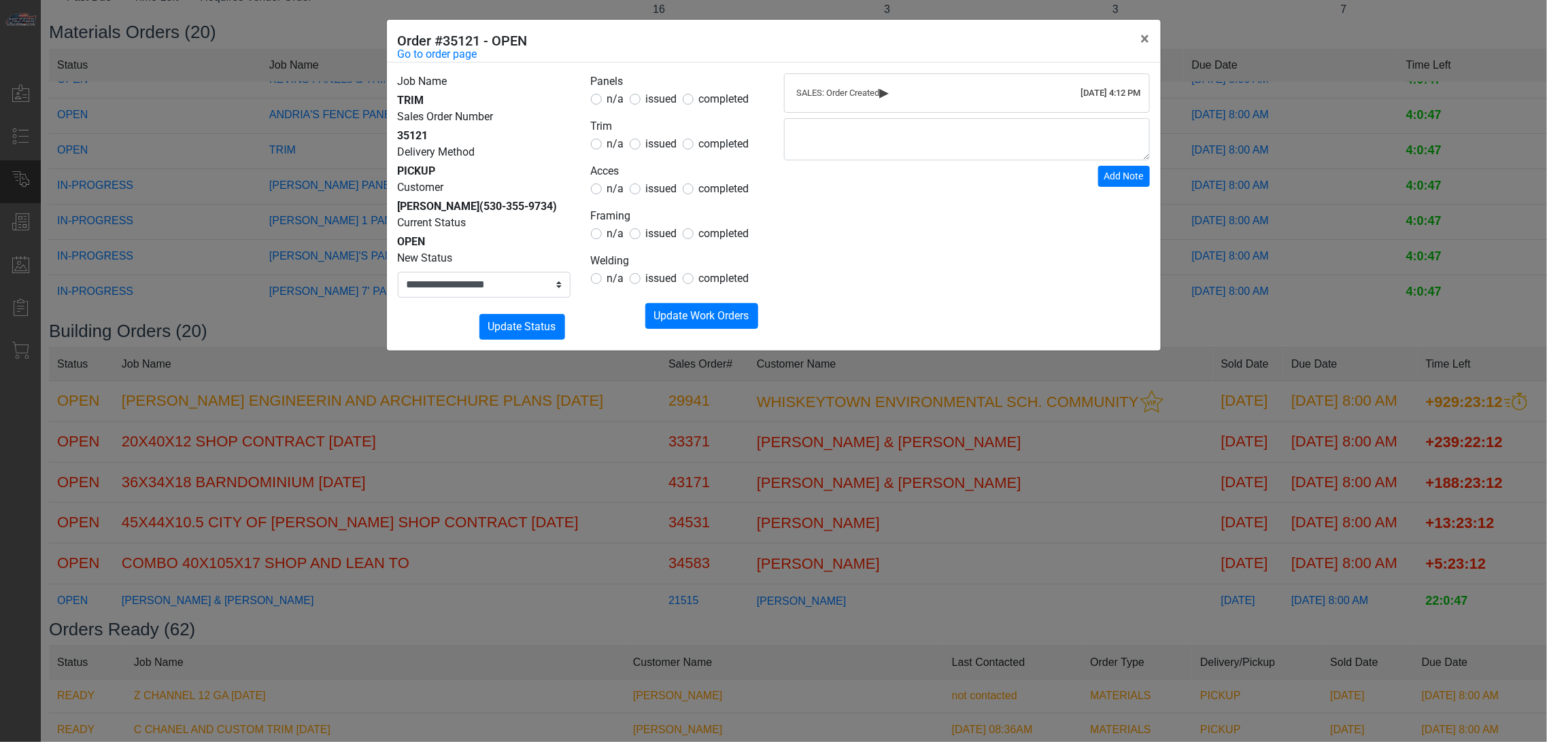
click at [614, 228] on span "n/a" at bounding box center [615, 233] width 17 height 13
drag, startPoint x: 608, startPoint y: 272, endPoint x: 608, endPoint y: 279, distance: 7.5
click at [608, 274] on span "n/a" at bounding box center [615, 278] width 17 height 13
drag, startPoint x: 663, startPoint y: 303, endPoint x: 665, endPoint y: 313, distance: 10.3
click at [665, 313] on form "Panels n/a issued completed Trim n/a issued completed Acces n/a issued complete…" at bounding box center [677, 201] width 173 height 256
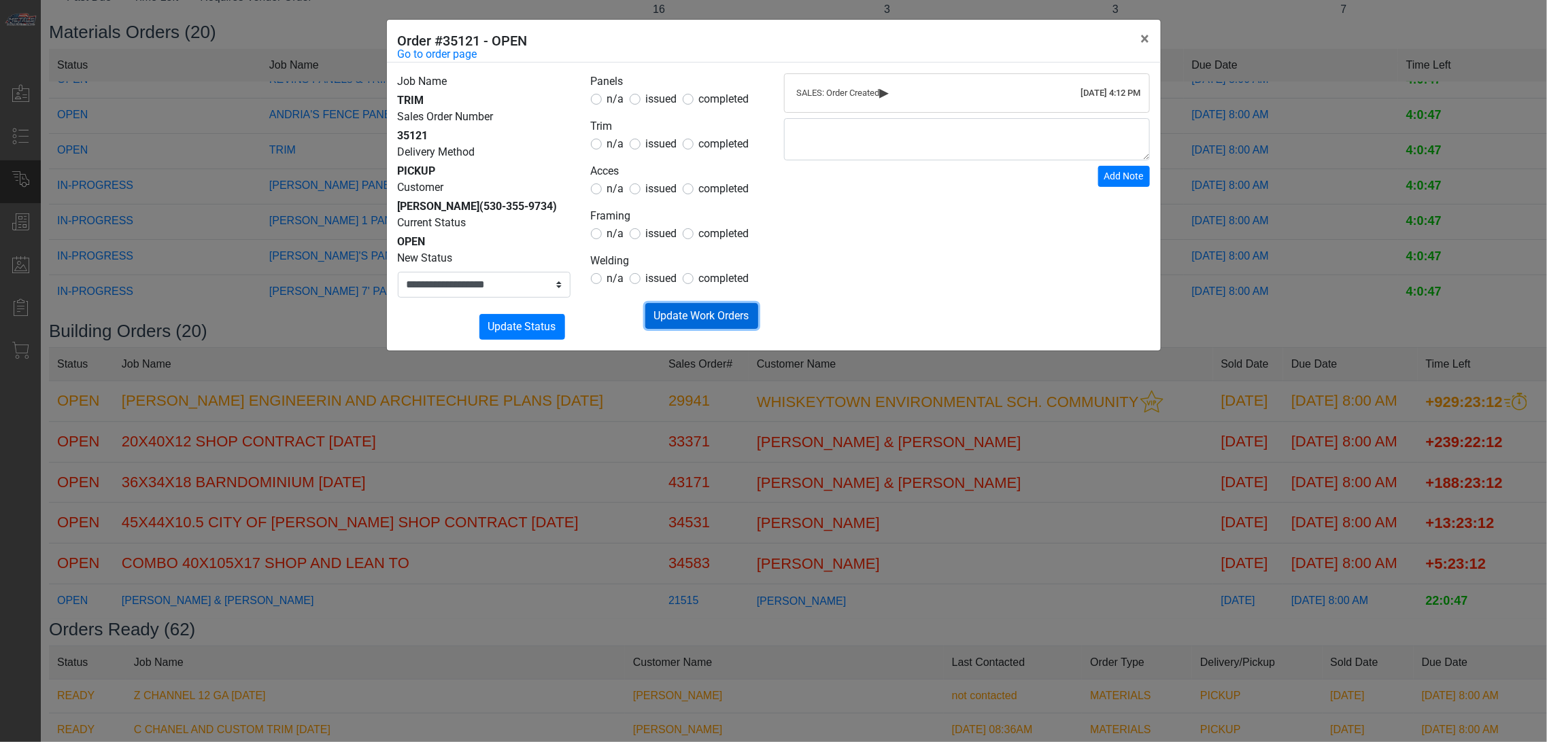
drag, startPoint x: 666, startPoint y: 311, endPoint x: 537, endPoint y: 300, distance: 129.6
click at [665, 311] on span "Update Work Orders" at bounding box center [701, 315] width 95 height 13
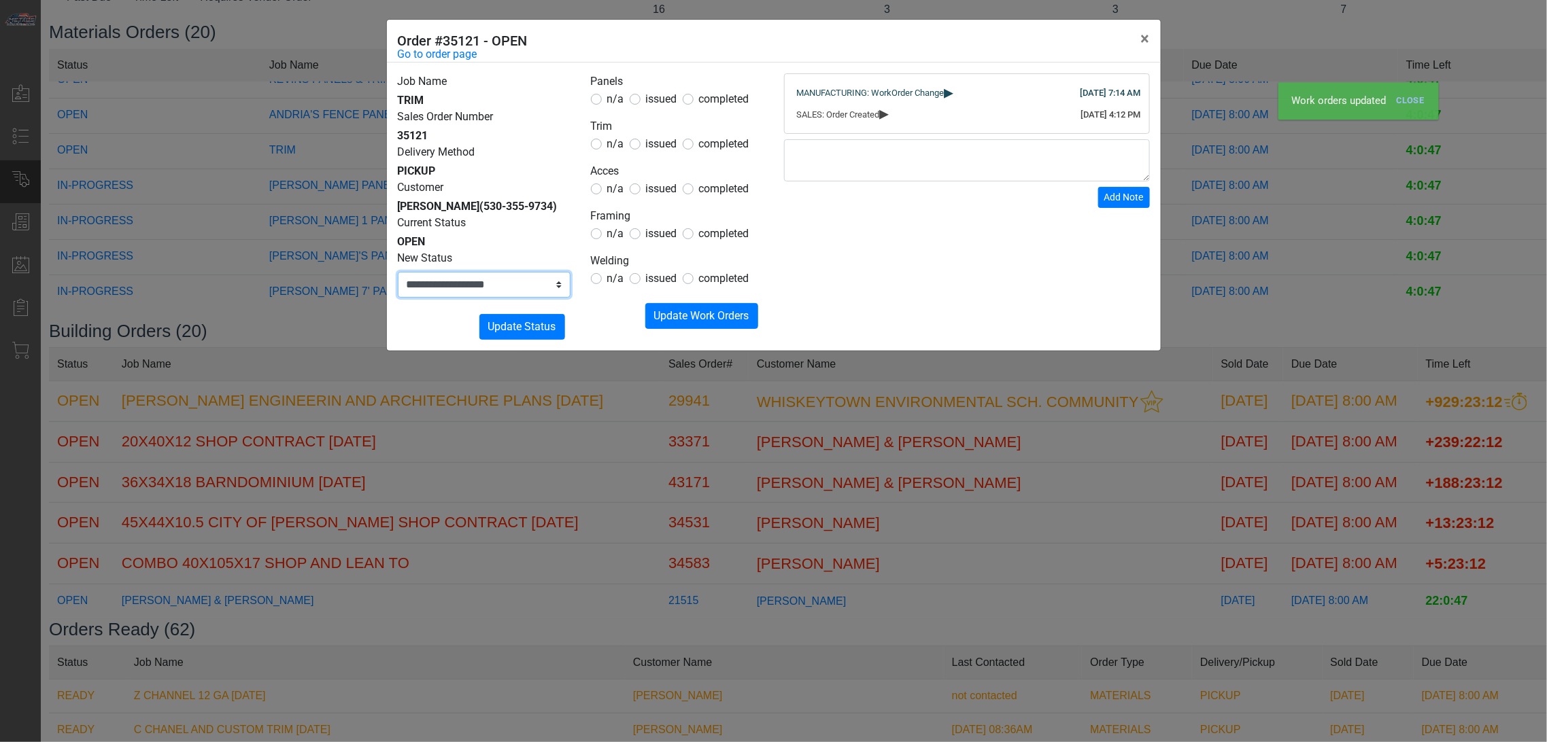
click at [490, 298] on form "**********" at bounding box center [484, 295] width 173 height 90
select select "**********"
click at [398, 272] on select "**********" at bounding box center [484, 285] width 173 height 26
click at [513, 328] on span "Update Status" at bounding box center [522, 326] width 68 height 13
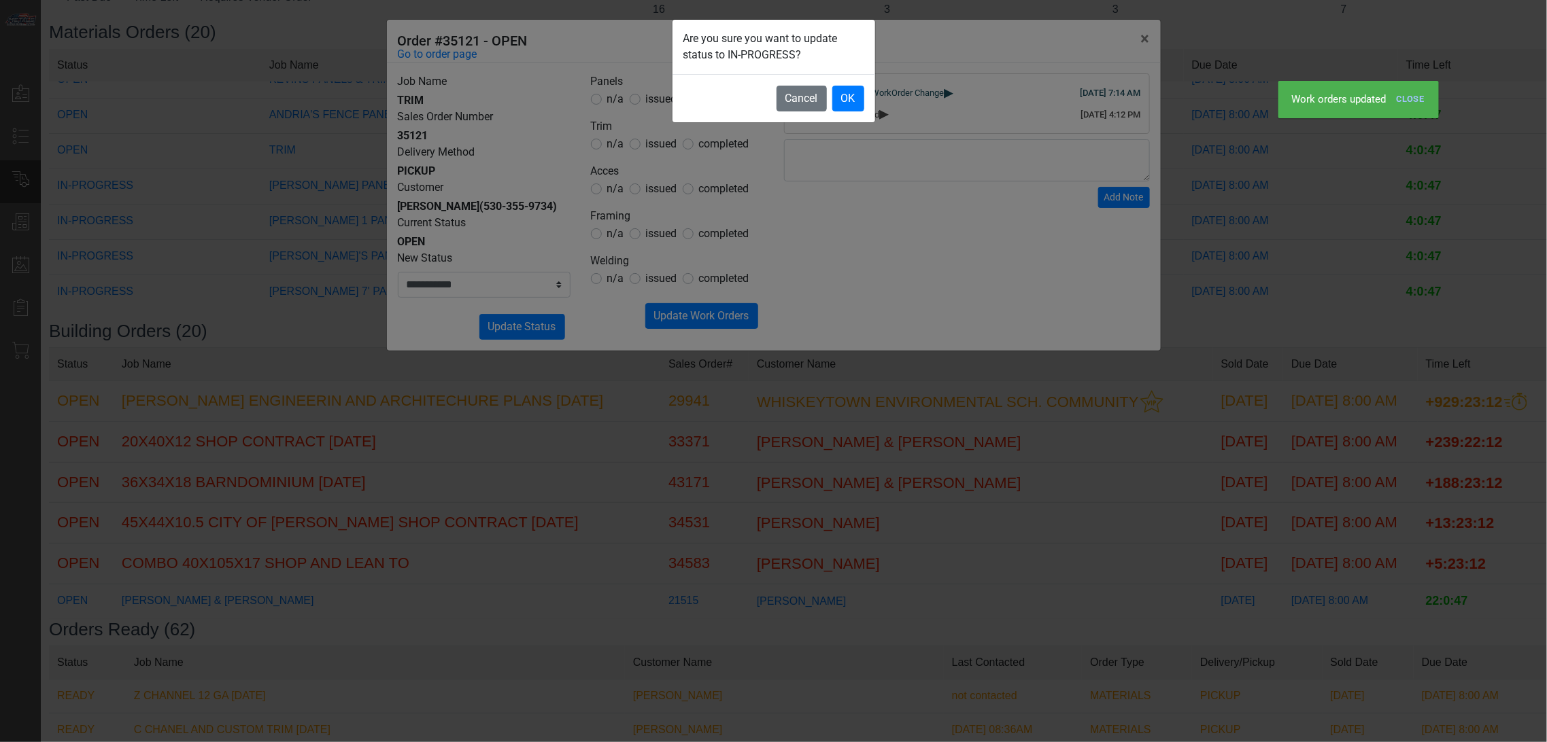
click at [827, 99] on footer "Cancel OK" at bounding box center [773, 98] width 203 height 48
click at [833, 100] on button "OK" at bounding box center [848, 99] width 32 height 26
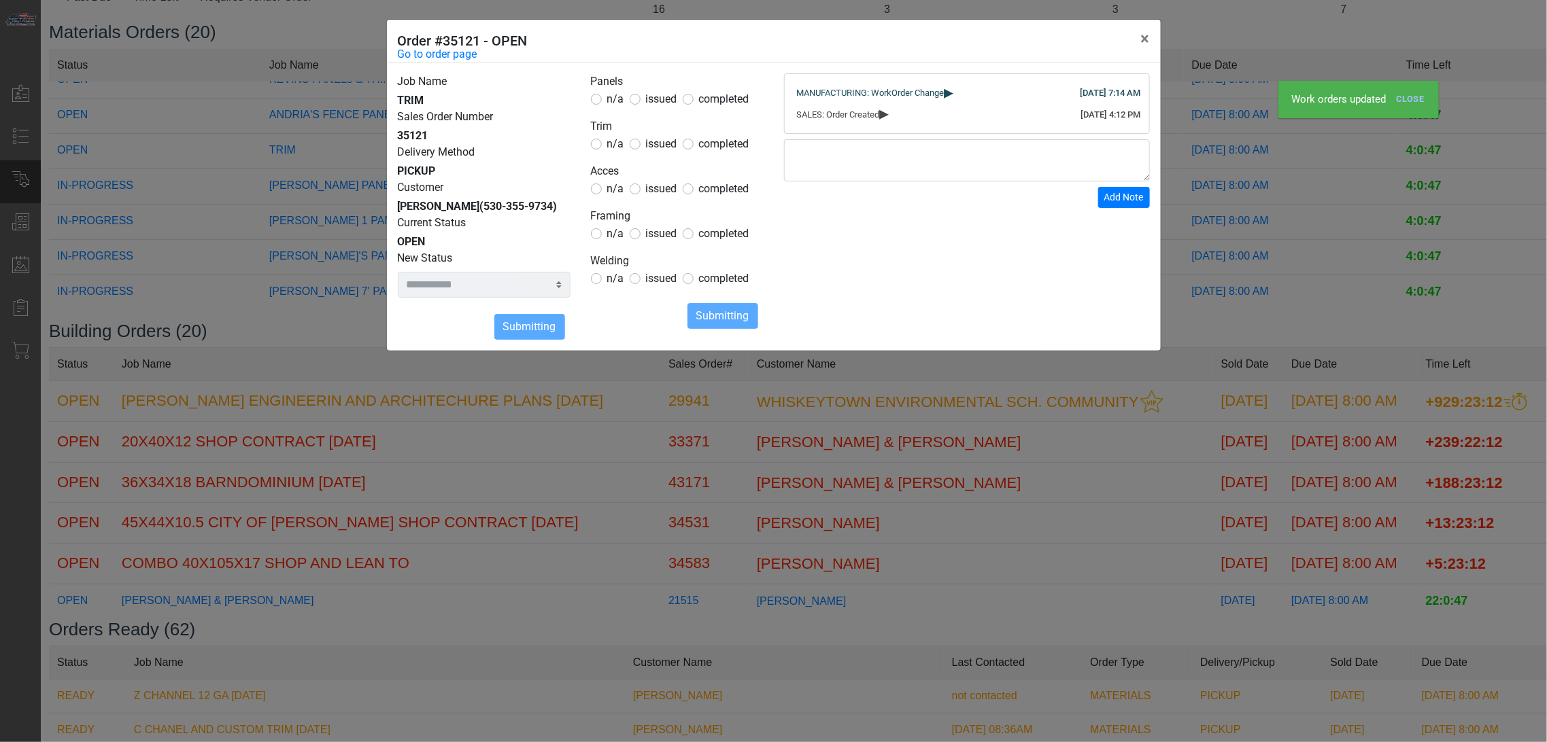
select select
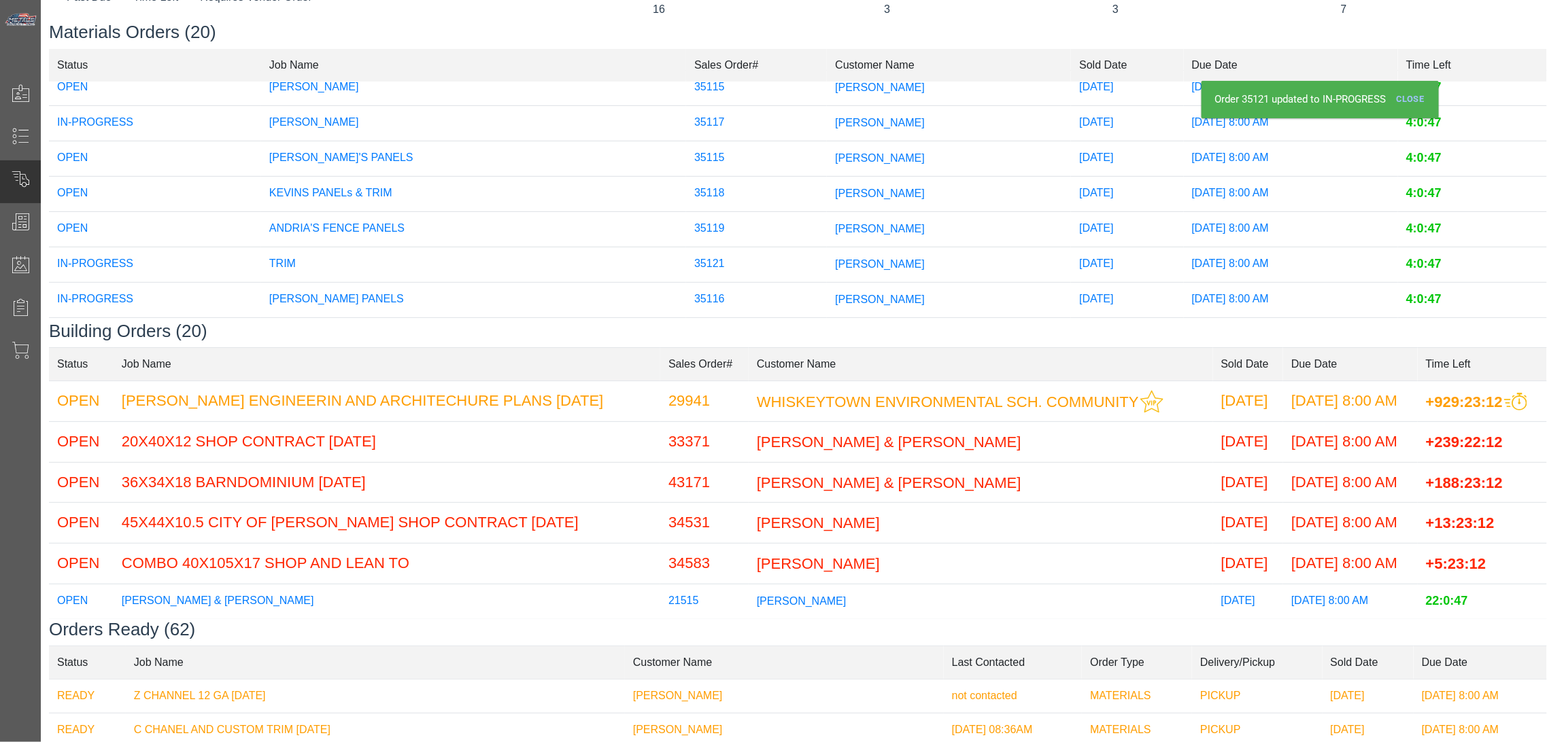
scroll to position [356, 0]
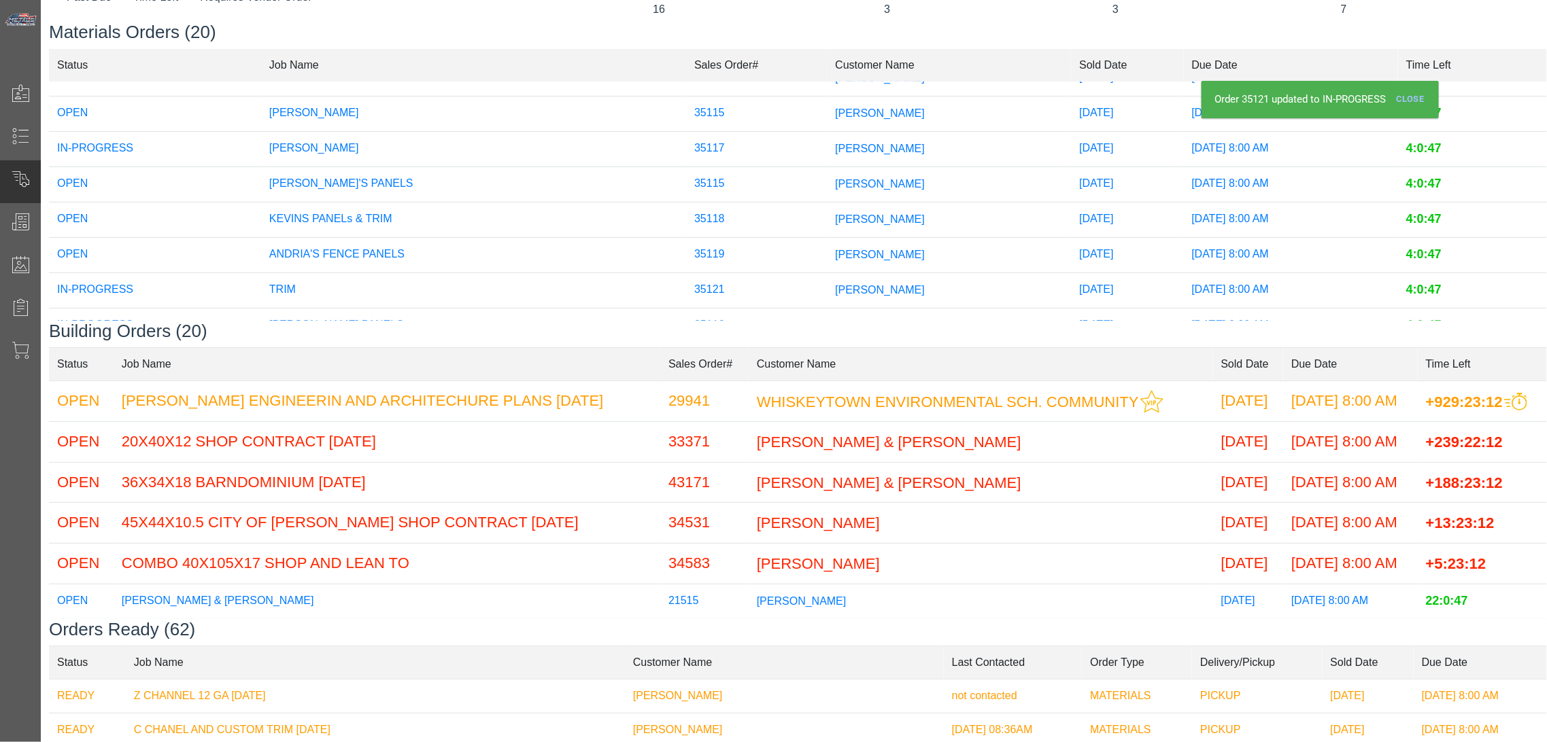
click at [760, 215] on td "35118" at bounding box center [756, 219] width 141 height 35
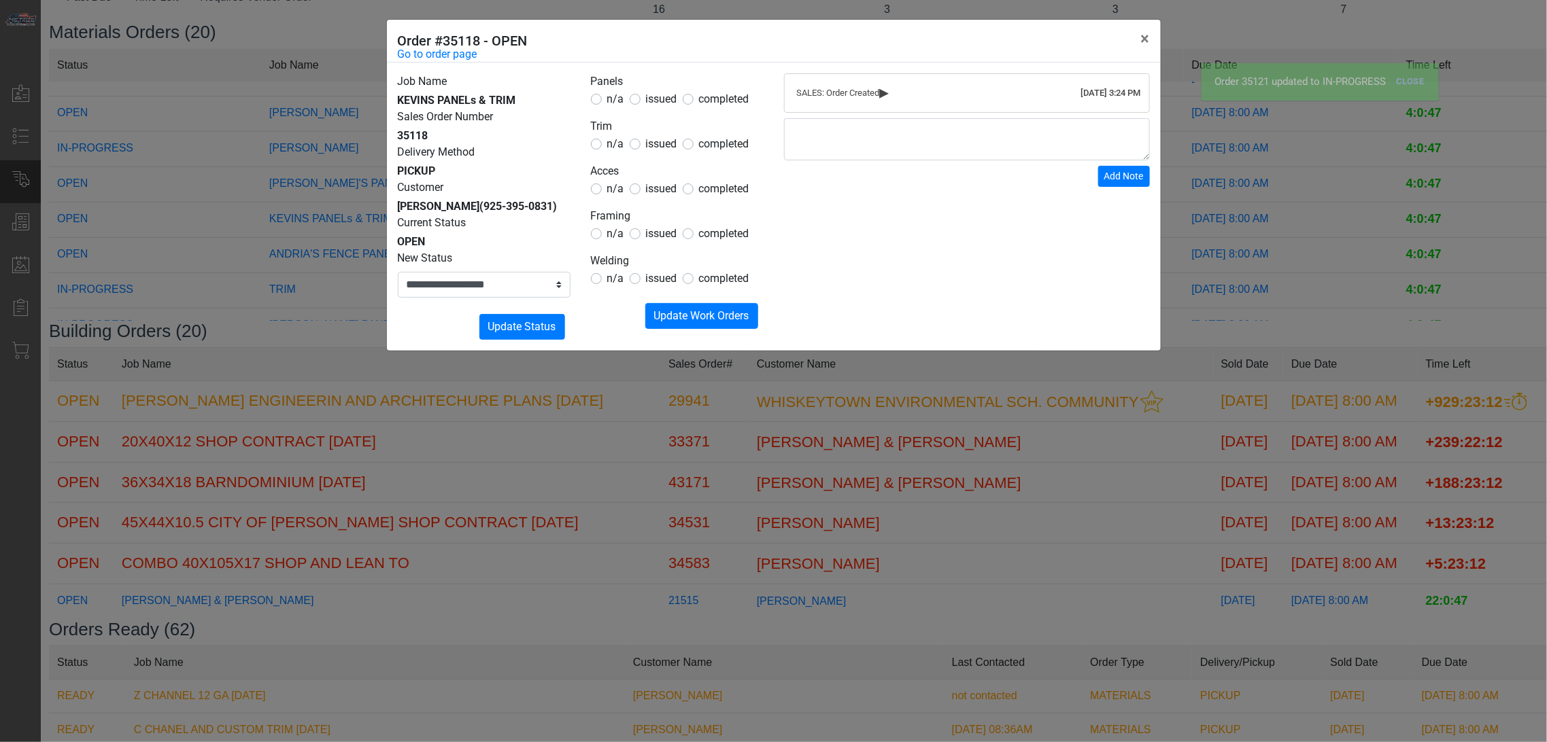
click at [661, 105] on span "issued" at bounding box center [661, 98] width 31 height 13
click at [663, 150] on span "issued" at bounding box center [661, 143] width 31 height 13
click at [657, 185] on span "issued" at bounding box center [661, 188] width 31 height 13
click at [621, 233] on span "n/a" at bounding box center [615, 233] width 17 height 13
click at [619, 282] on span "n/a" at bounding box center [615, 278] width 17 height 13
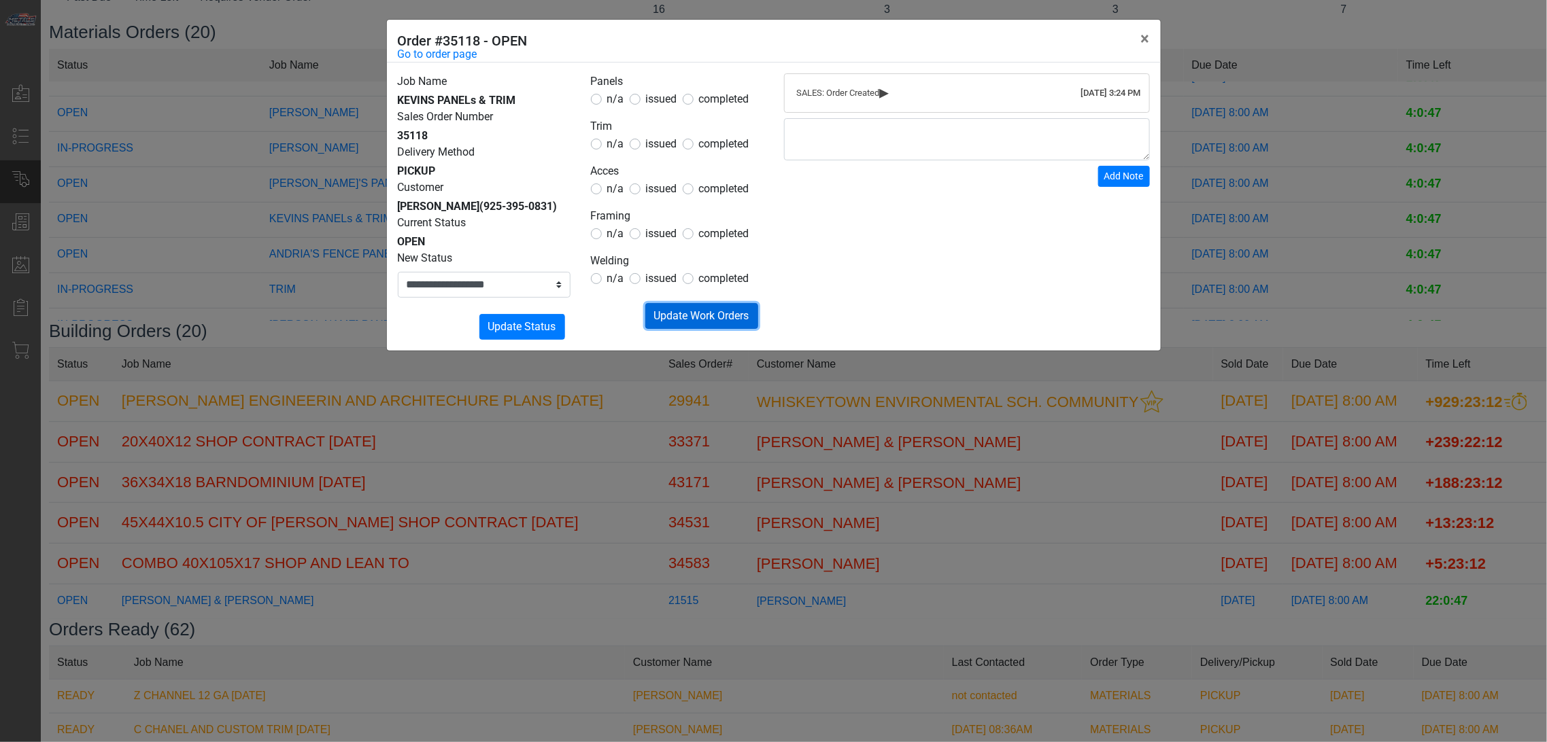
click at [685, 313] on span "Update Work Orders" at bounding box center [701, 315] width 95 height 13
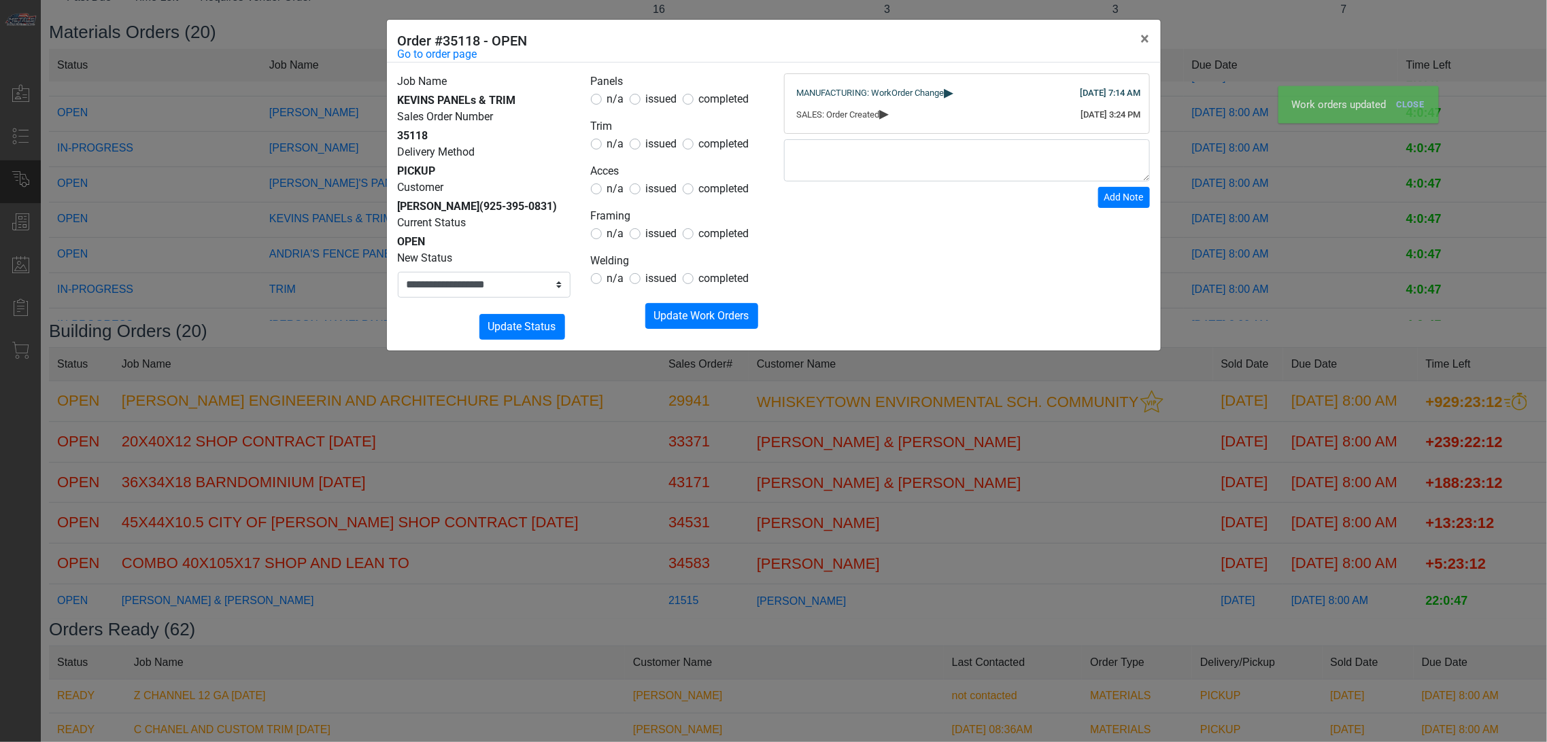
click at [476, 270] on div "**********" at bounding box center [484, 274] width 173 height 48
drag, startPoint x: 479, startPoint y: 281, endPoint x: 481, endPoint y: 291, distance: 9.6
click at [479, 283] on select "**********" at bounding box center [484, 285] width 173 height 26
select select "**********"
click at [398, 272] on select "**********" at bounding box center [484, 285] width 173 height 26
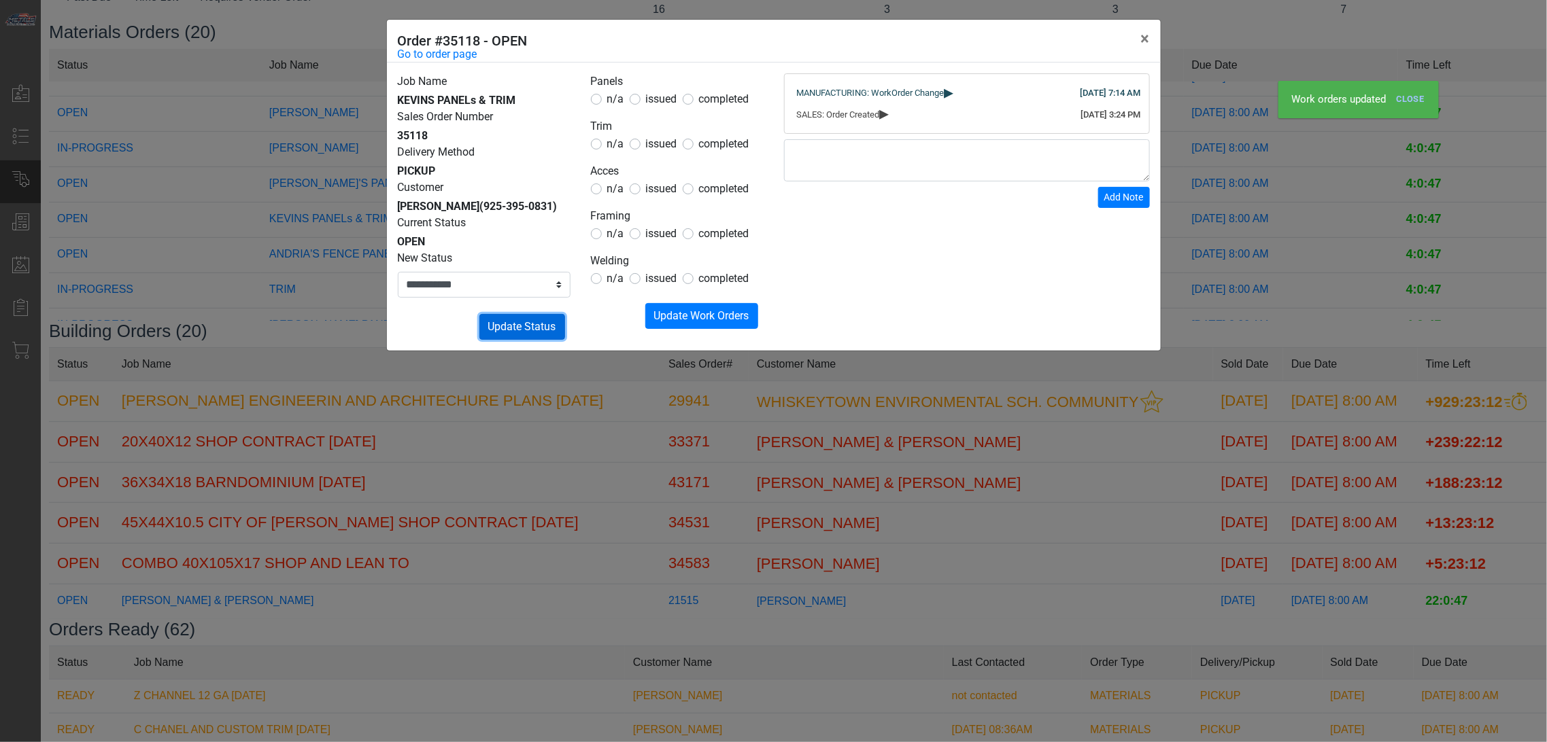
click at [519, 338] on button "Submitting Update Status" at bounding box center [522, 327] width 86 height 26
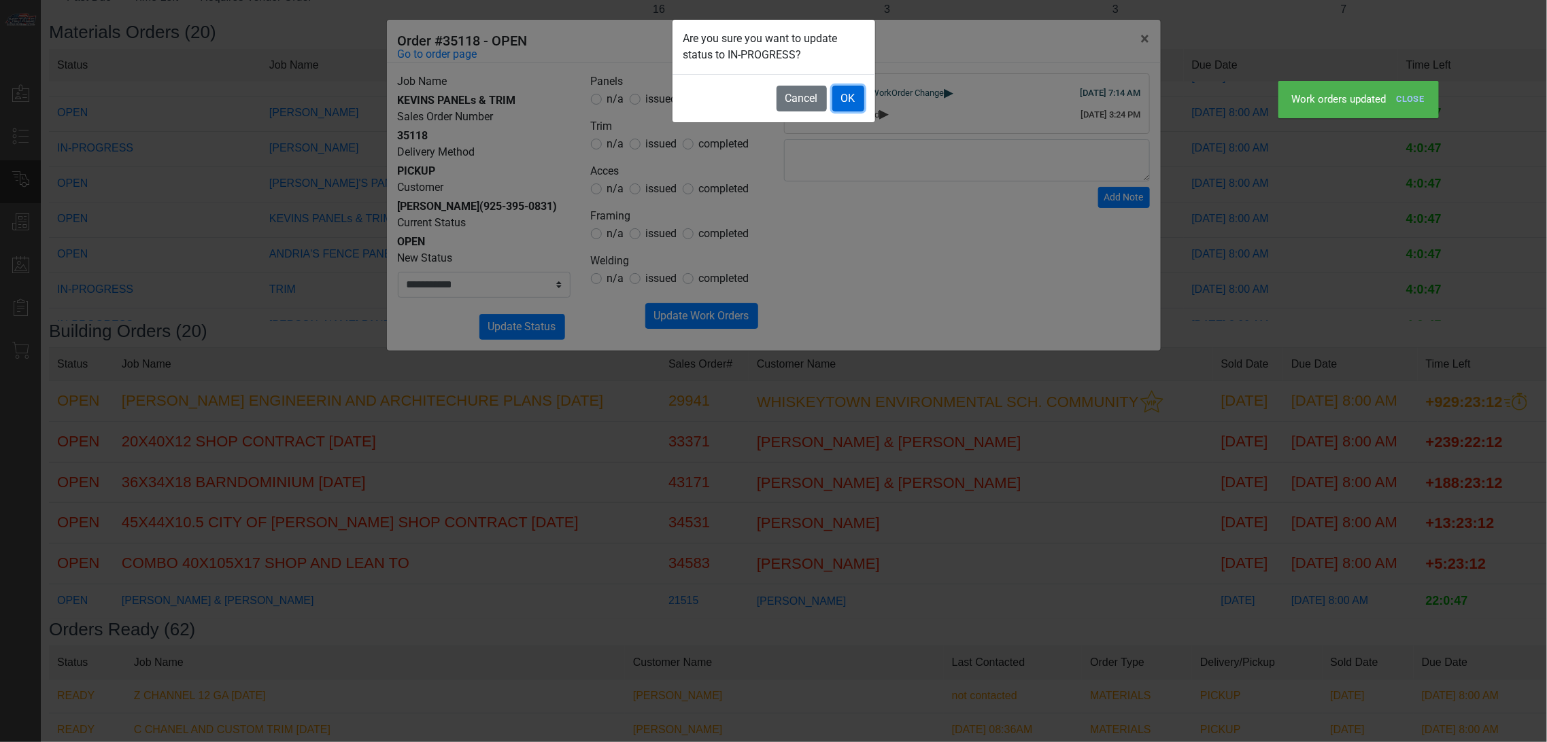
click at [860, 99] on button "OK" at bounding box center [848, 99] width 32 height 26
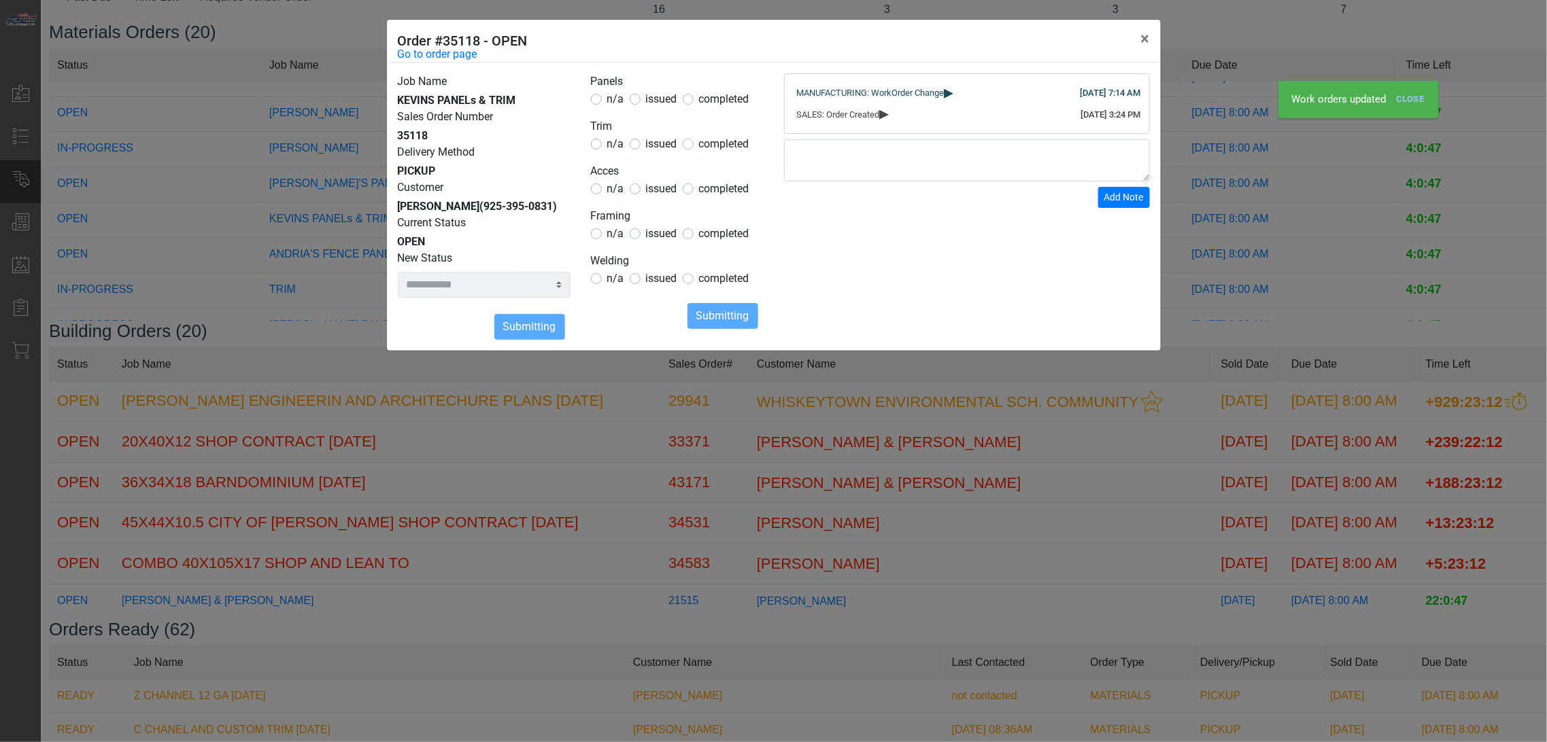
select select
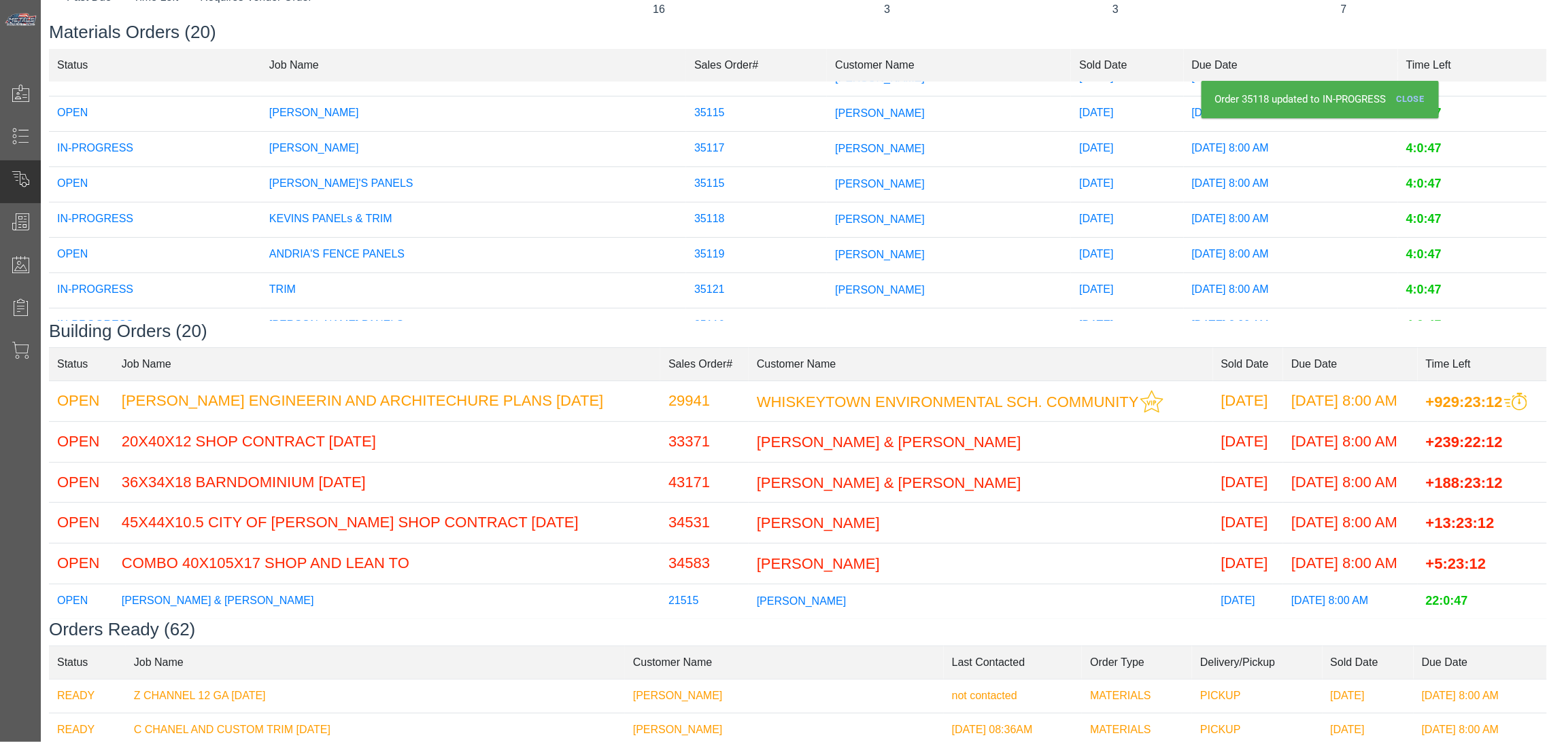
click at [835, 186] on span "[PERSON_NAME]" at bounding box center [880, 183] width 90 height 12
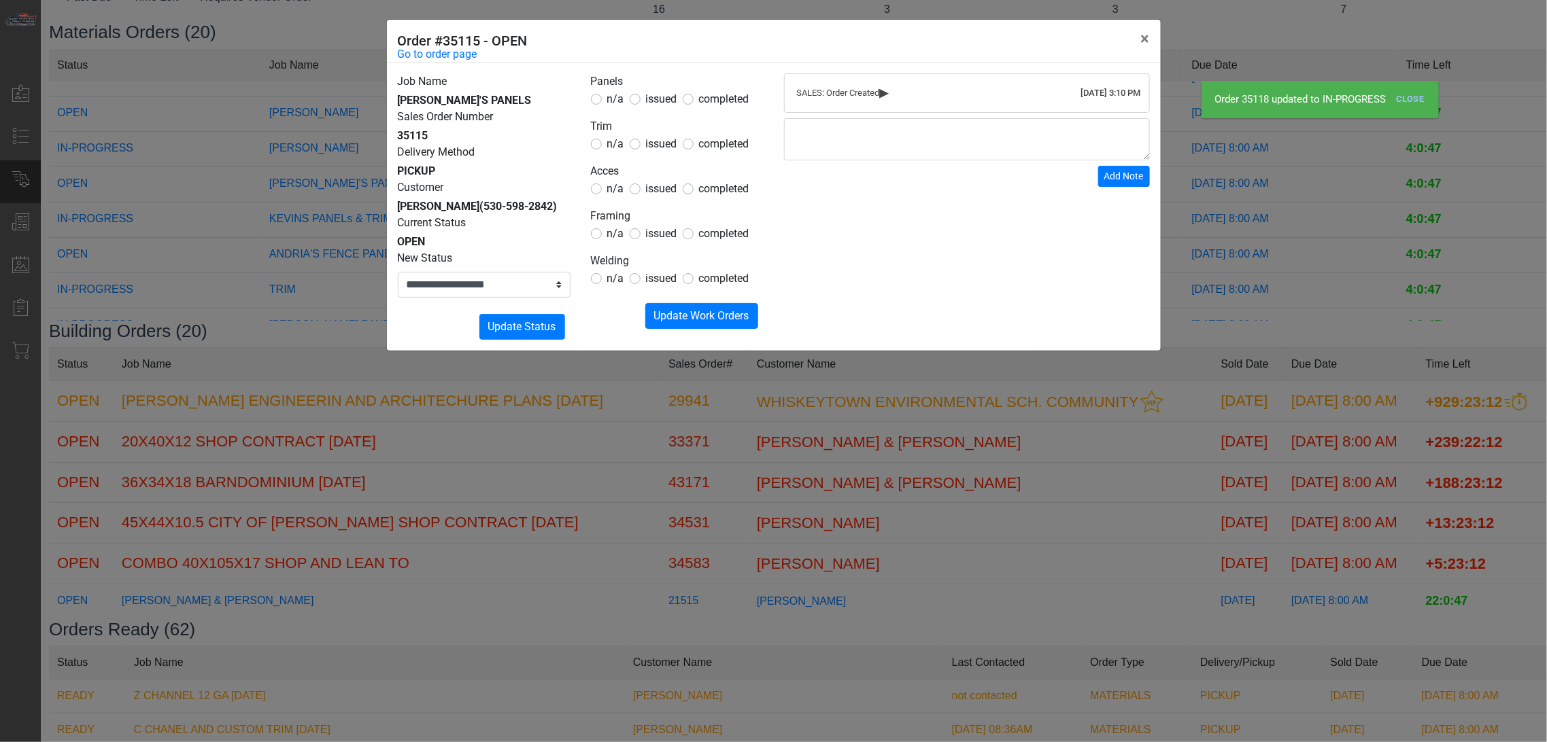
click at [699, 104] on label "completed" at bounding box center [724, 99] width 50 height 16
click at [674, 103] on span "issued" at bounding box center [661, 98] width 31 height 13
click at [616, 141] on span "n/a" at bounding box center [615, 143] width 17 height 13
click at [620, 187] on span "n/a" at bounding box center [615, 188] width 17 height 13
drag, startPoint x: 615, startPoint y: 223, endPoint x: 617, endPoint y: 232, distance: 8.9
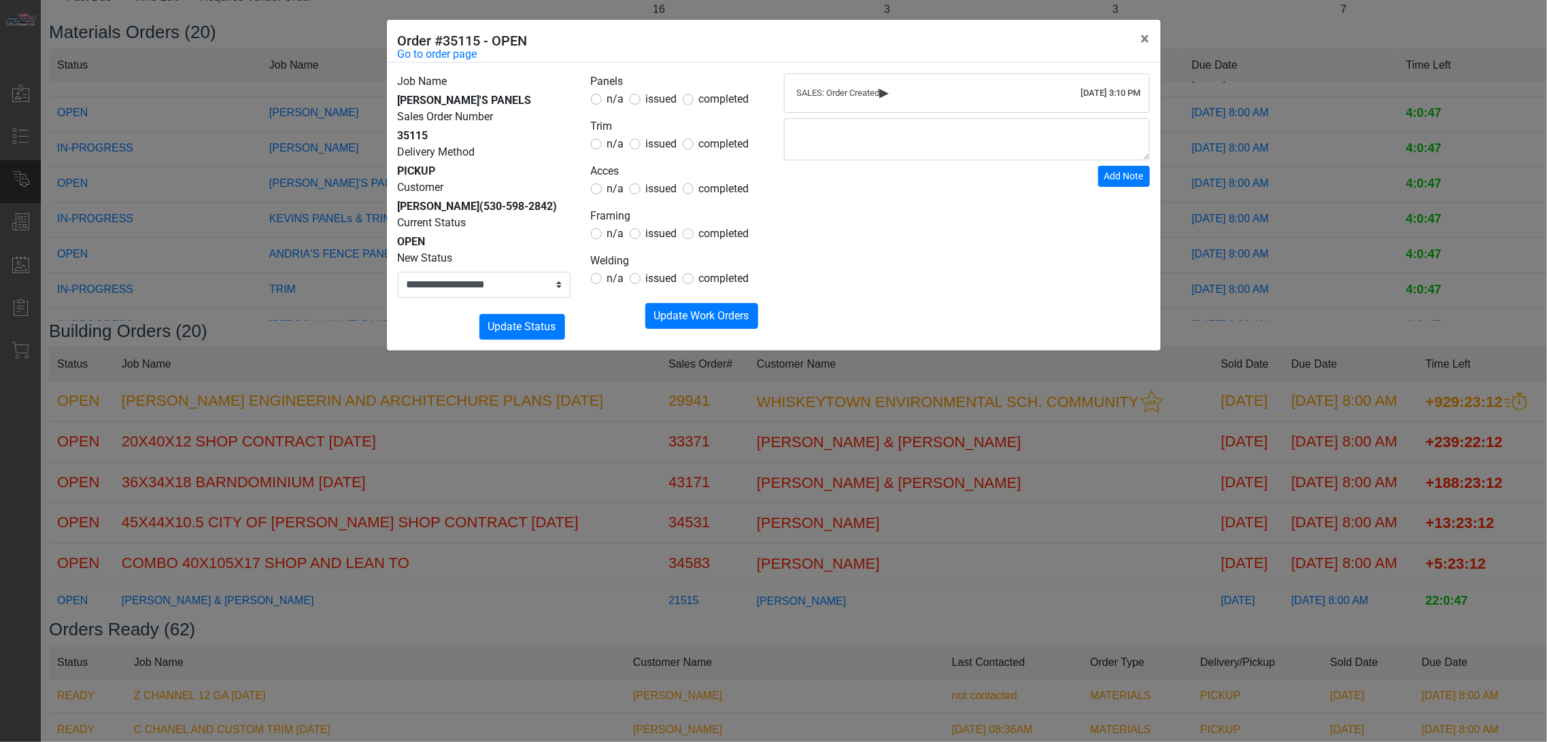
click at [616, 226] on fieldset "Framing n/a issued completed" at bounding box center [677, 225] width 173 height 34
click at [617, 232] on span "n/a" at bounding box center [615, 233] width 17 height 13
drag, startPoint x: 614, startPoint y: 290, endPoint x: 614, endPoint y: 282, distance: 7.5
click at [615, 289] on form "Panels n/a issued completed Trim n/a issued completed Acces n/a issued complete…" at bounding box center [677, 201] width 173 height 256
click at [614, 281] on span "n/a" at bounding box center [615, 278] width 17 height 13
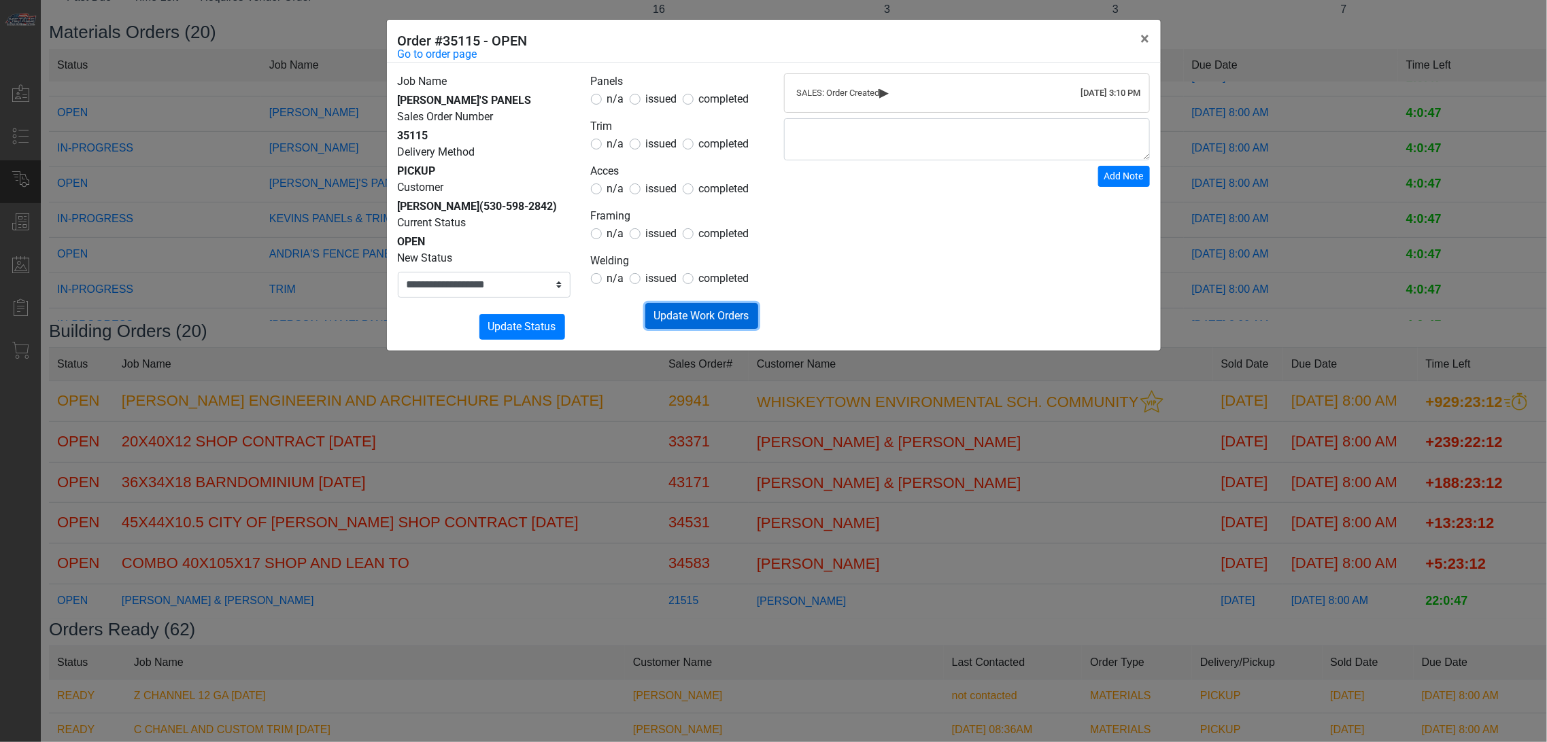
click at [674, 317] on span "Update Work Orders" at bounding box center [701, 315] width 95 height 13
click at [474, 291] on select "**********" at bounding box center [484, 285] width 173 height 26
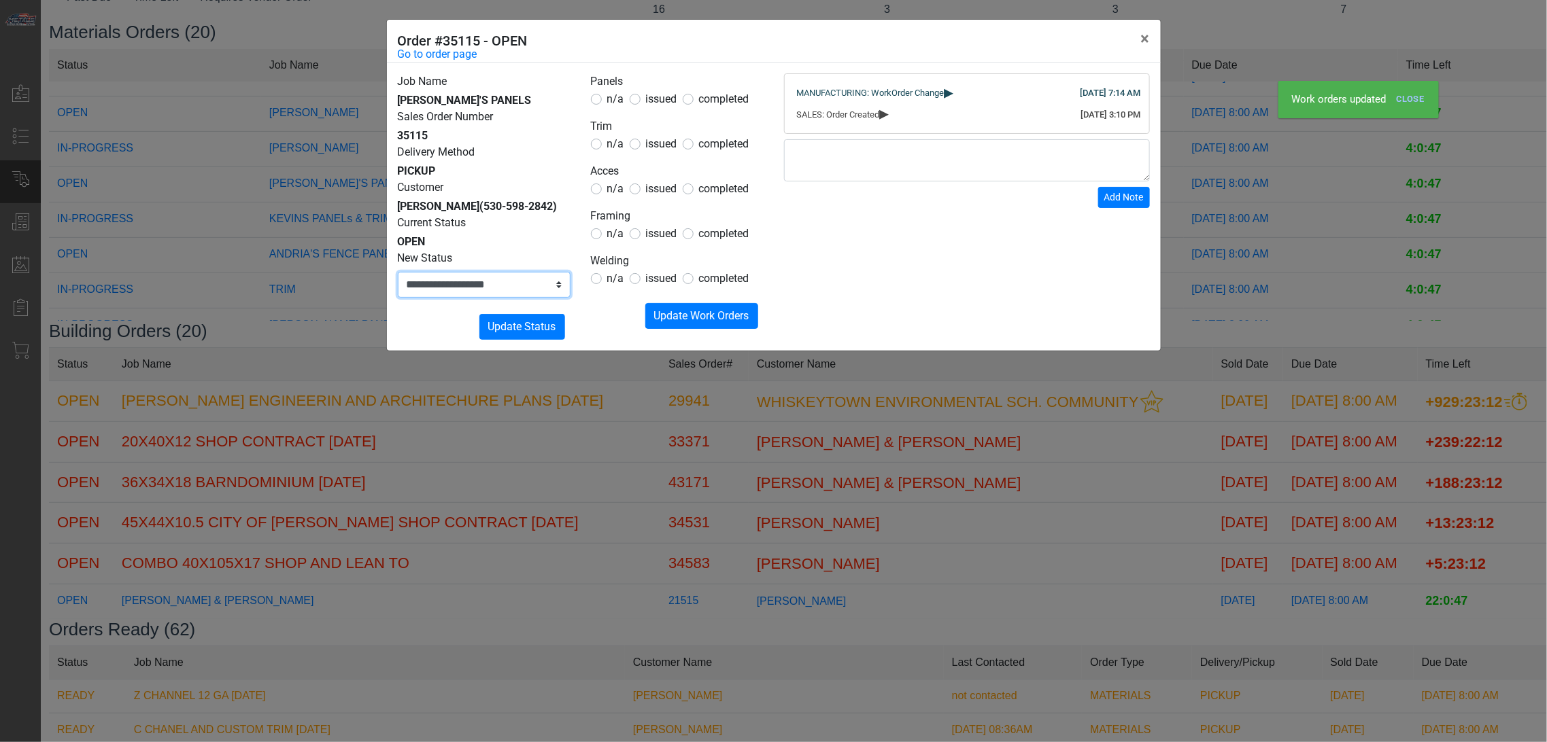
select select "**********"
click at [398, 272] on select "**********" at bounding box center [484, 285] width 173 height 26
click at [545, 320] on span "Update Status" at bounding box center [522, 326] width 68 height 13
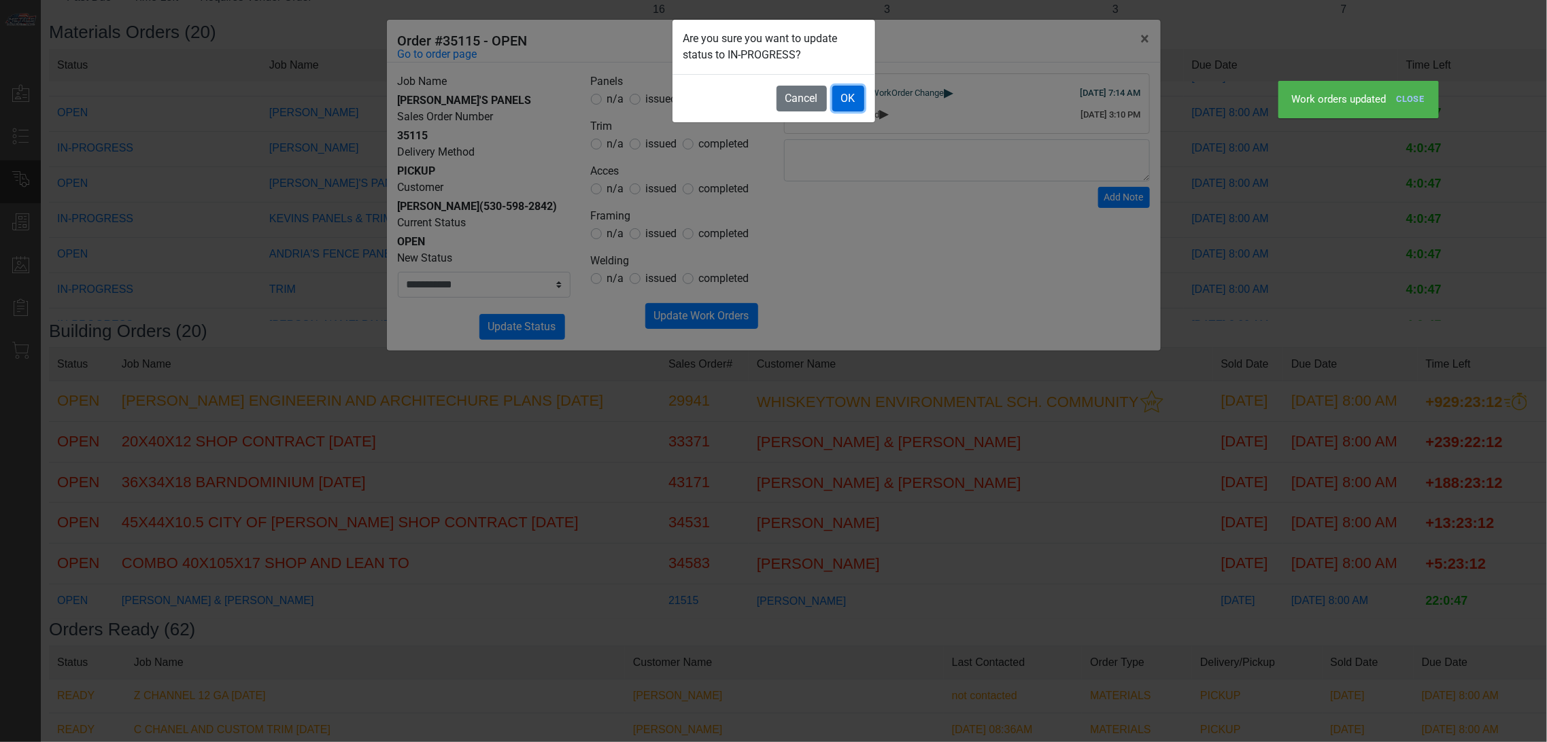
click at [858, 93] on button "OK" at bounding box center [848, 99] width 32 height 26
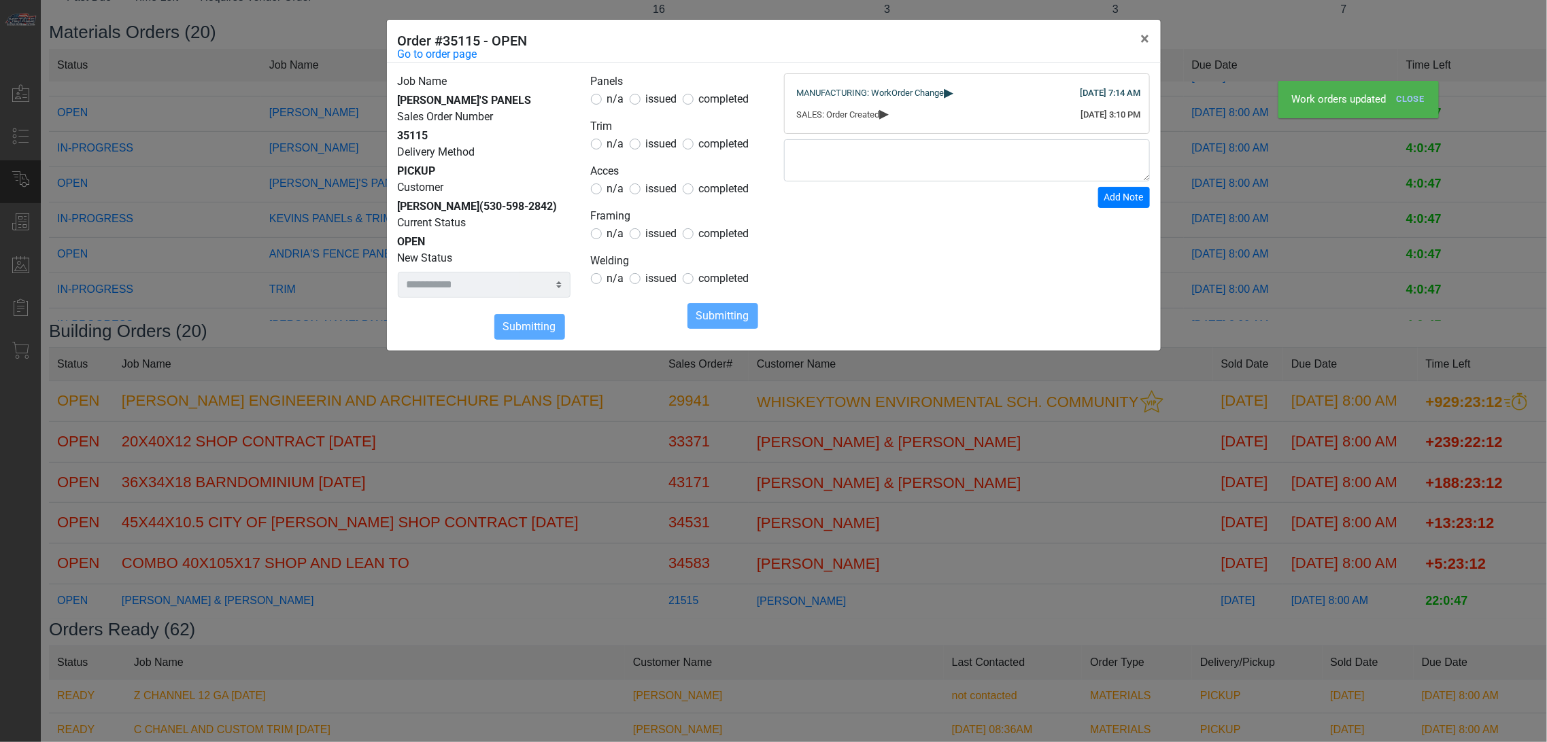
select select
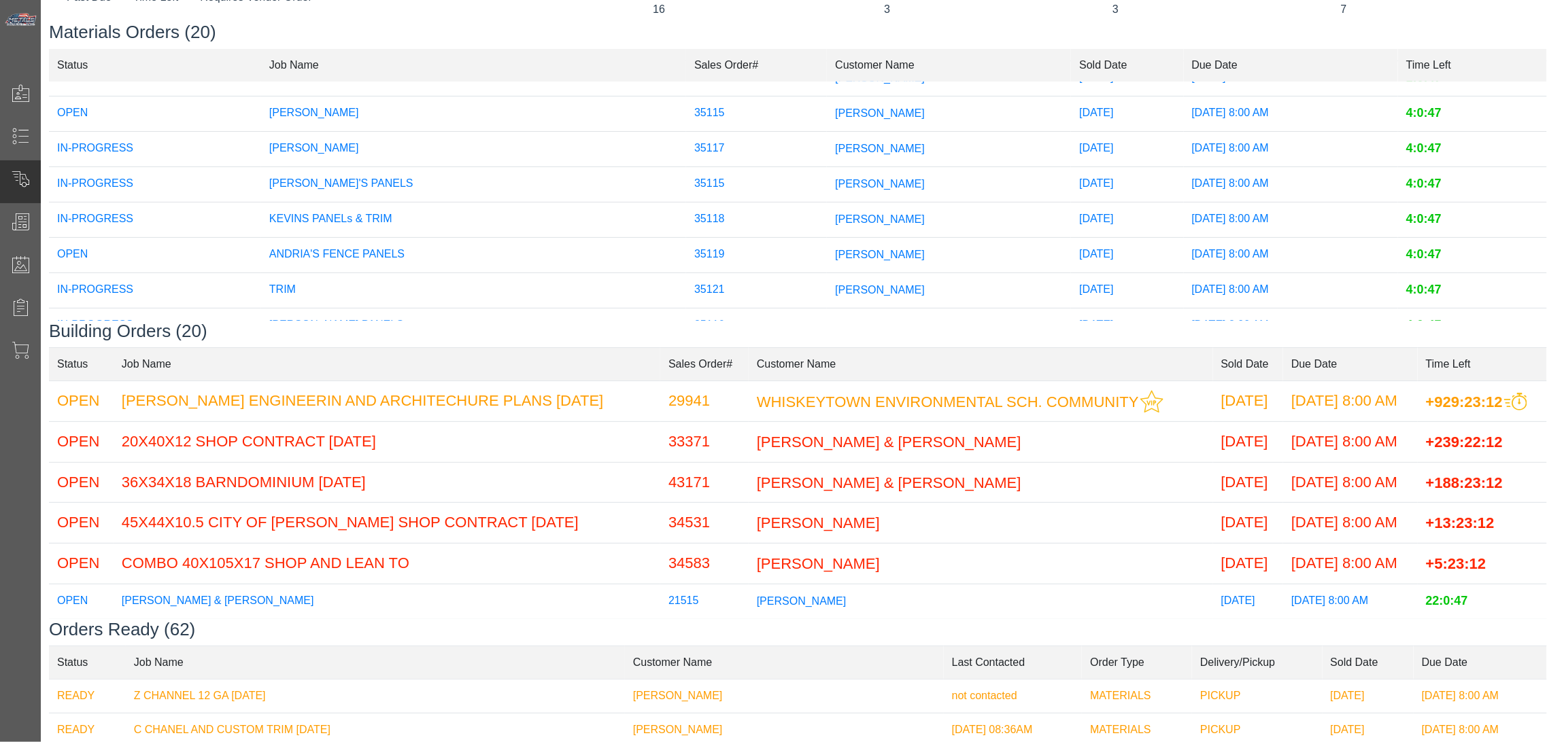
click at [436, 264] on td "ANDRIA'S FENCE PANELS" at bounding box center [473, 254] width 425 height 35
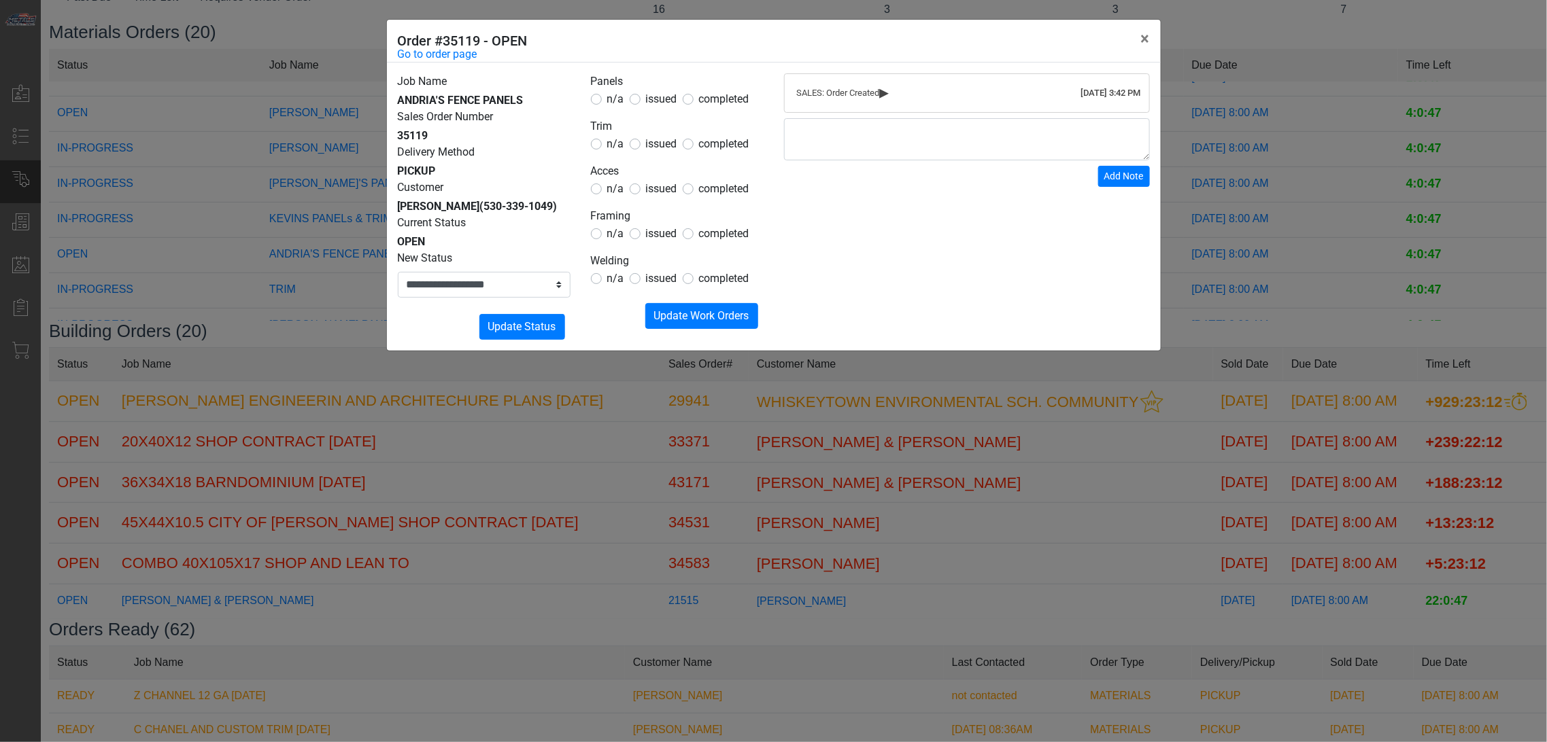
click at [664, 90] on legend "Panels" at bounding box center [677, 82] width 173 height 18
click at [659, 103] on span "issued" at bounding box center [661, 98] width 31 height 13
click at [655, 107] on label "issued" at bounding box center [661, 99] width 31 height 16
click at [649, 186] on span "issued" at bounding box center [661, 188] width 31 height 13
click at [617, 148] on span "n/a" at bounding box center [615, 143] width 17 height 13
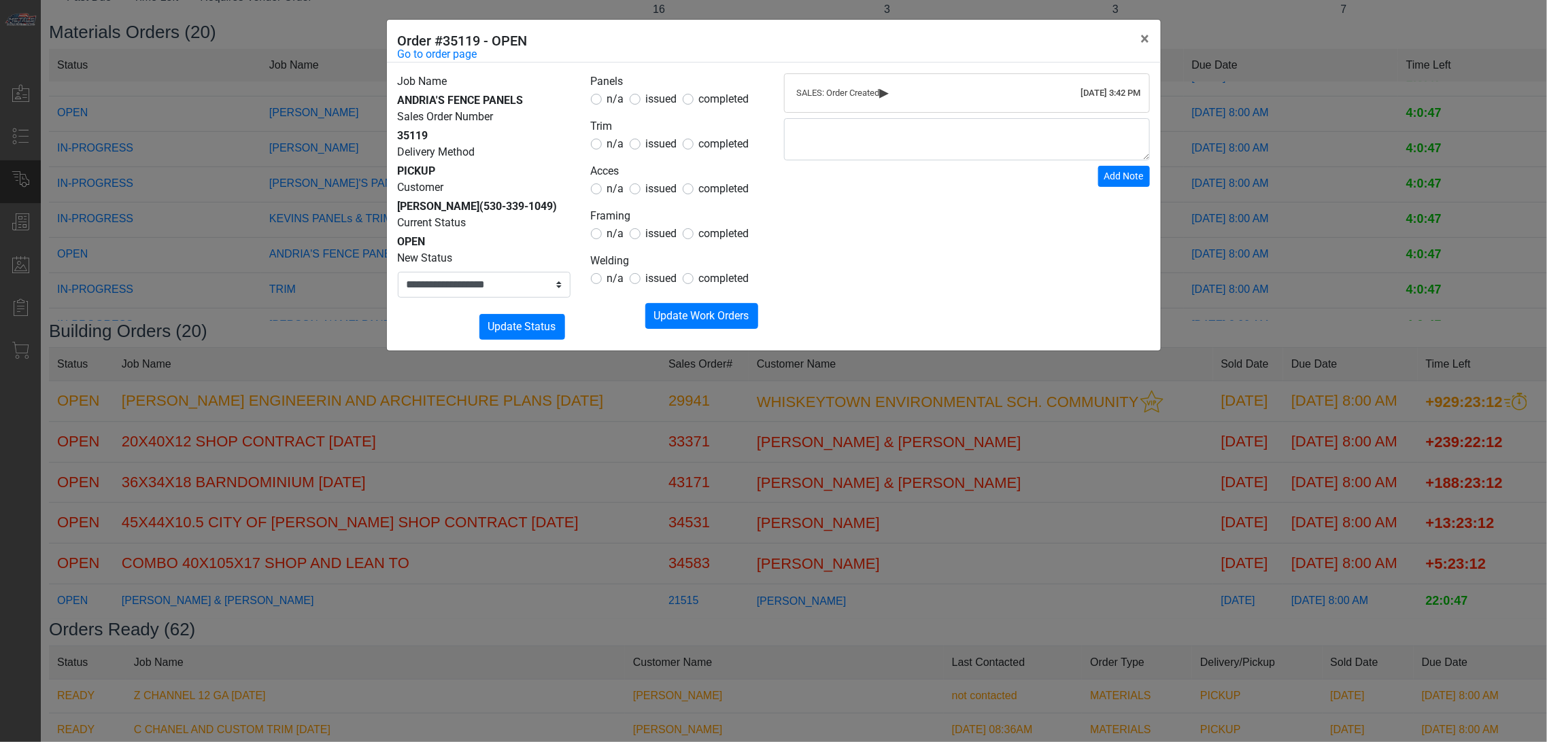
click at [646, 186] on span "issued" at bounding box center [661, 188] width 31 height 13
click at [608, 223] on legend "Framing" at bounding box center [677, 217] width 173 height 18
click at [610, 235] on span "n/a" at bounding box center [615, 233] width 17 height 13
click at [608, 277] on span "n/a" at bounding box center [615, 278] width 17 height 13
click at [660, 309] on span "Update Work Orders" at bounding box center [701, 315] width 95 height 13
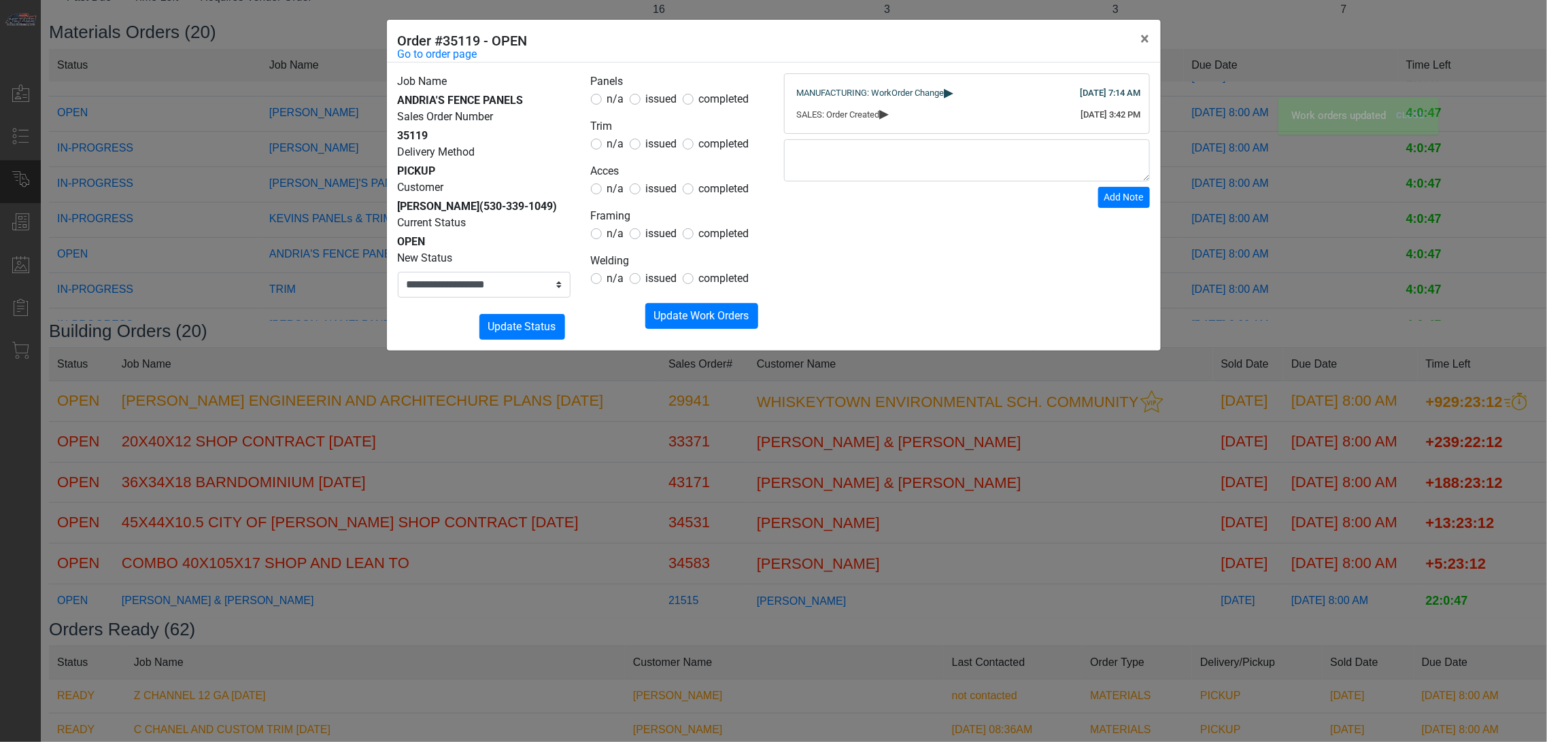
drag, startPoint x: 536, startPoint y: 300, endPoint x: 512, endPoint y: 343, distance: 48.4
click at [534, 300] on form "**********" at bounding box center [484, 295] width 173 height 90
click at [500, 275] on select "**********" at bounding box center [484, 285] width 173 height 26
select select "**********"
click at [398, 272] on select "**********" at bounding box center [484, 285] width 173 height 26
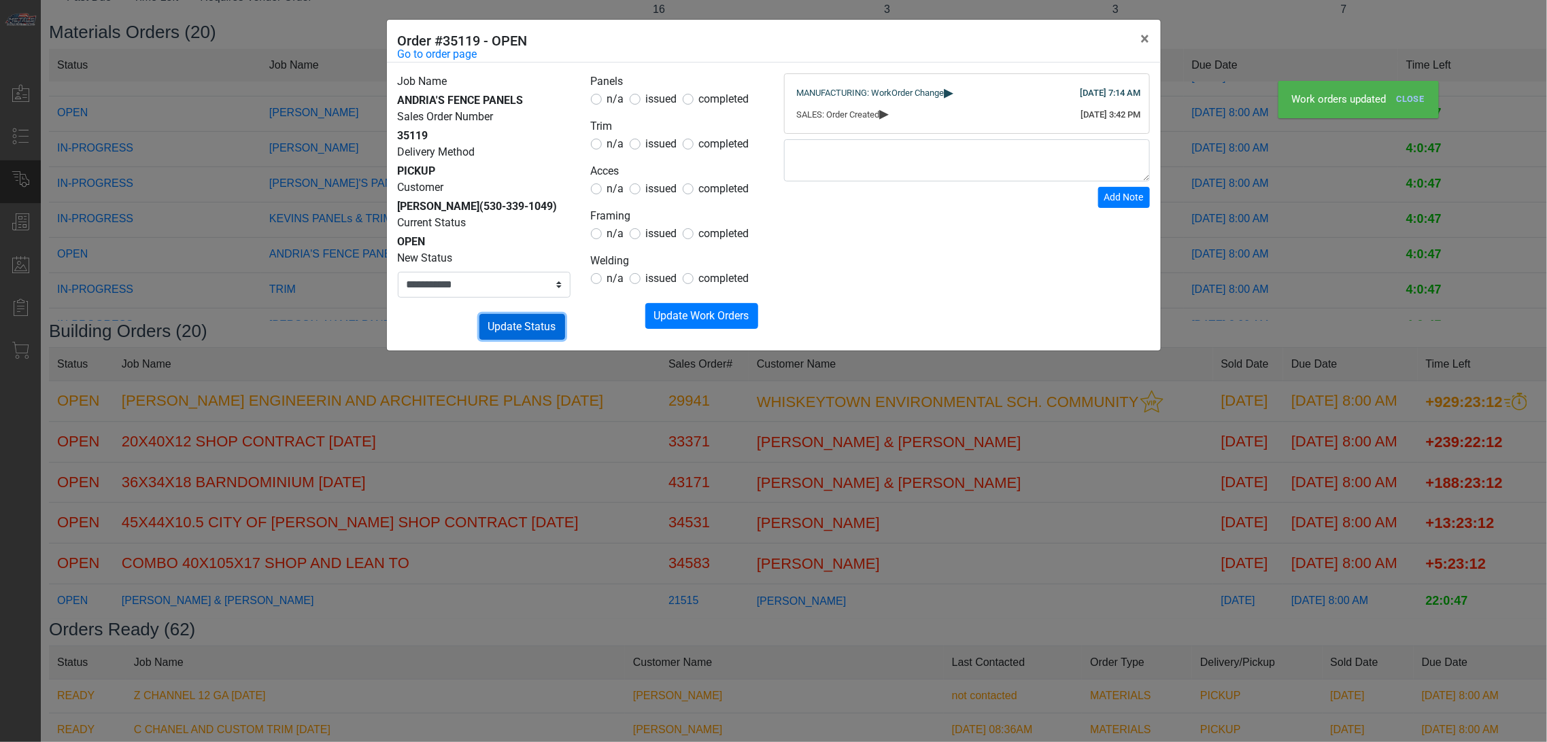
click at [522, 322] on span "Update Status" at bounding box center [522, 326] width 68 height 13
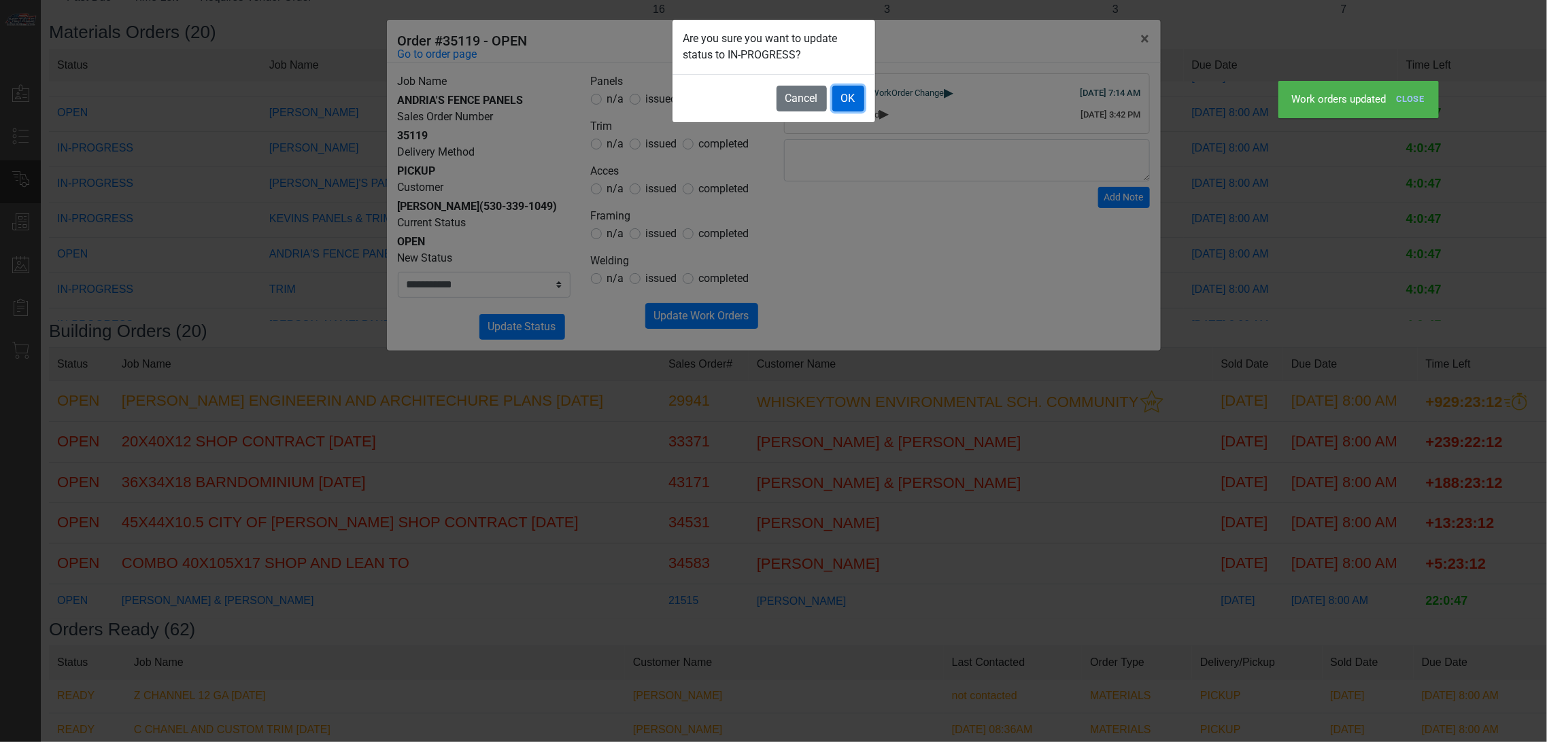
click at [854, 106] on button "OK" at bounding box center [848, 99] width 32 height 26
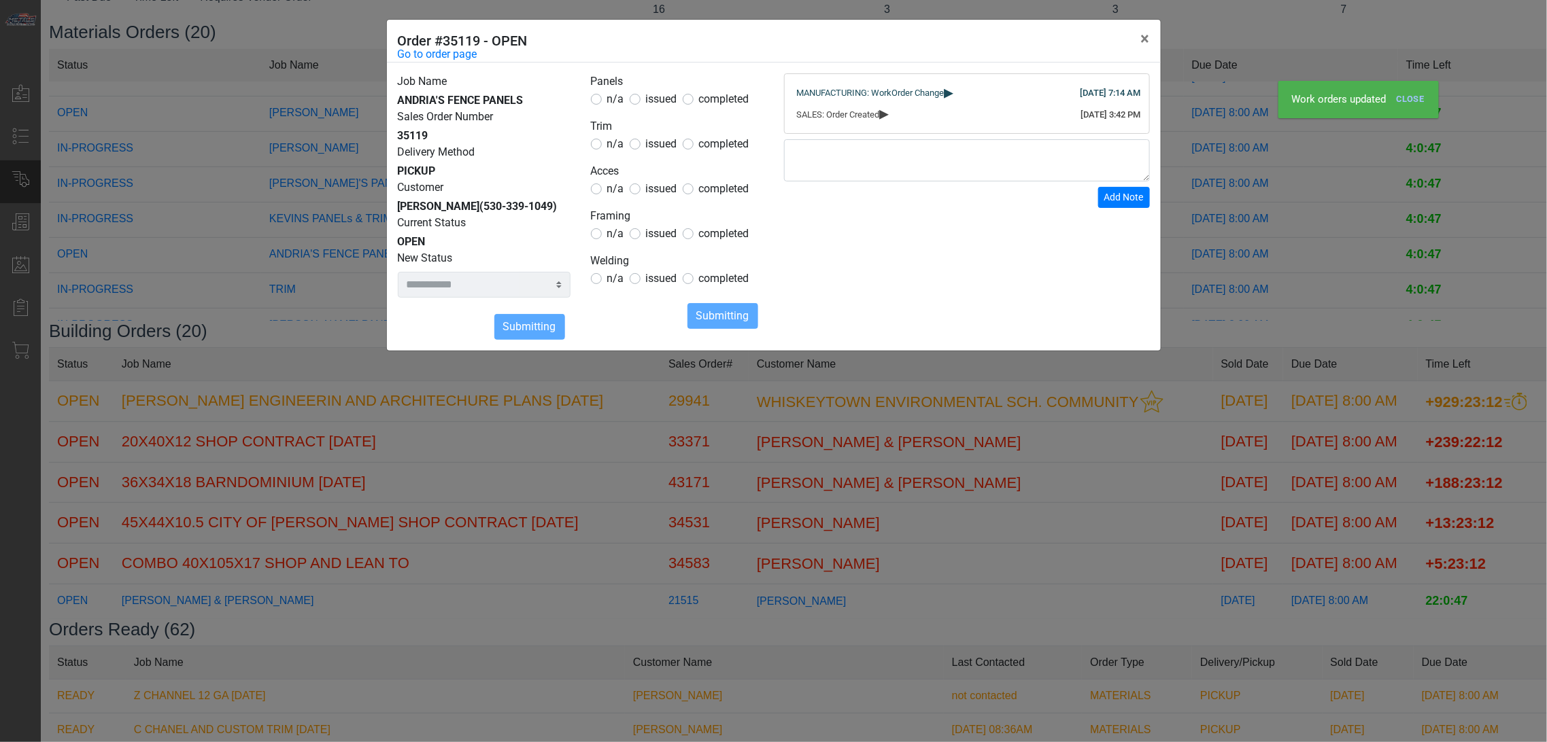
select select
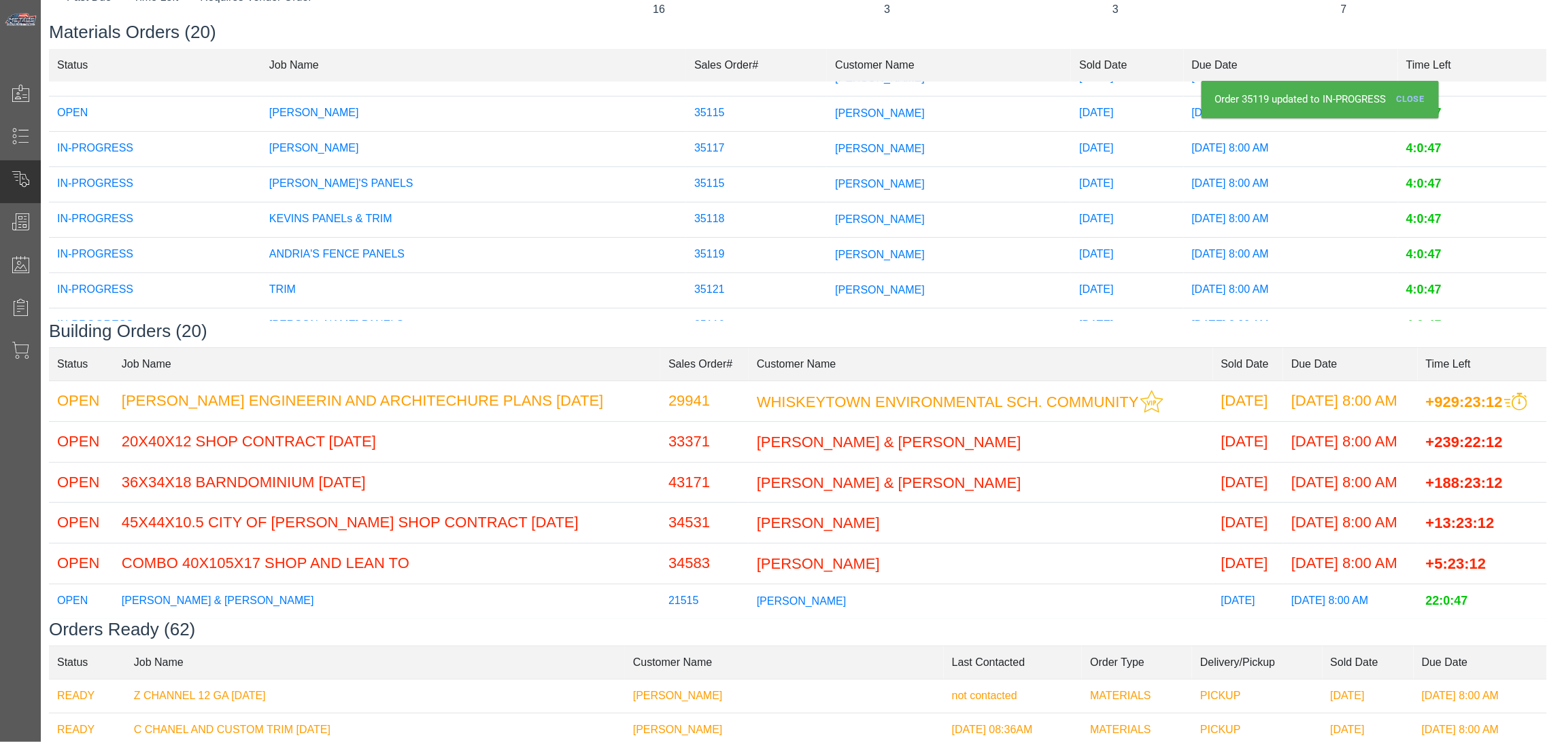
click at [835, 107] on span "[PERSON_NAME]" at bounding box center [880, 113] width 90 height 12
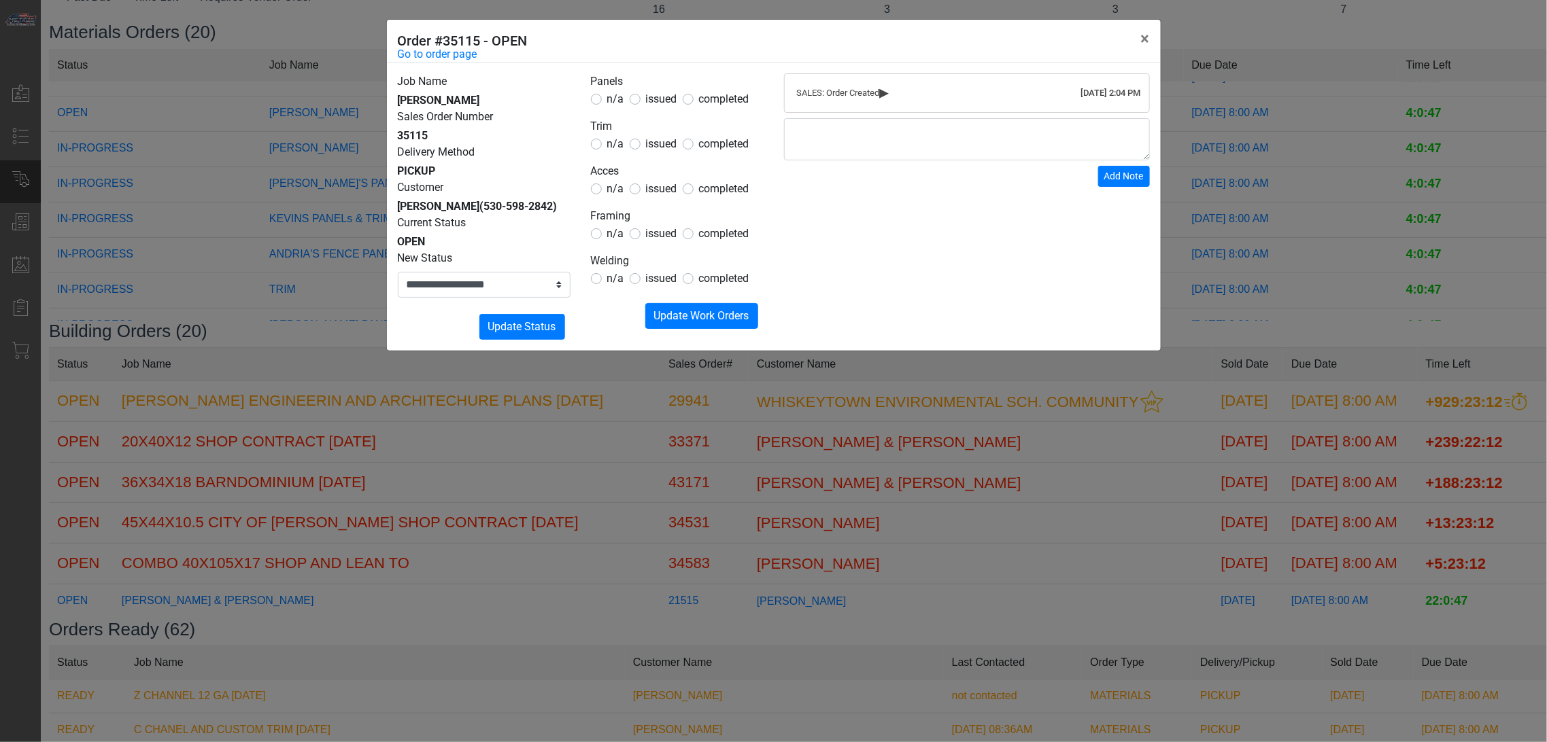
click at [644, 102] on div "issued" at bounding box center [653, 99] width 48 height 16
drag, startPoint x: 675, startPoint y: 86, endPoint x: 647, endPoint y: 99, distance: 30.4
click at [668, 91] on fieldset "Panels n/a issued completed" at bounding box center [677, 90] width 173 height 34
click at [657, 96] on span "issued" at bounding box center [661, 98] width 31 height 13
click at [615, 137] on span "n/a" at bounding box center [615, 143] width 17 height 13
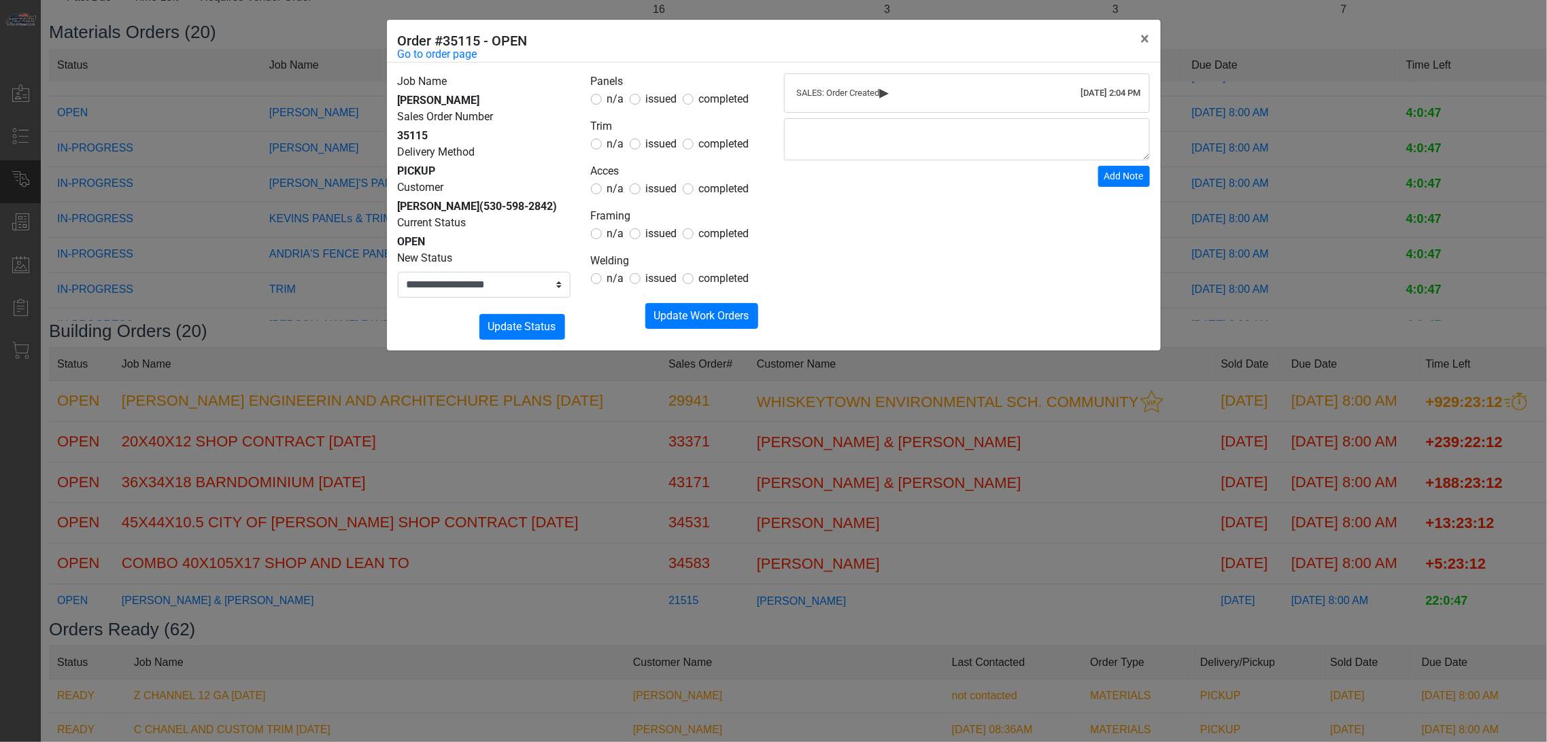
click at [608, 187] on span "n/a" at bounding box center [615, 188] width 17 height 13
click at [610, 234] on span "n/a" at bounding box center [615, 233] width 17 height 13
drag, startPoint x: 615, startPoint y: 276, endPoint x: 657, endPoint y: 296, distance: 45.9
click at [616, 276] on span "n/a" at bounding box center [615, 278] width 17 height 13
click at [672, 309] on span "Update Work Orders" at bounding box center [701, 315] width 95 height 13
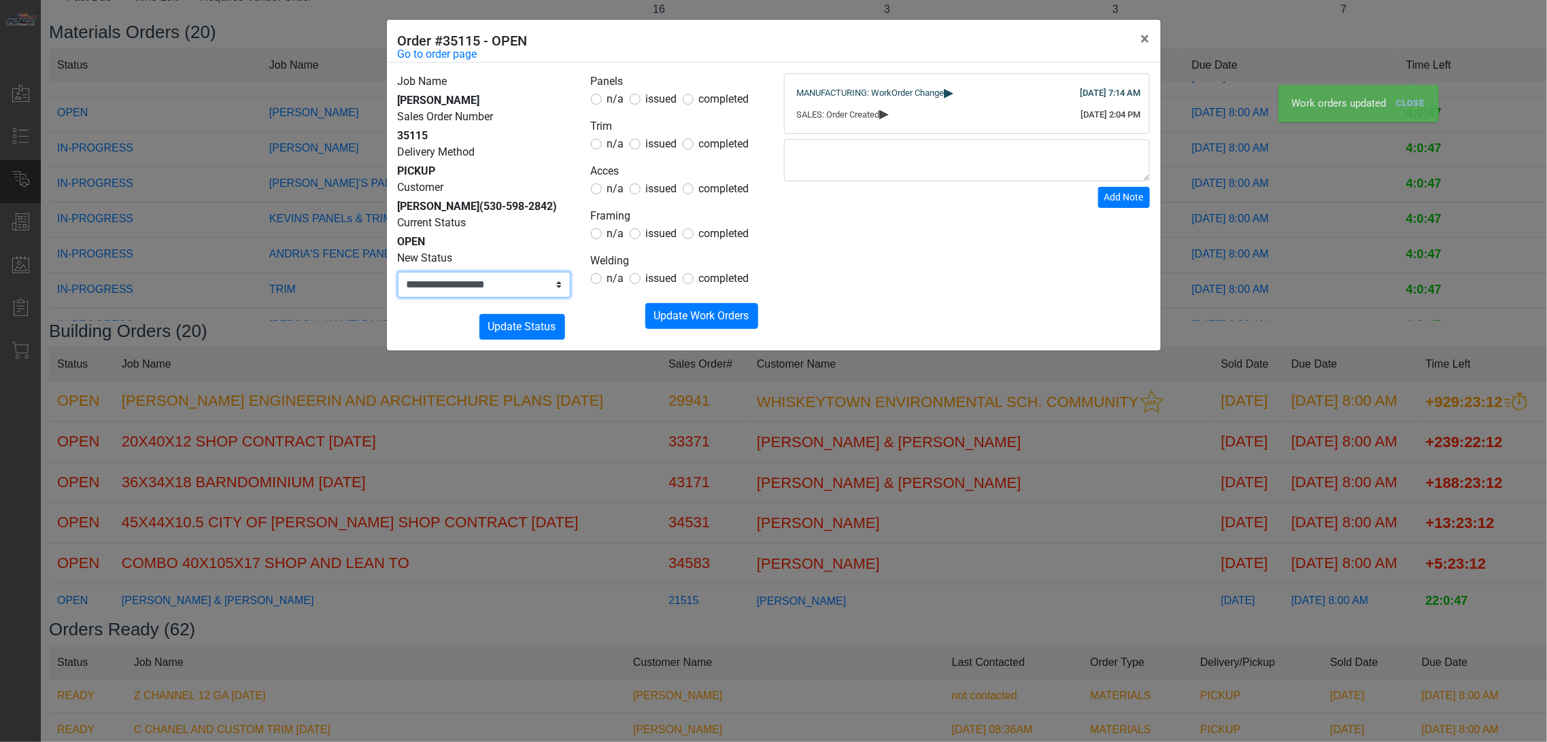
drag, startPoint x: 534, startPoint y: 284, endPoint x: 538, endPoint y: 296, distance: 12.7
click at [534, 284] on select "**********" at bounding box center [484, 285] width 173 height 26
select select "**********"
click at [398, 272] on select "**********" at bounding box center [484, 285] width 173 height 26
click at [545, 326] on span "Update Status" at bounding box center [522, 326] width 68 height 13
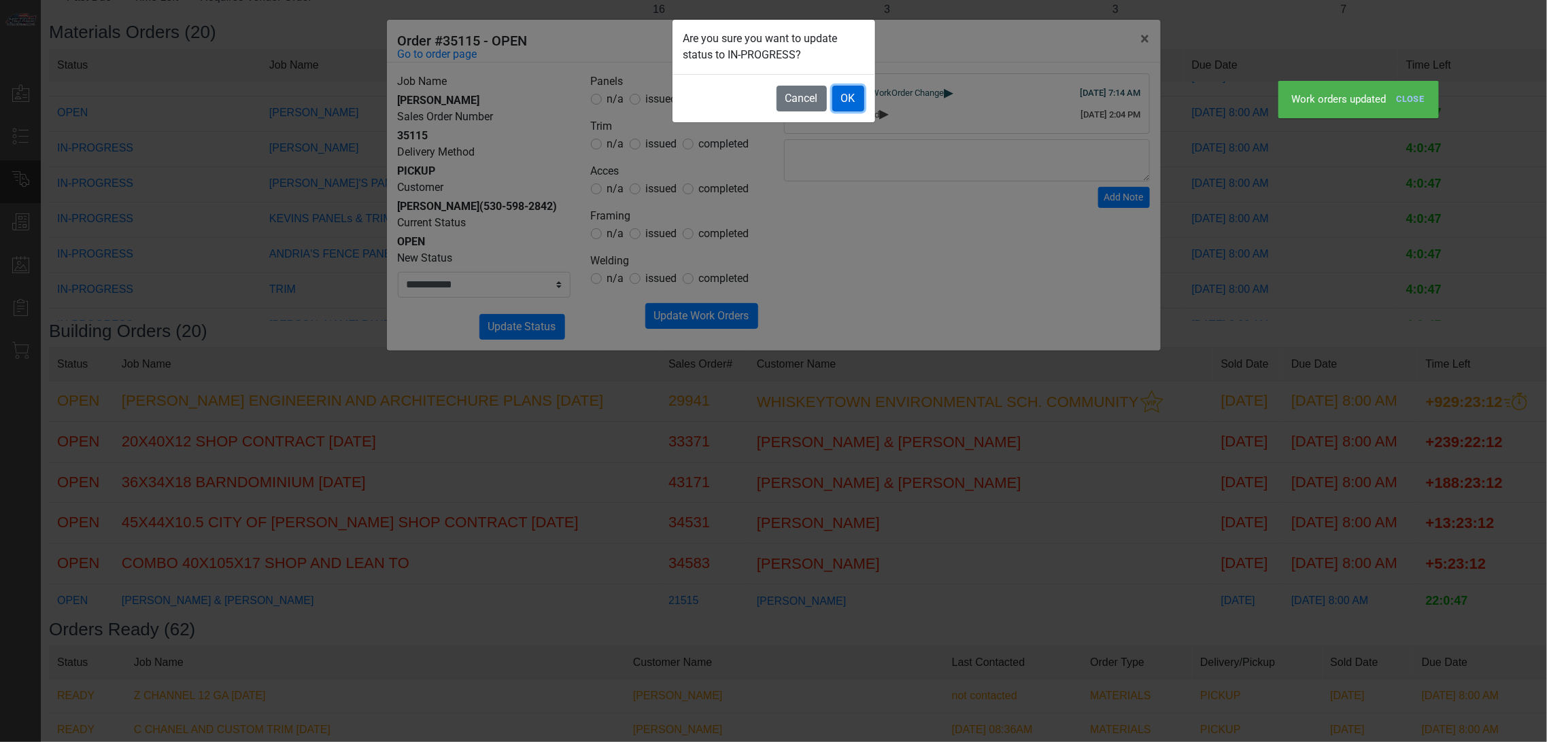
click at [838, 99] on button "OK" at bounding box center [848, 99] width 32 height 26
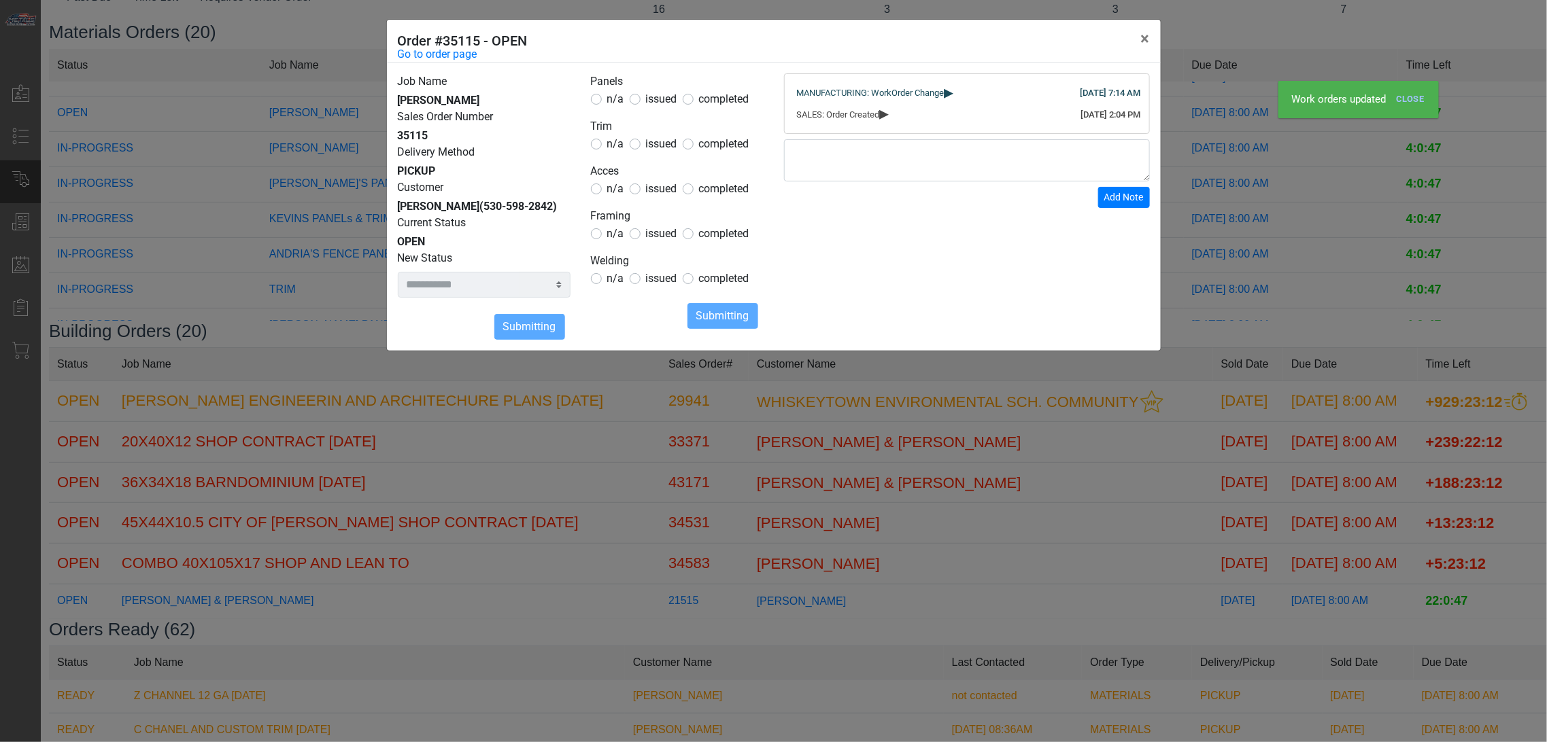
select select
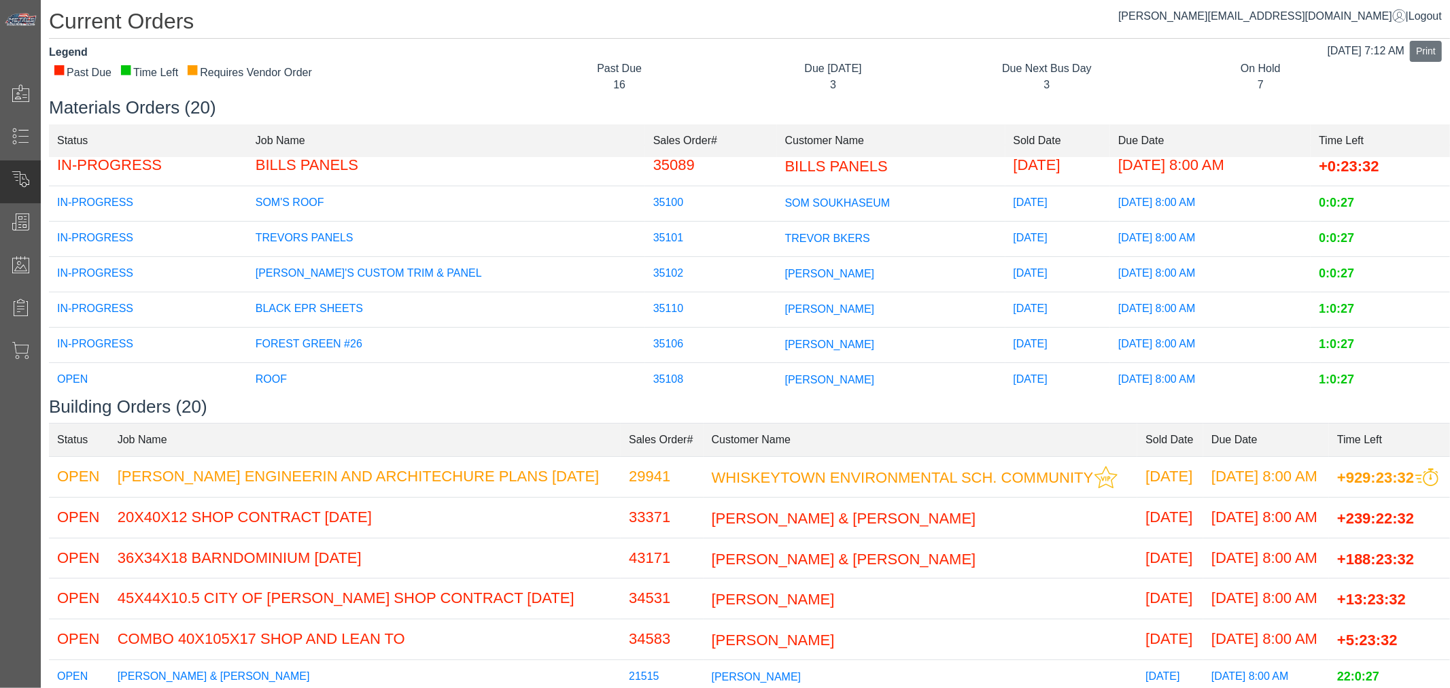
scroll to position [53, 0]
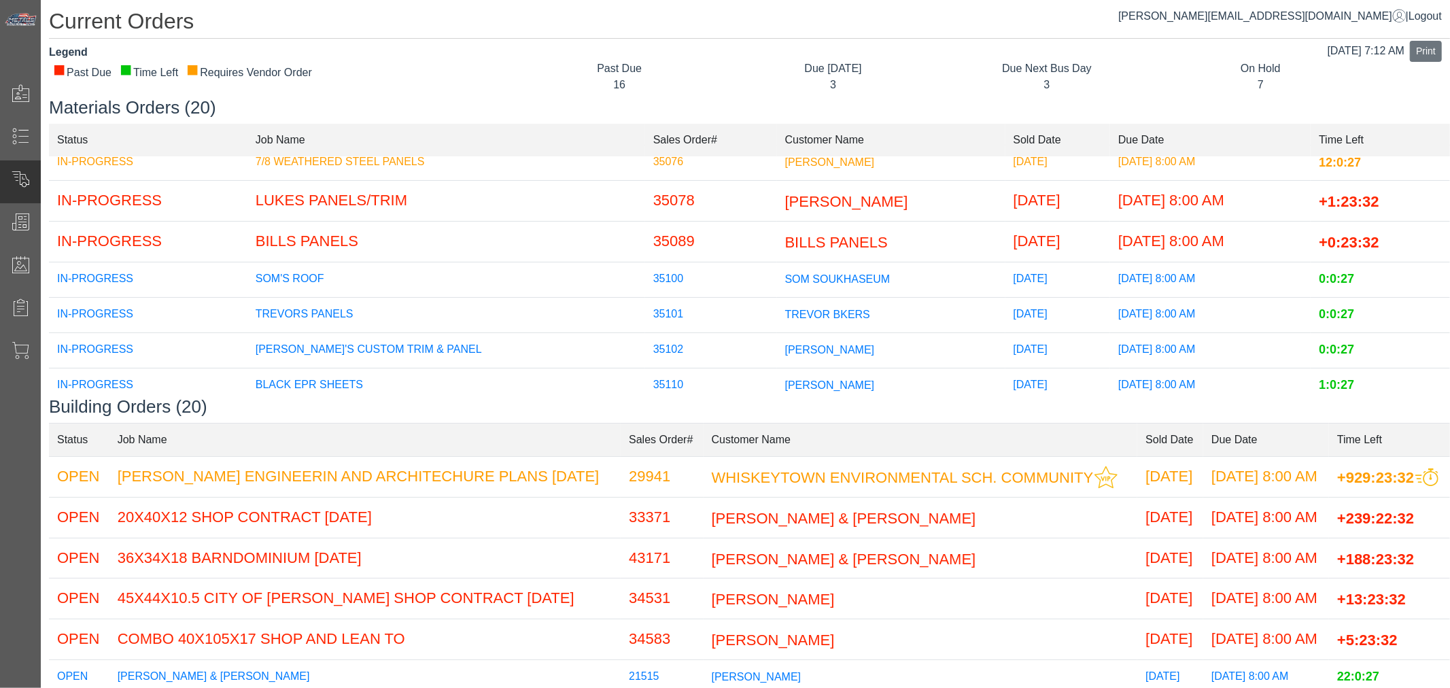
click at [428, 342] on td "[PERSON_NAME]'S CUSTOM TRIM & PANEL" at bounding box center [446, 349] width 398 height 35
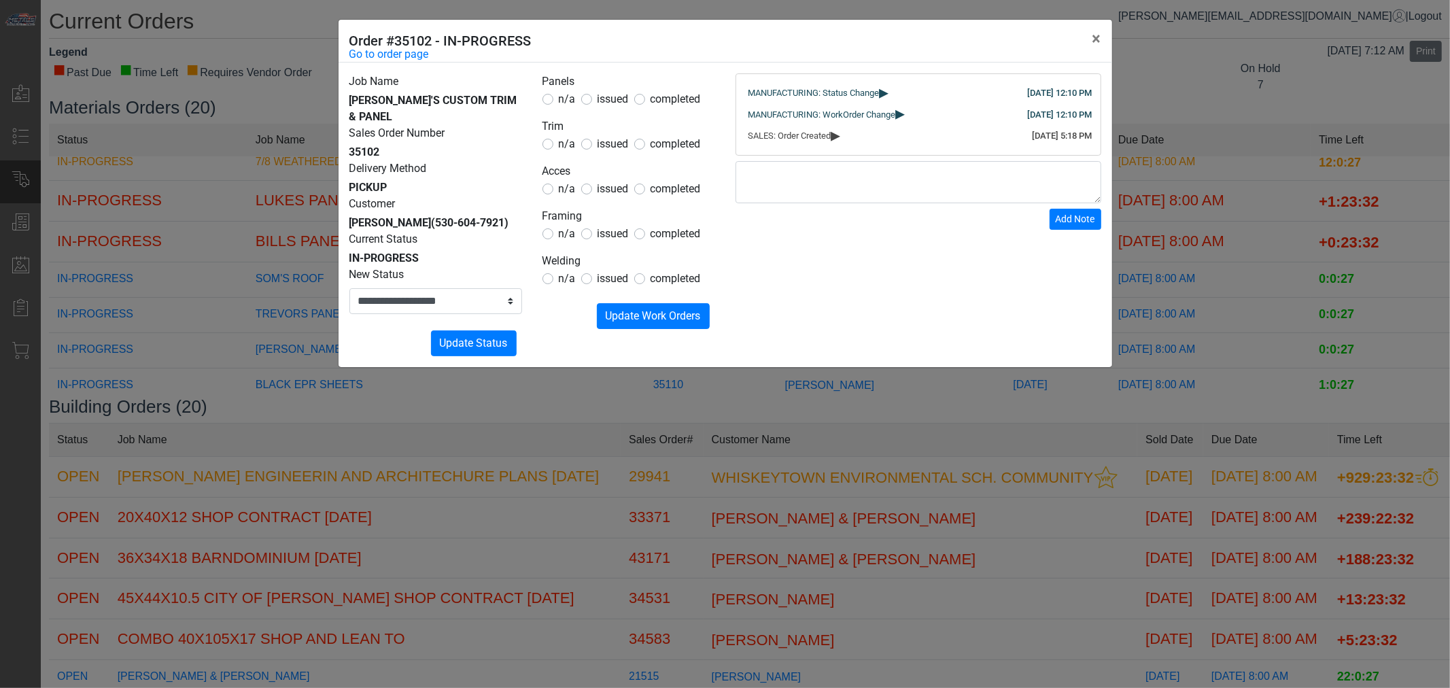
drag, startPoint x: 374, startPoint y: 345, endPoint x: 383, endPoint y: 339, distance: 11.3
click at [373, 345] on div "**********" at bounding box center [726, 215] width 774 height 305
drag, startPoint x: 225, startPoint y: 320, endPoint x: 267, endPoint y: 311, distance: 42.9
click at [226, 317] on div "**********" at bounding box center [725, 344] width 1450 height 688
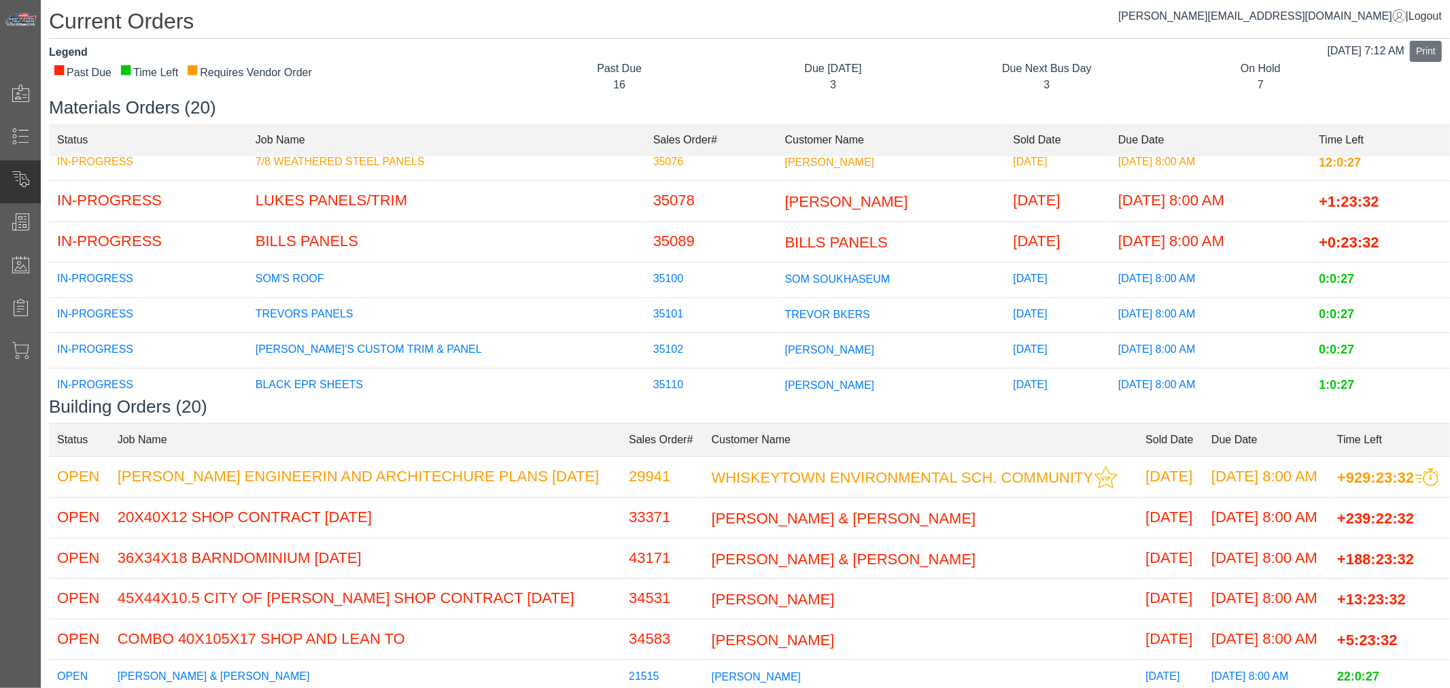
click at [357, 314] on td "TREVORS PANELS" at bounding box center [446, 314] width 398 height 35
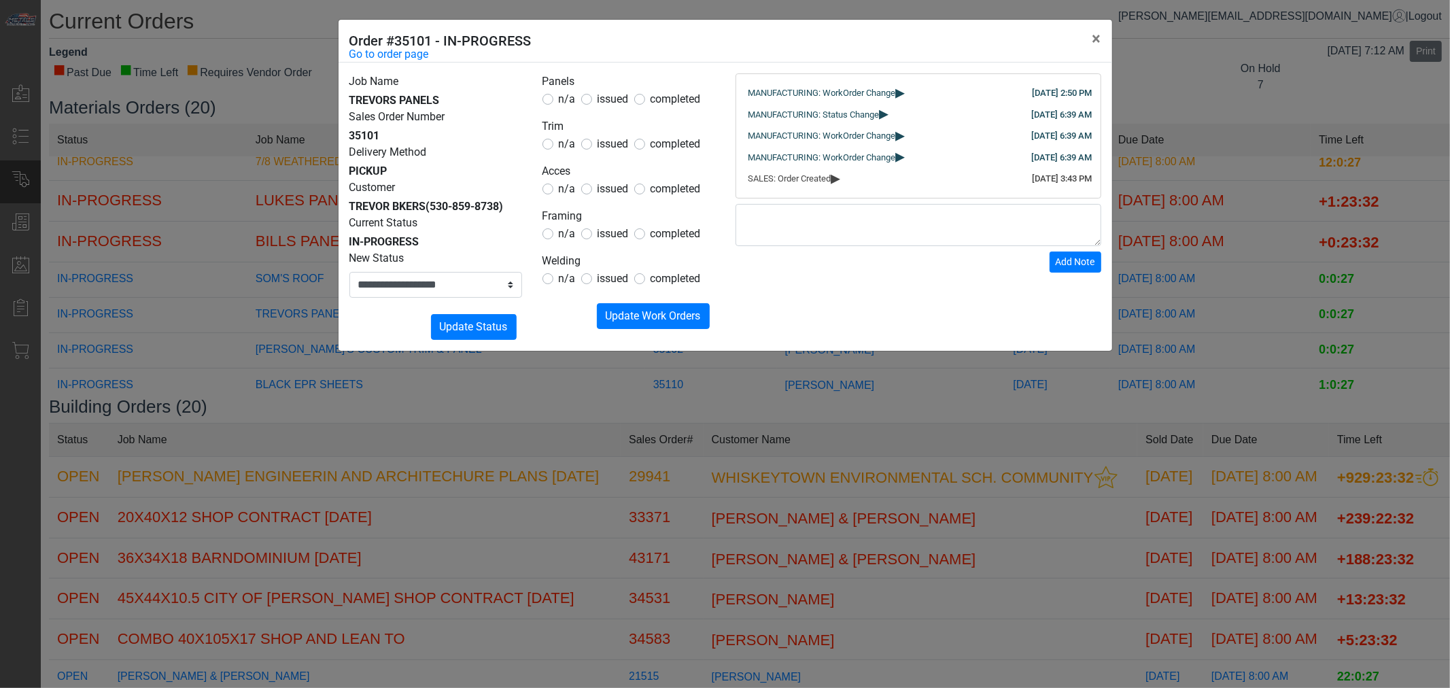
click at [269, 310] on div "**********" at bounding box center [725, 344] width 1450 height 688
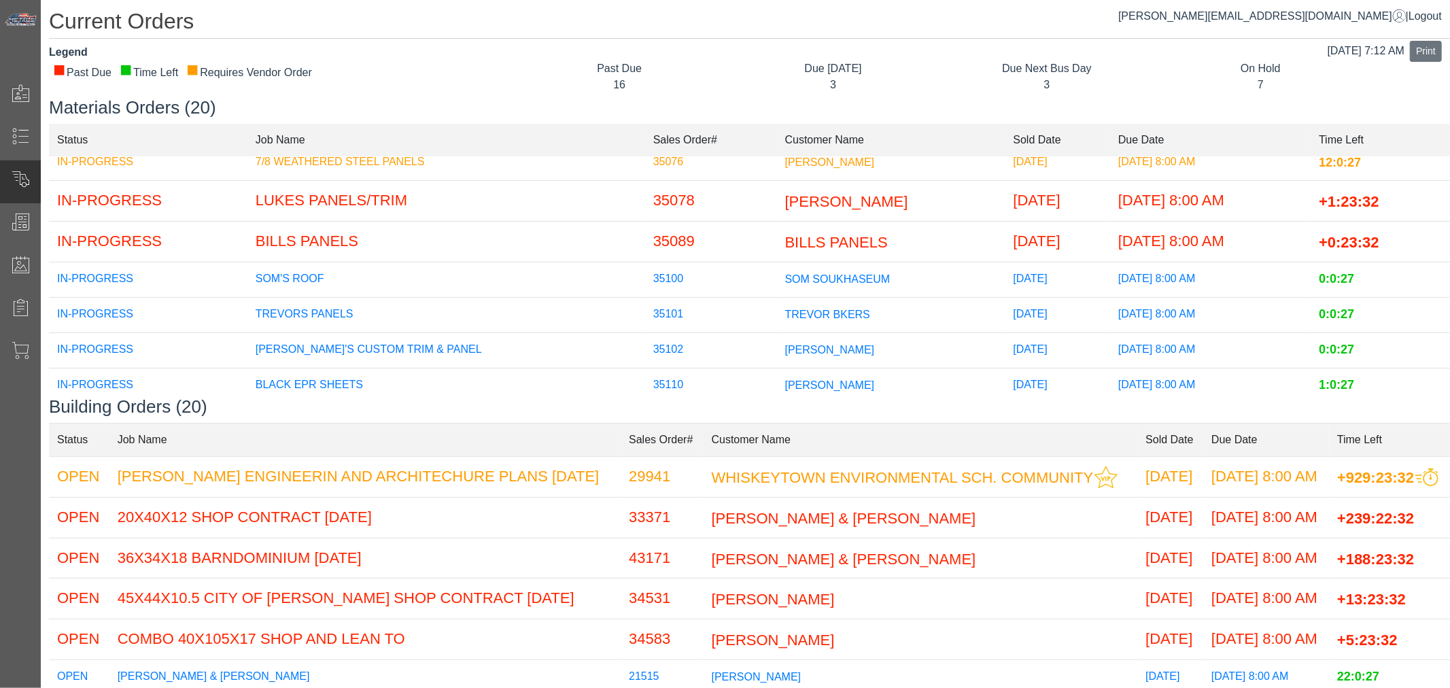
click at [303, 286] on td "SOM'S ROOF" at bounding box center [446, 279] width 398 height 35
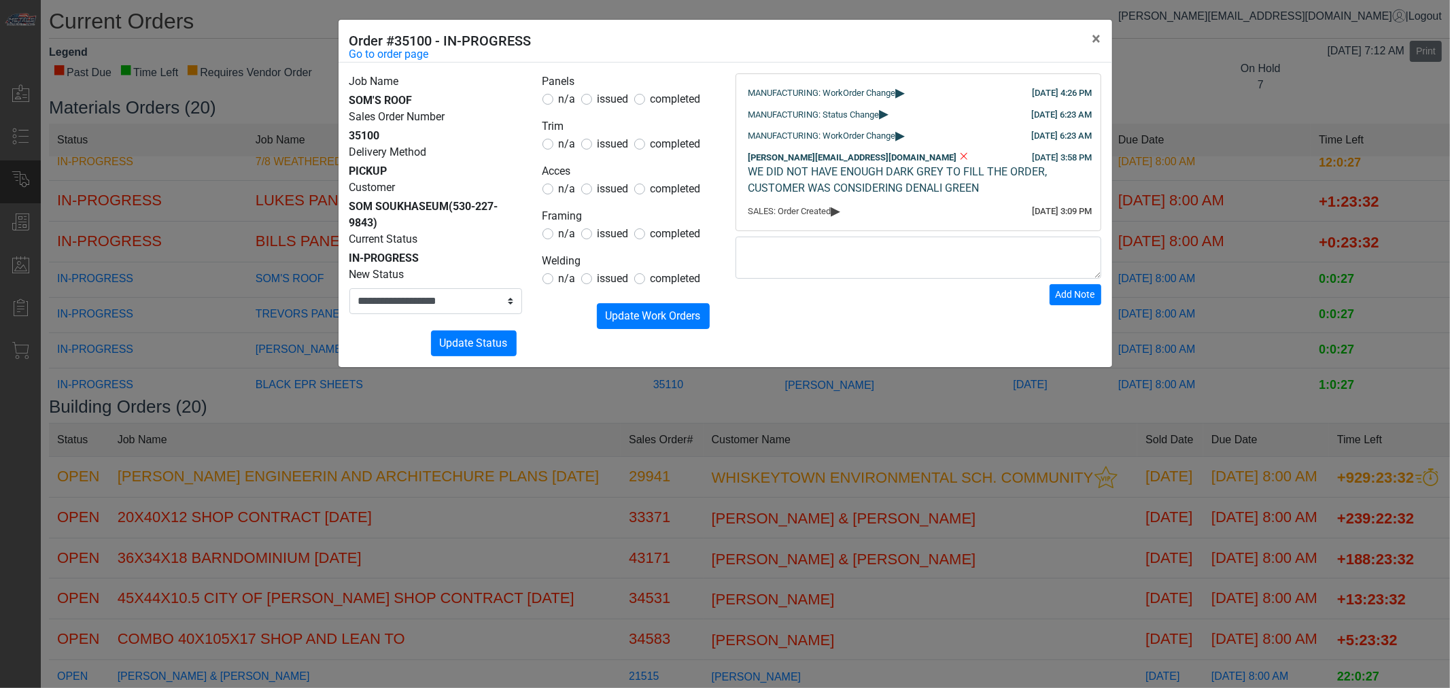
drag, startPoint x: 111, startPoint y: 272, endPoint x: 120, endPoint y: 270, distance: 9.7
click at [100, 269] on div "**********" at bounding box center [725, 344] width 1450 height 688
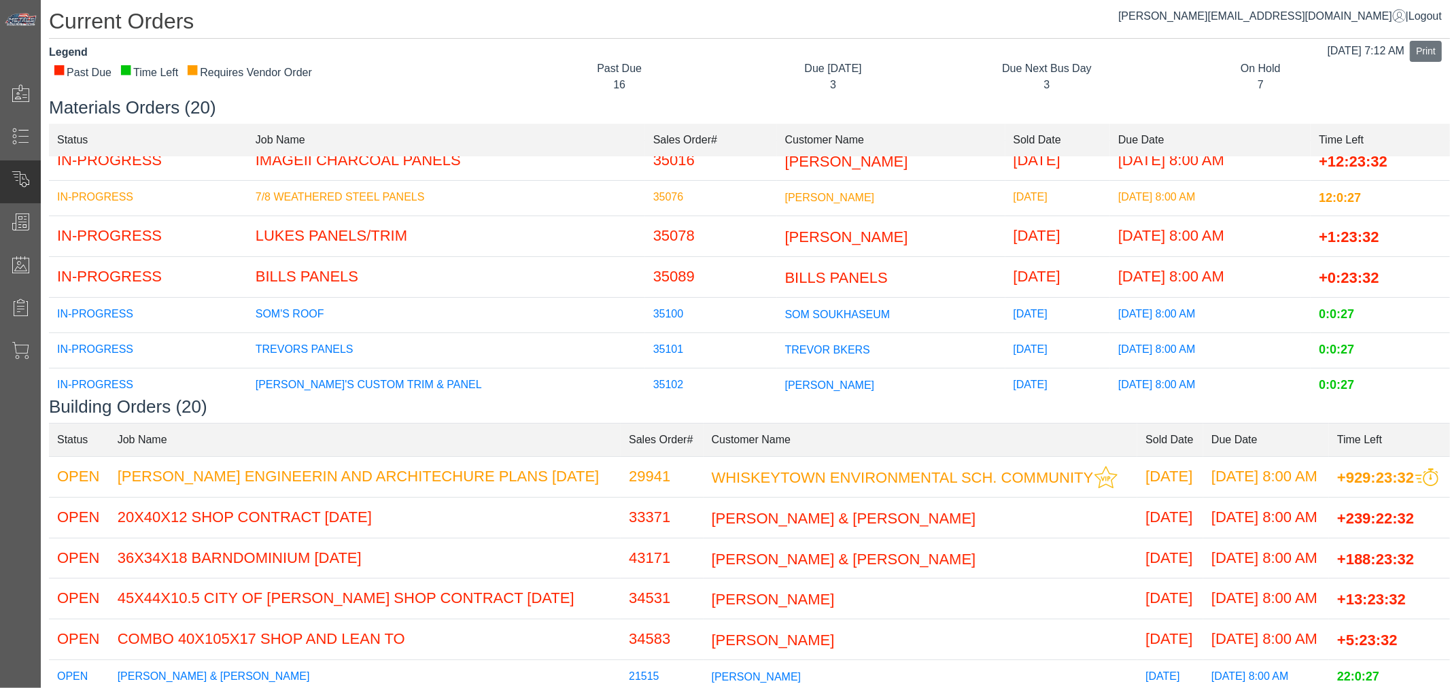
scroll to position [0, 0]
